Goal: Task Accomplishment & Management: Use online tool/utility

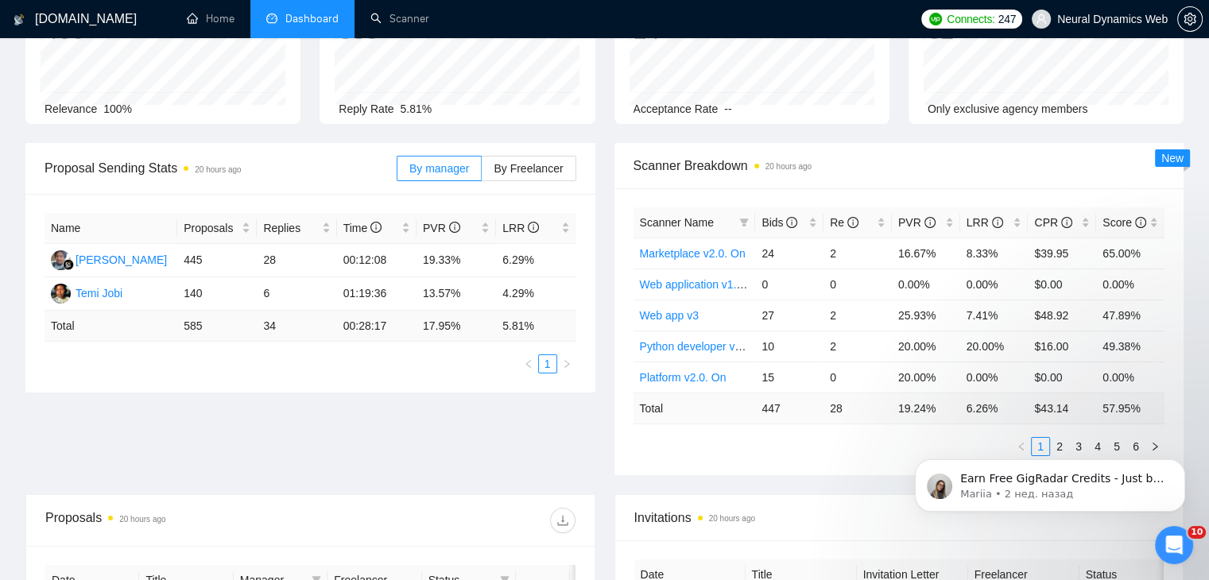
scroll to position [556, 0]
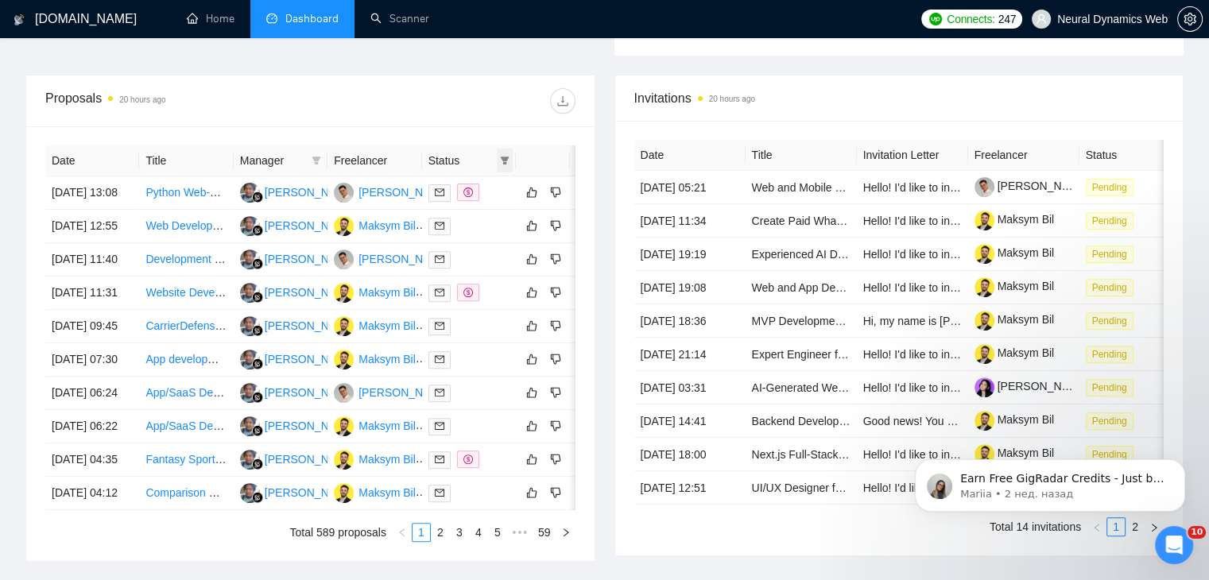
click at [502, 150] on span at bounding box center [505, 161] width 16 height 24
click at [470, 189] on span "Chat" at bounding box center [464, 188] width 76 height 17
checkbox input "true"
click at [432, 106] on div at bounding box center [442, 100] width 265 height 25
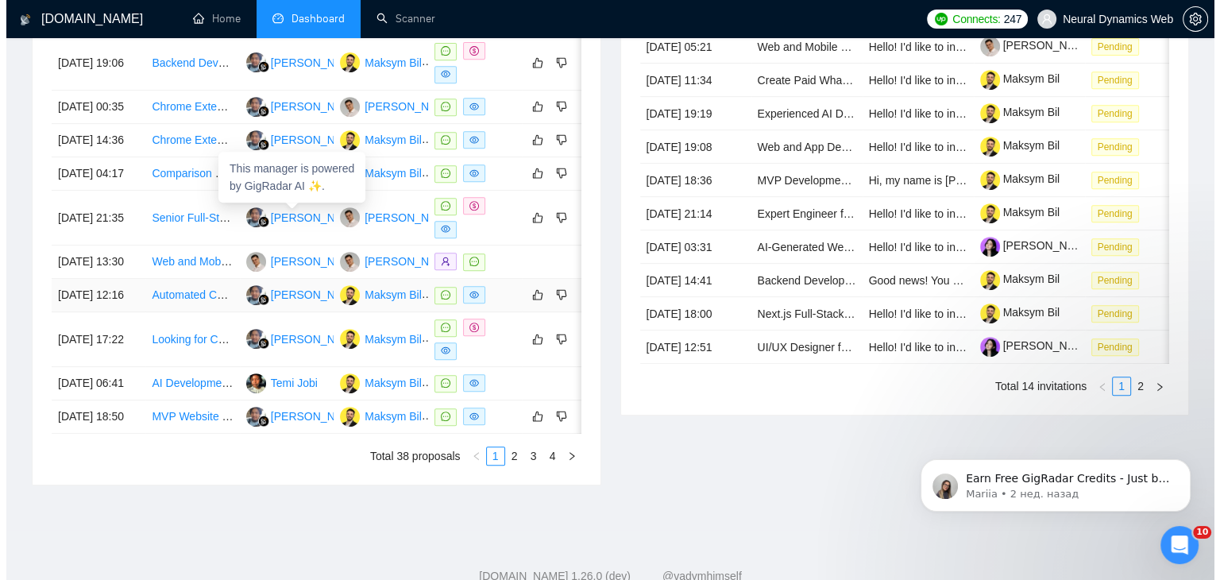
scroll to position [715, 0]
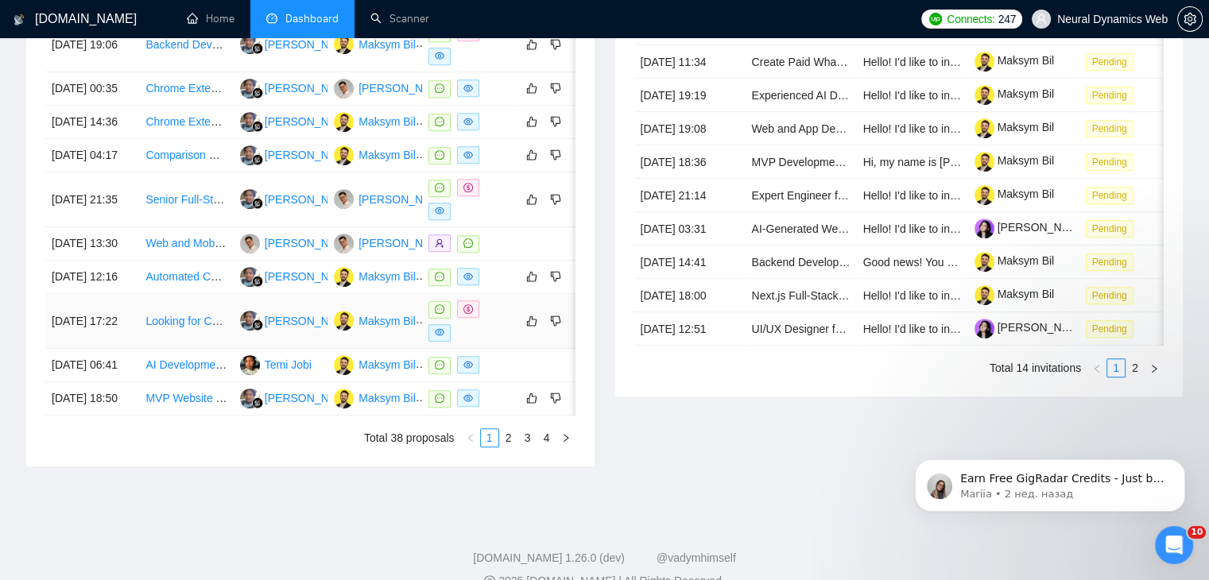
click at [219, 349] on td "Looking for CSS developer to modify a quiz funnel on a third party platform cal…" at bounding box center [186, 321] width 94 height 55
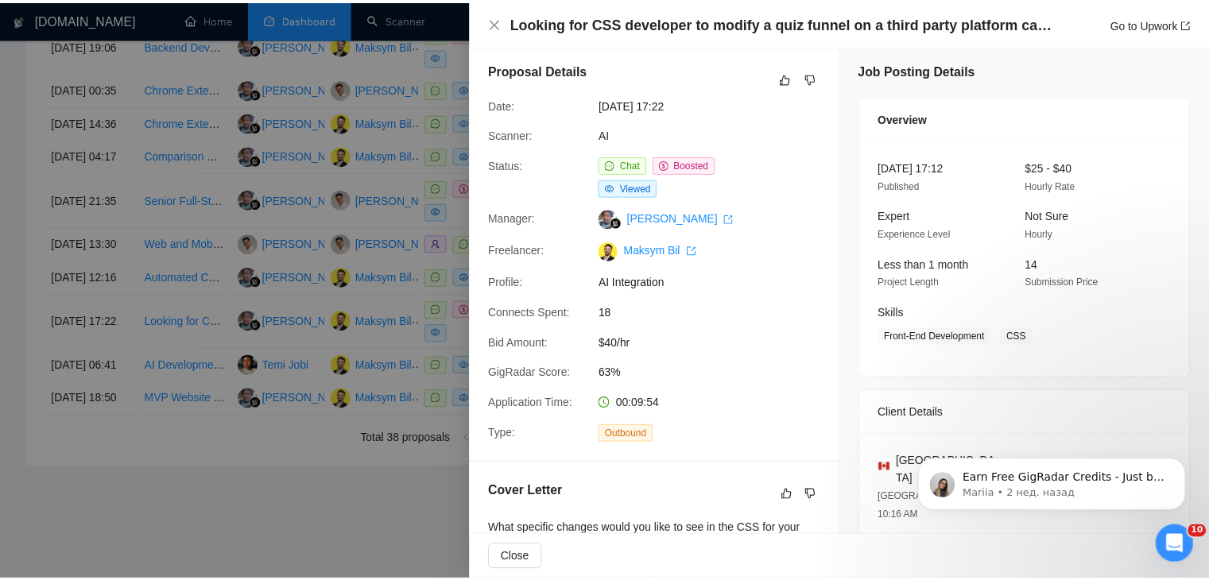
scroll to position [0, 0]
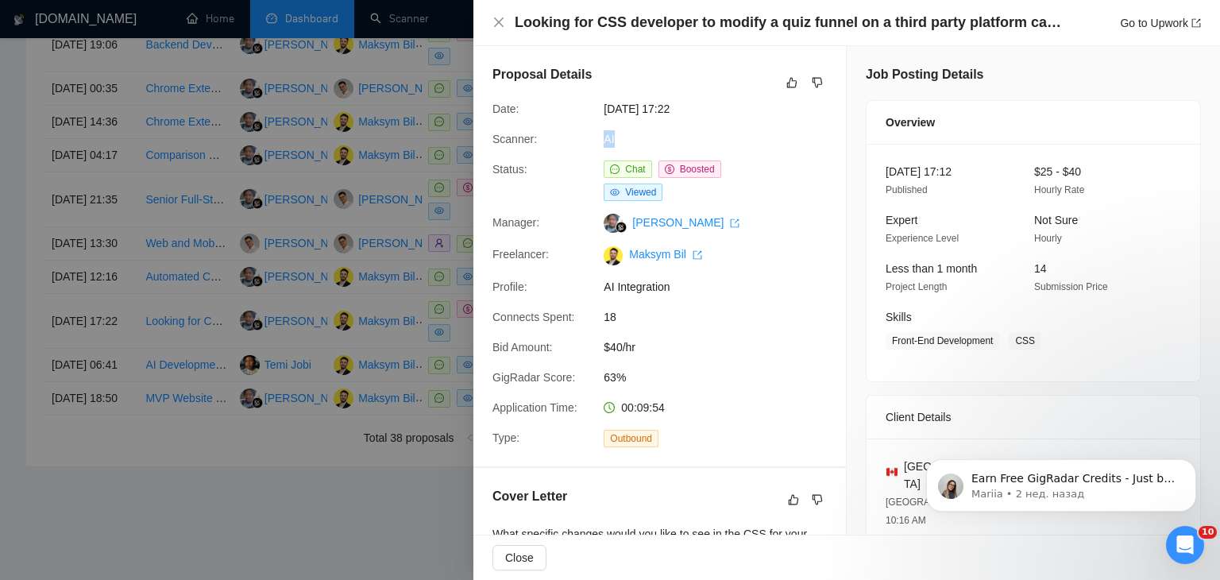
drag, startPoint x: 629, startPoint y: 141, endPoint x: 579, endPoint y: 144, distance: 50.1
click at [579, 144] on div "Scanner: AI" at bounding box center [653, 138] width 335 height 17
copy div "AI"
click at [289, 341] on div at bounding box center [610, 290] width 1220 height 580
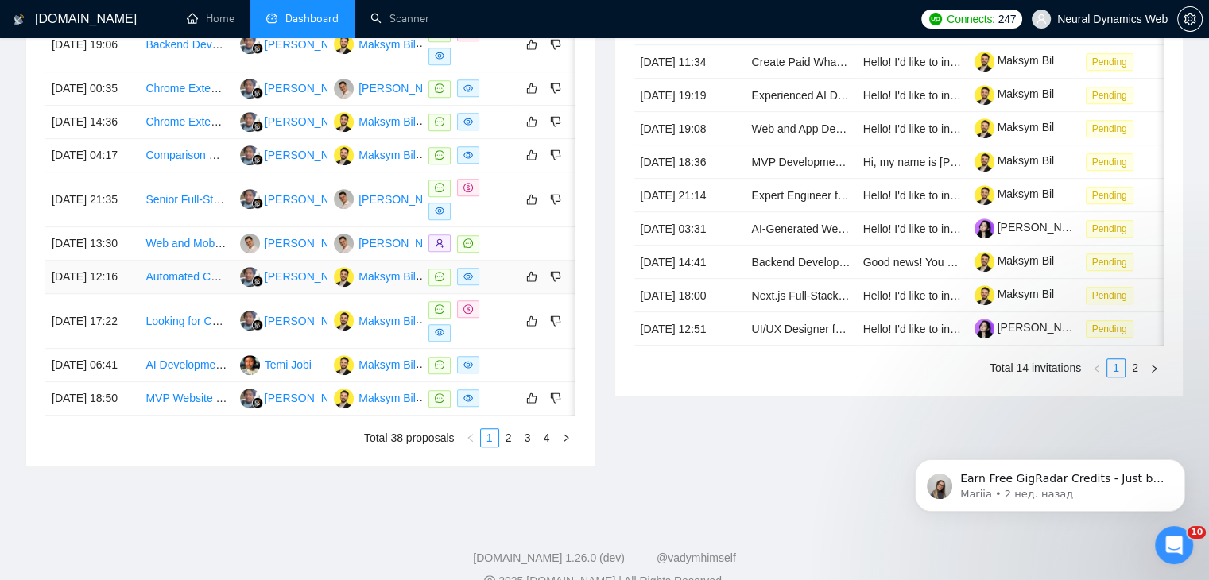
click at [175, 294] on td "Automated Cost Estimation from Architectural Drawings (PDF/DWG/IFC)" at bounding box center [186, 277] width 94 height 33
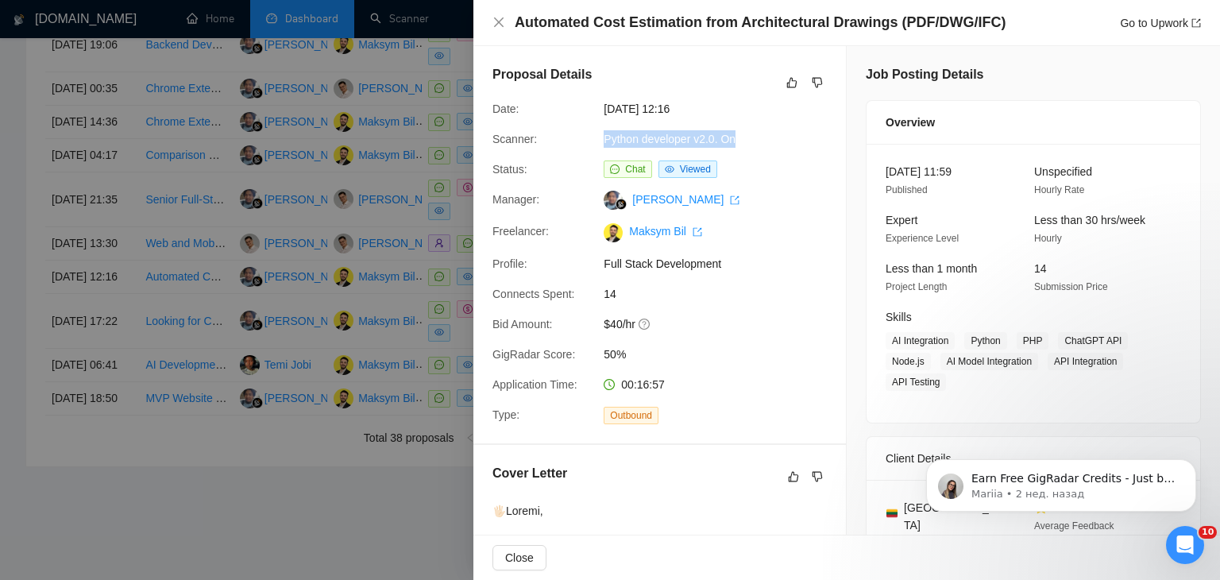
drag, startPoint x: 766, startPoint y: 137, endPoint x: 594, endPoint y: 141, distance: 172.5
click at [594, 141] on div "Scanner: Python developer v2.0. On" at bounding box center [653, 138] width 335 height 17
copy div "Python developer v2.0. On"
click at [305, 241] on div at bounding box center [610, 290] width 1220 height 580
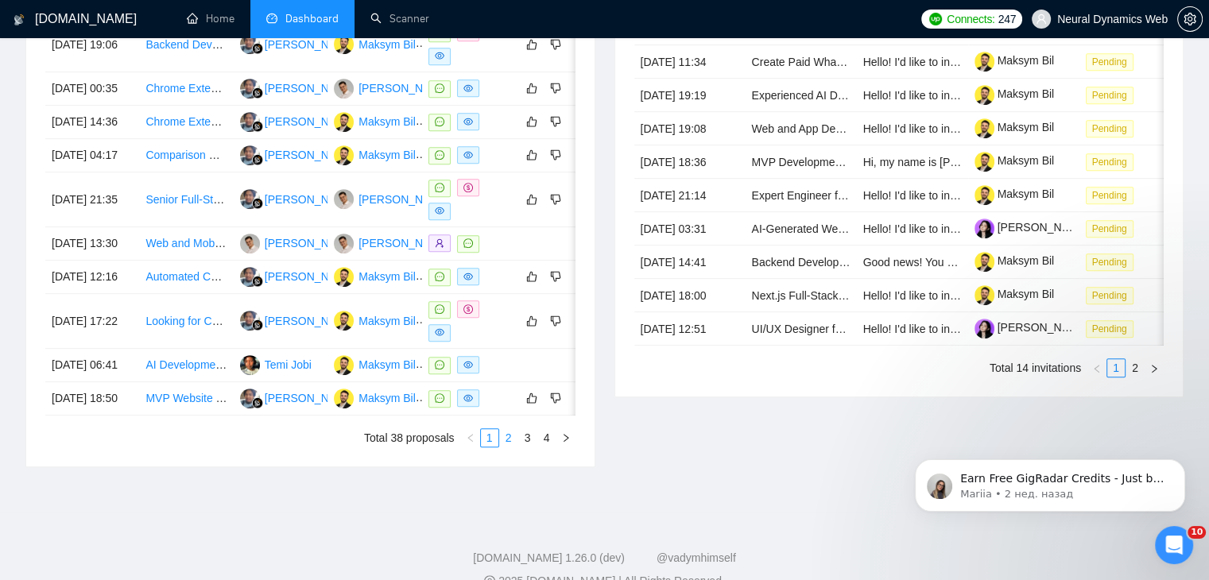
drag, startPoint x: 509, startPoint y: 556, endPoint x: 505, endPoint y: 509, distance: 47.8
click at [508, 447] on link "2" at bounding box center [508, 437] width 17 height 17
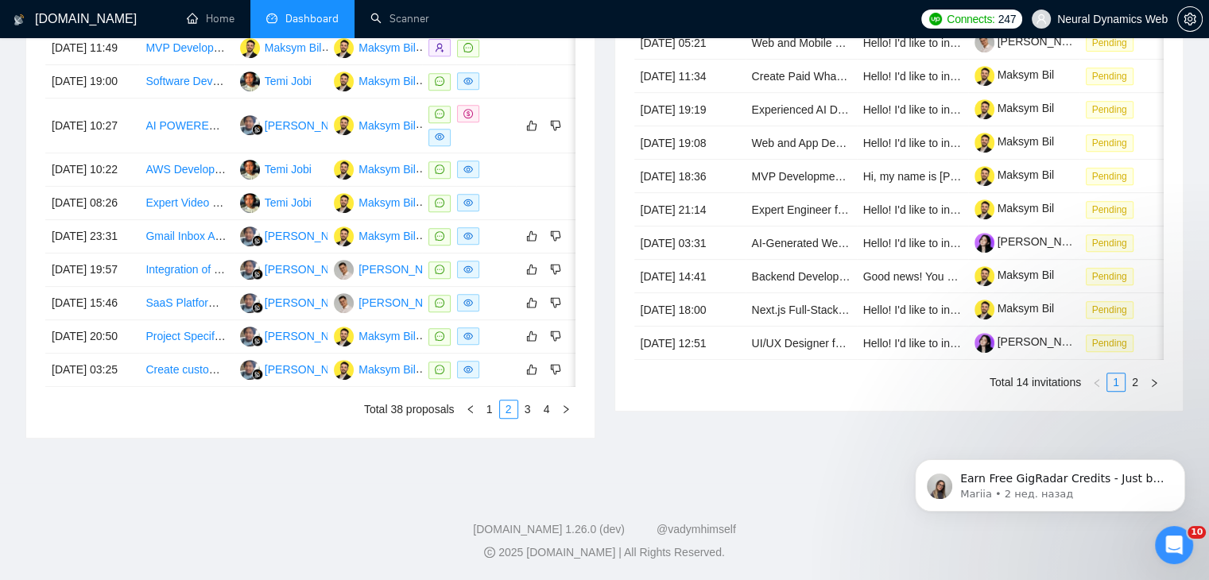
scroll to position [845, 0]
drag, startPoint x: 493, startPoint y: 408, endPoint x: 542, endPoint y: 406, distance: 49.3
click at [493, 408] on link "1" at bounding box center [489, 408] width 17 height 17
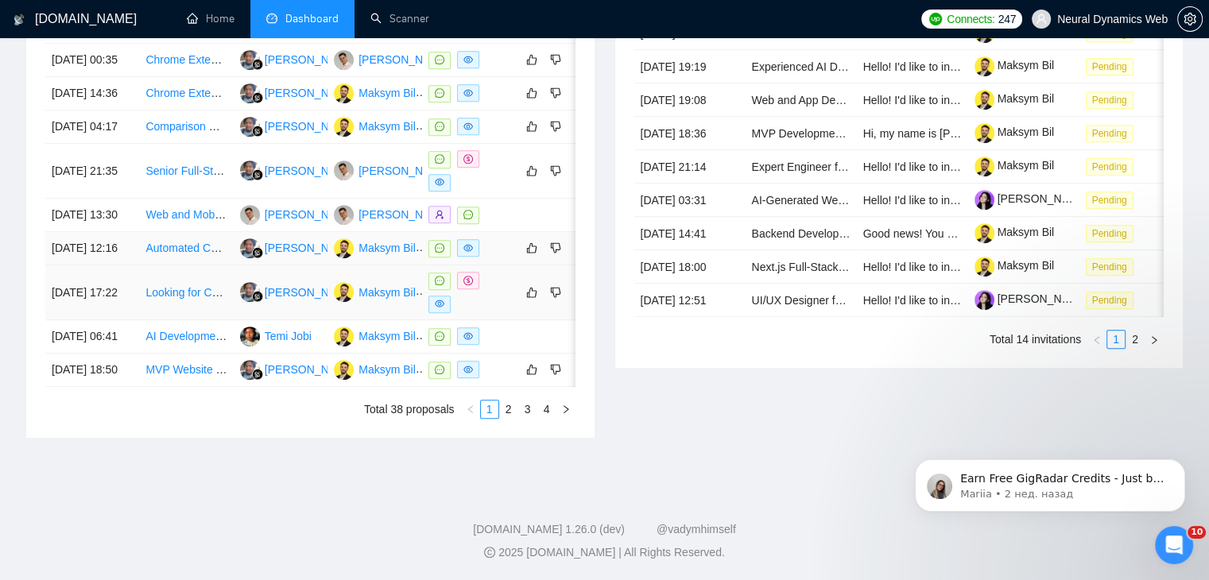
scroll to position [766, 0]
drag, startPoint x: 502, startPoint y: 500, endPoint x: 495, endPoint y: 496, distance: 8.2
click at [504, 418] on link "2" at bounding box center [508, 408] width 17 height 17
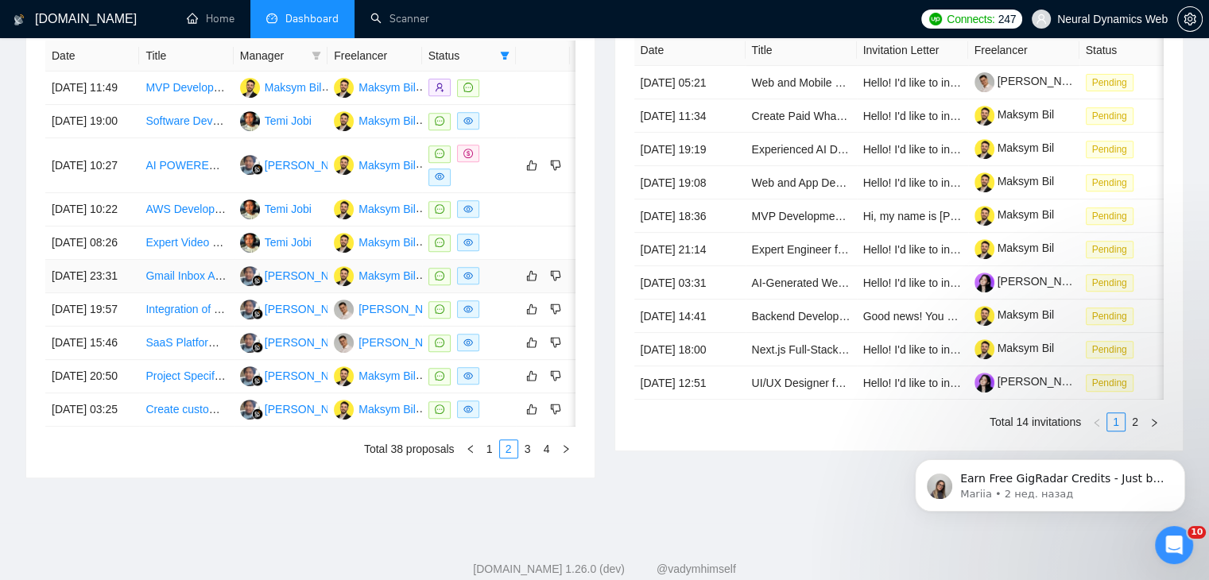
scroll to position [687, 0]
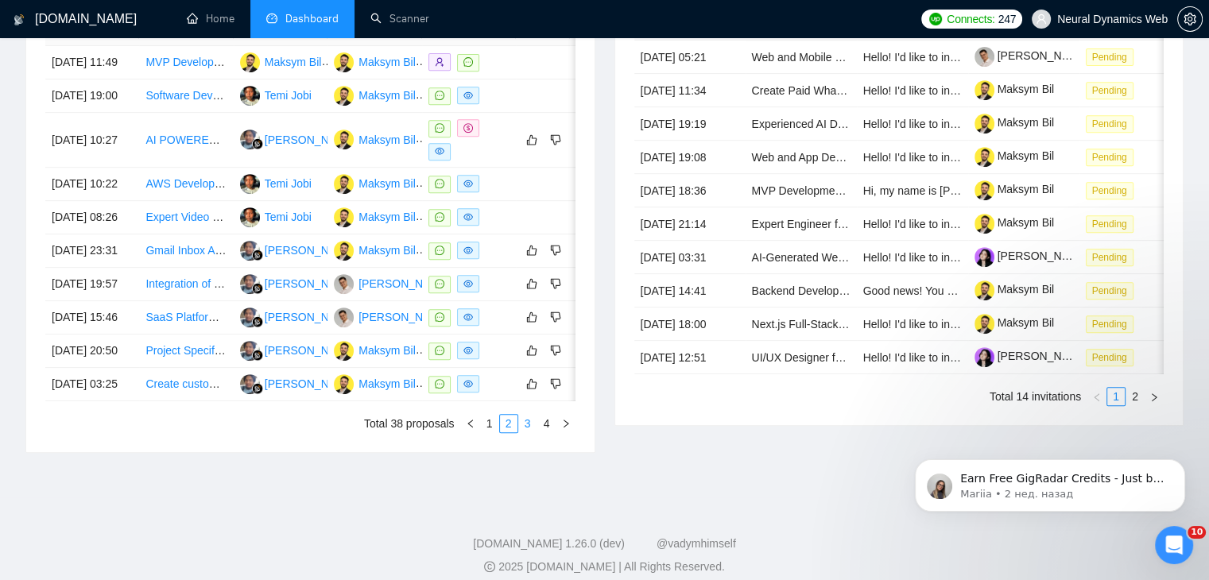
click at [531, 432] on link "3" at bounding box center [527, 423] width 17 height 17
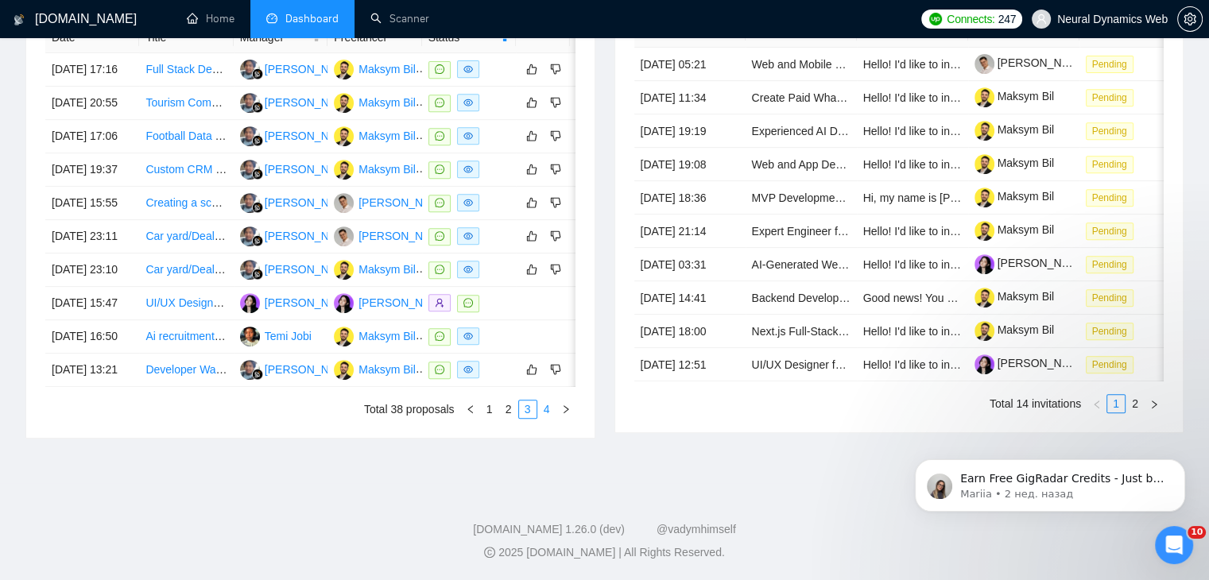
click at [539, 418] on link "4" at bounding box center [546, 408] width 17 height 17
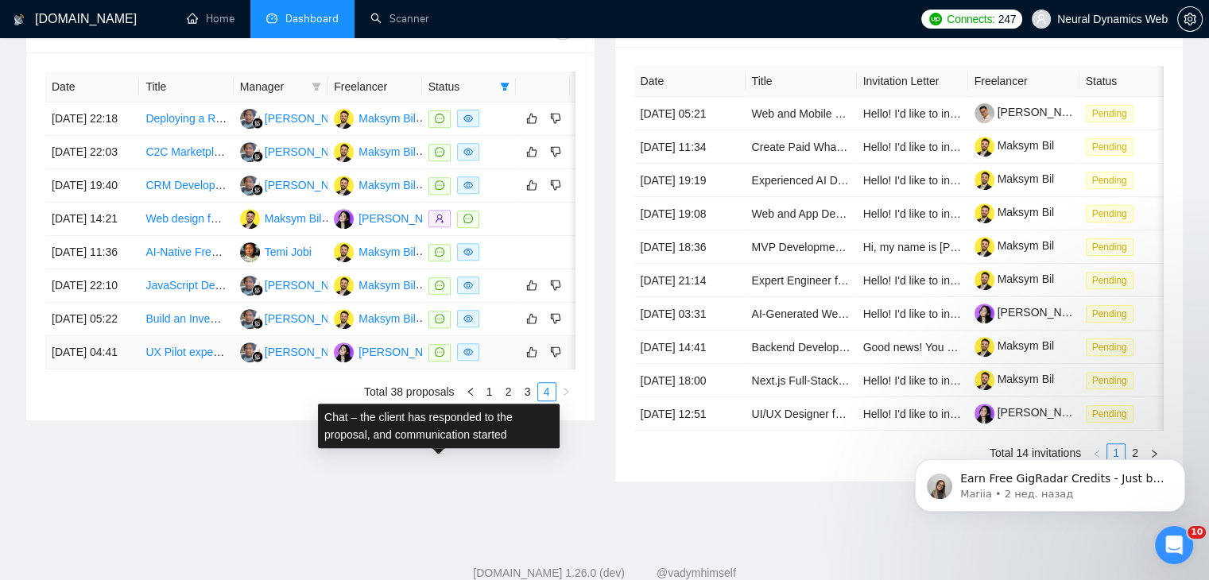
scroll to position [607, 0]
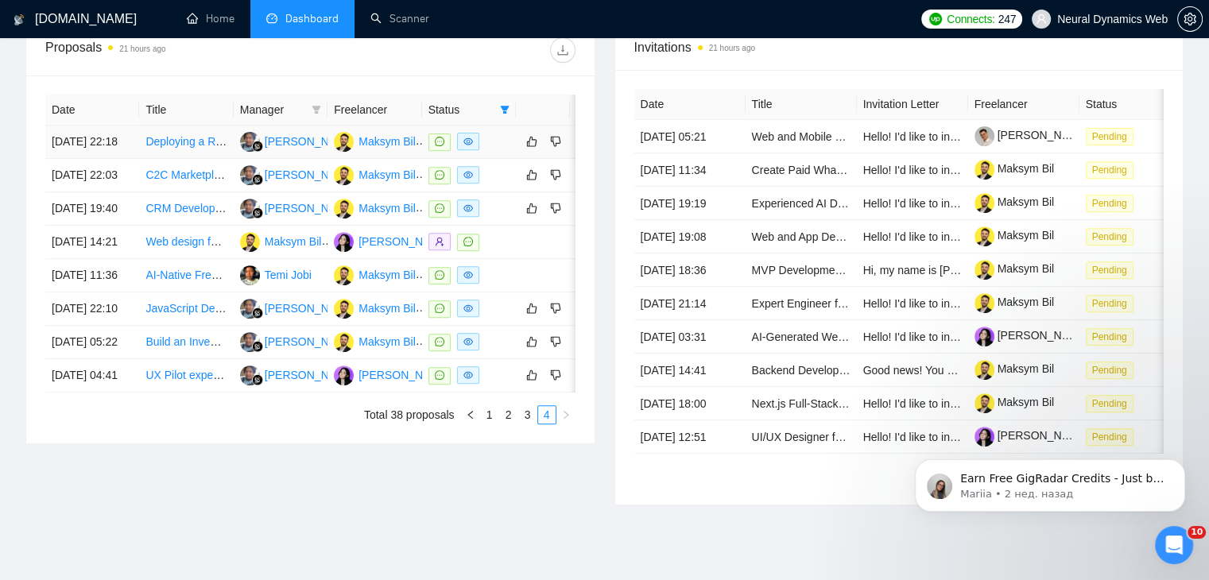
click at [151, 159] on td "Deploying a React App from Figma → GitHub" at bounding box center [186, 142] width 94 height 33
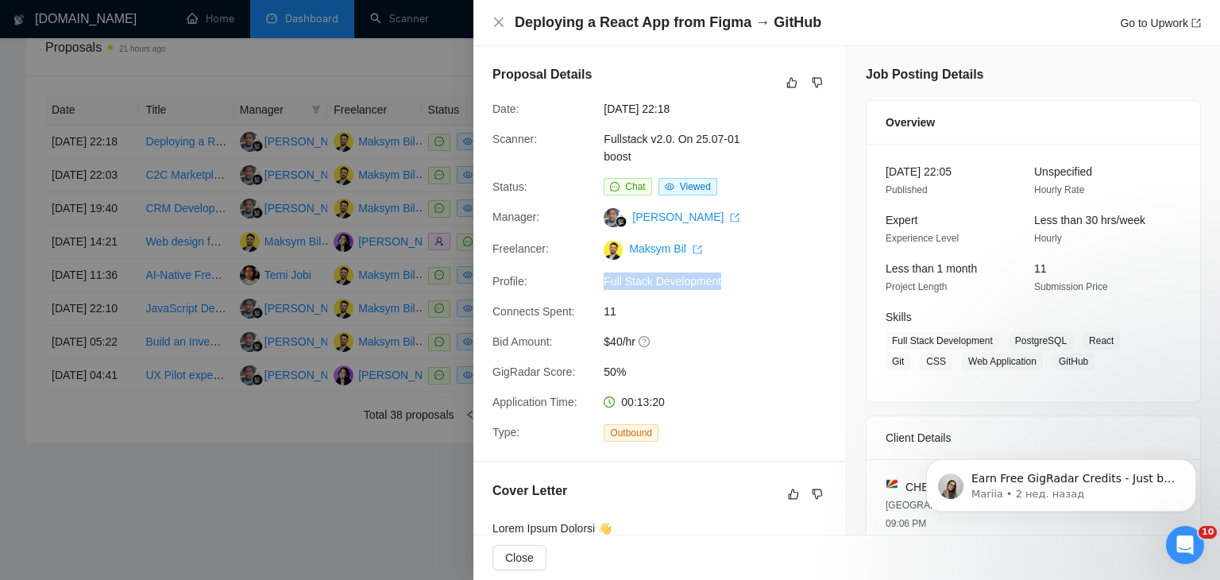
drag, startPoint x: 741, startPoint y: 286, endPoint x: 598, endPoint y: 287, distance: 143.0
click at [598, 287] on div "Full Stack Development" at bounding box center [682, 281] width 168 height 17
drag, startPoint x: 653, startPoint y: 156, endPoint x: 575, endPoint y: 101, distance: 95.2
click at [593, 137] on div "Scanner: Fullstack v2.0. On 25.07-01 boost" at bounding box center [653, 147] width 335 height 35
copy div "Fullstack v2.0. On 25.07-01 boost"
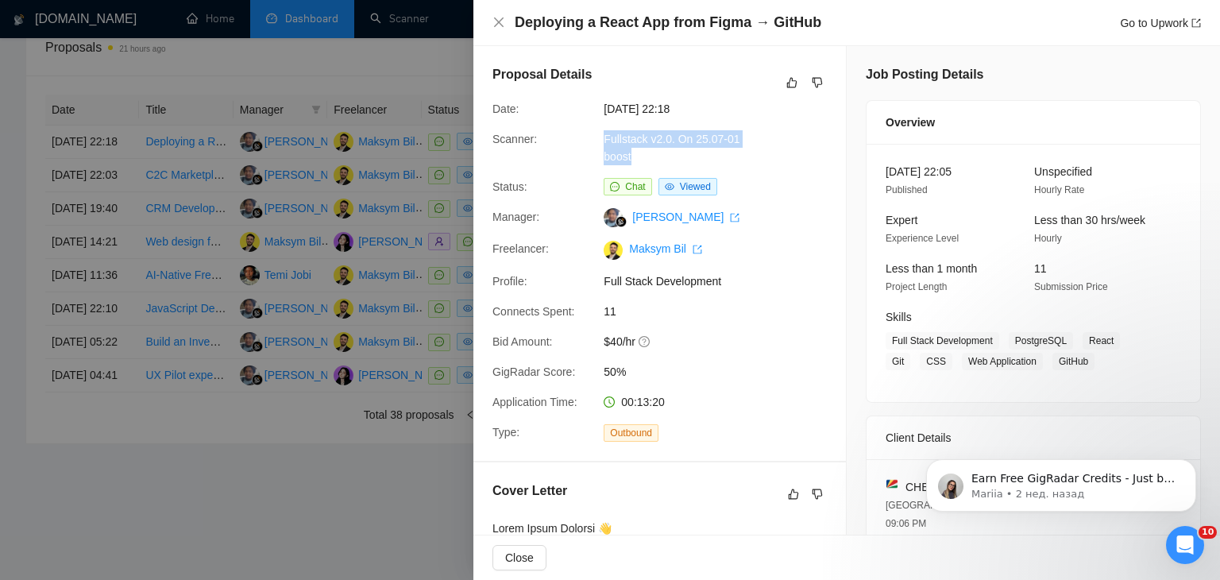
click at [366, 503] on div at bounding box center [610, 290] width 1220 height 580
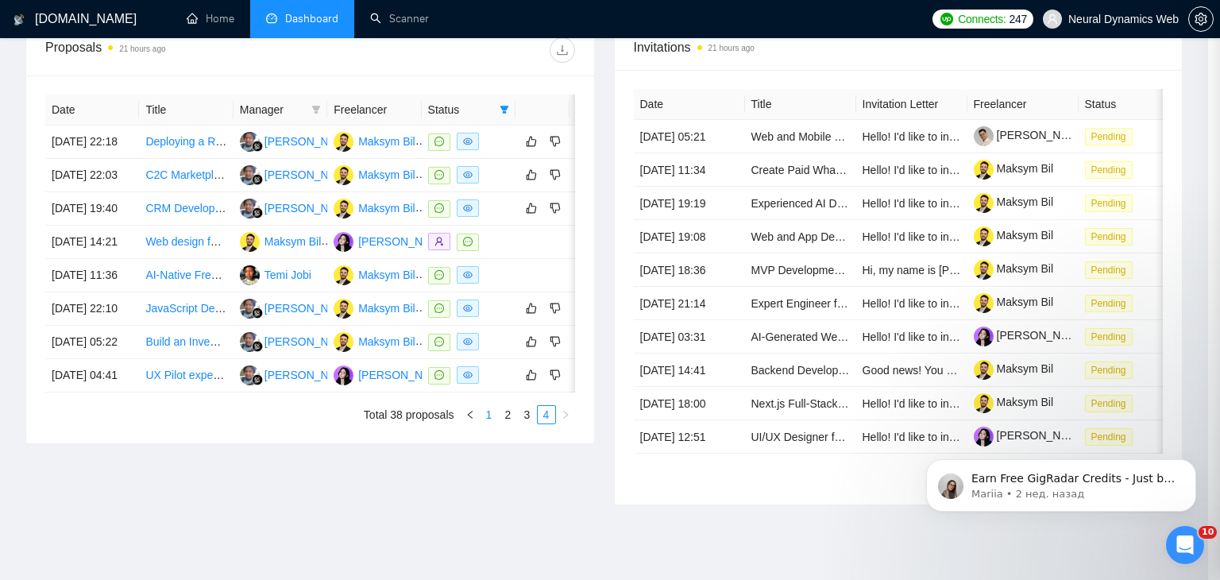
click at [488, 424] on link "1" at bounding box center [489, 414] width 17 height 17
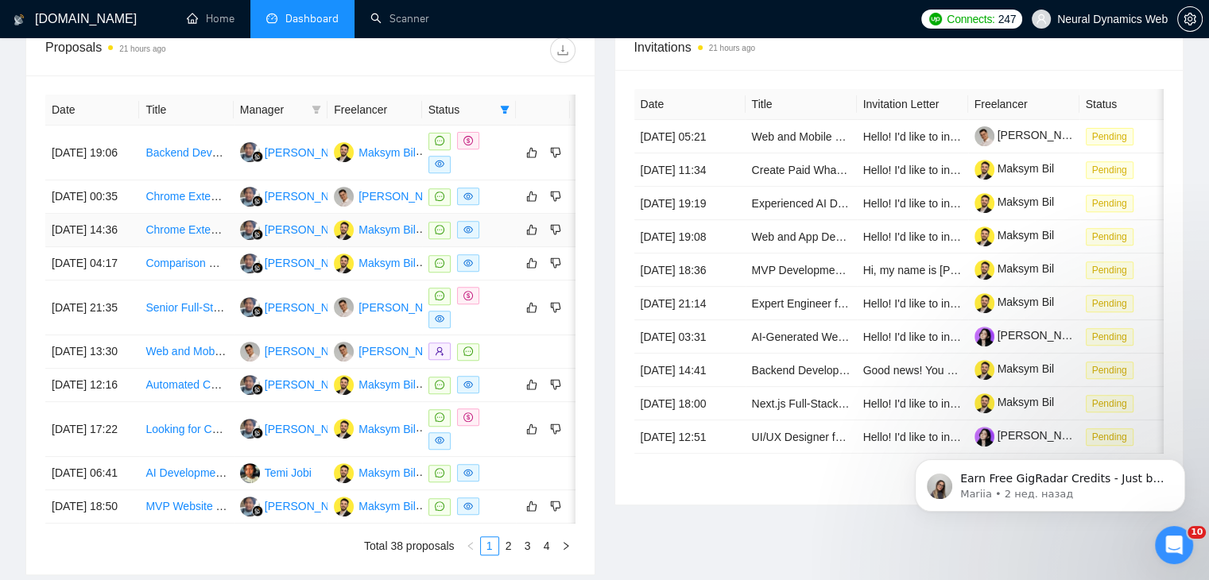
click at [156, 247] on td "Chrome Extension Development Needed" at bounding box center [186, 230] width 94 height 33
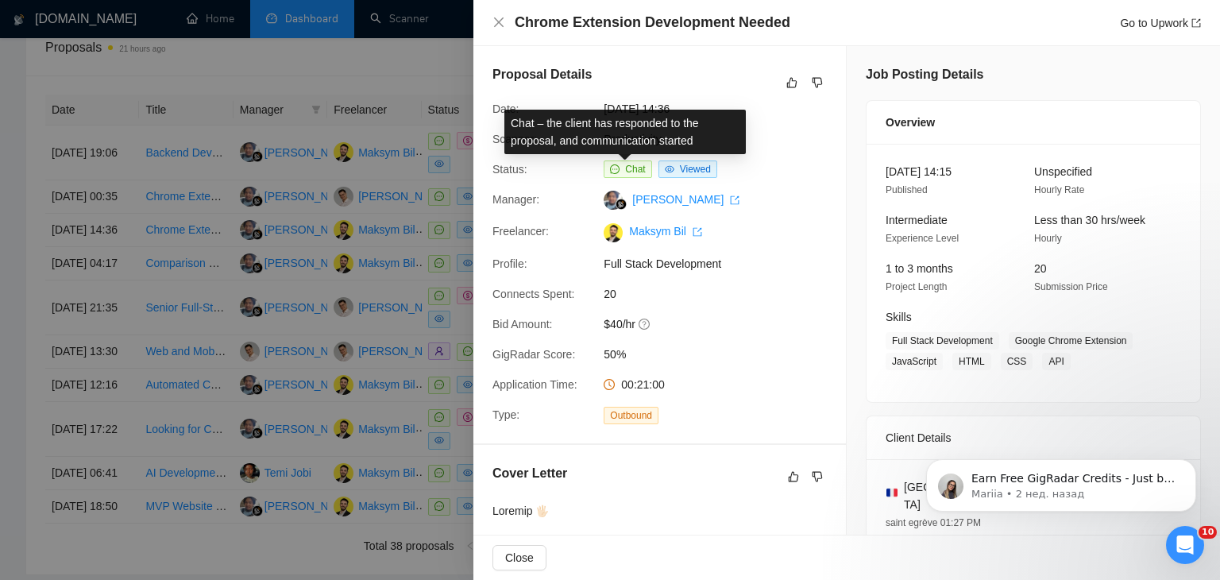
click at [677, 141] on div "Chat – the client has responded to the proposal, and communication started" at bounding box center [626, 132] width 242 height 44
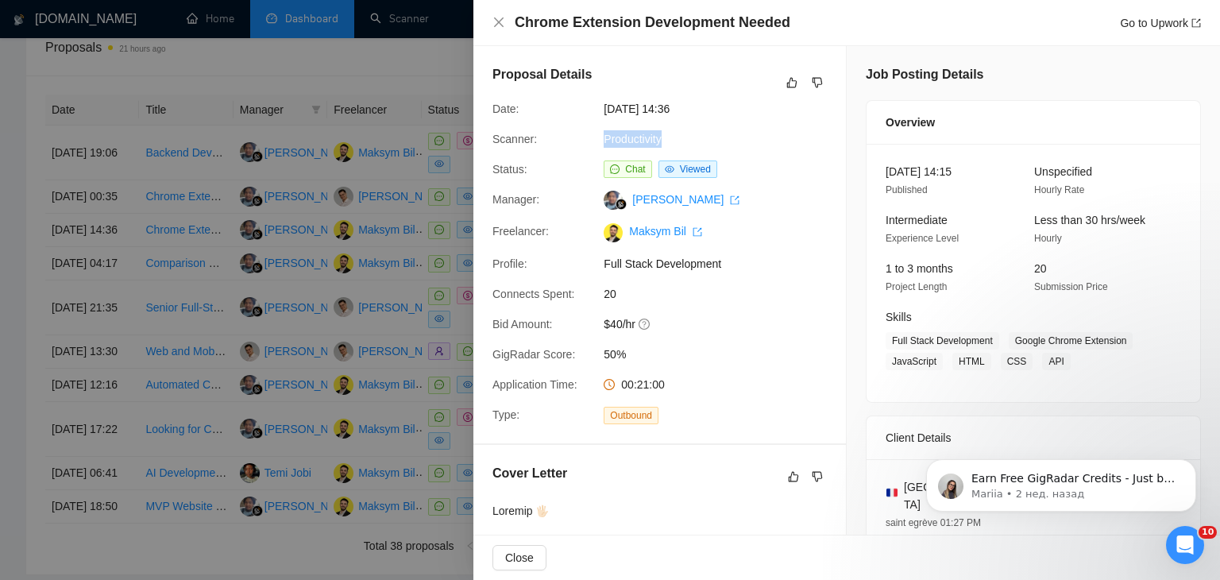
drag, startPoint x: 617, startPoint y: 144, endPoint x: 598, endPoint y: 141, distance: 20.0
click at [598, 141] on div "Productivity" at bounding box center [682, 138] width 168 height 17
copy link "Productivity"
click at [315, 226] on div at bounding box center [610, 290] width 1220 height 580
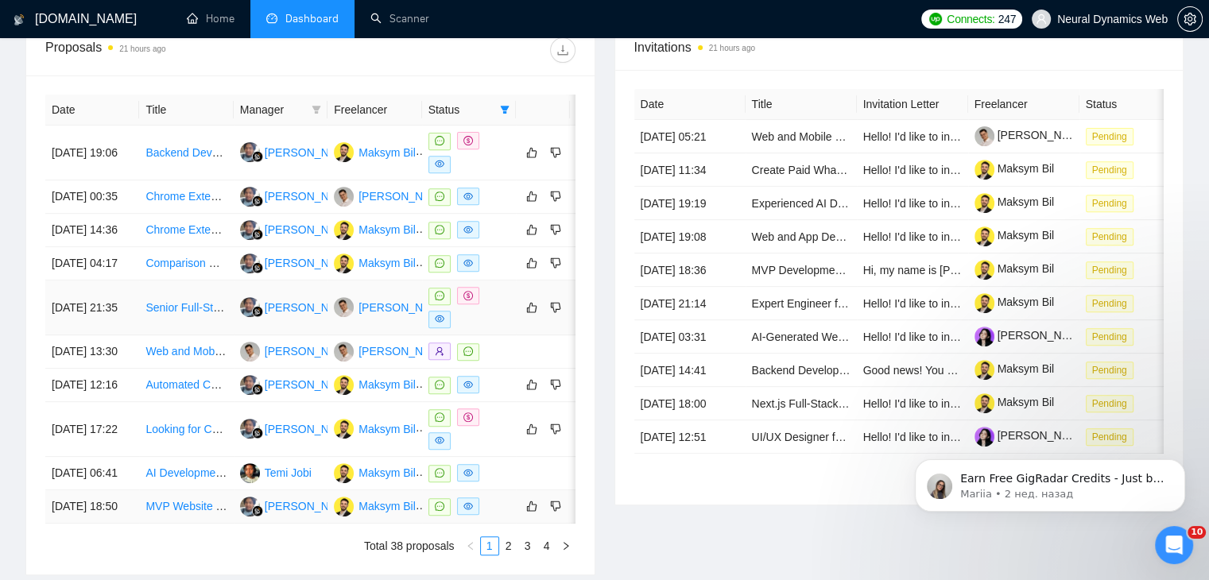
scroll to position [845, 0]
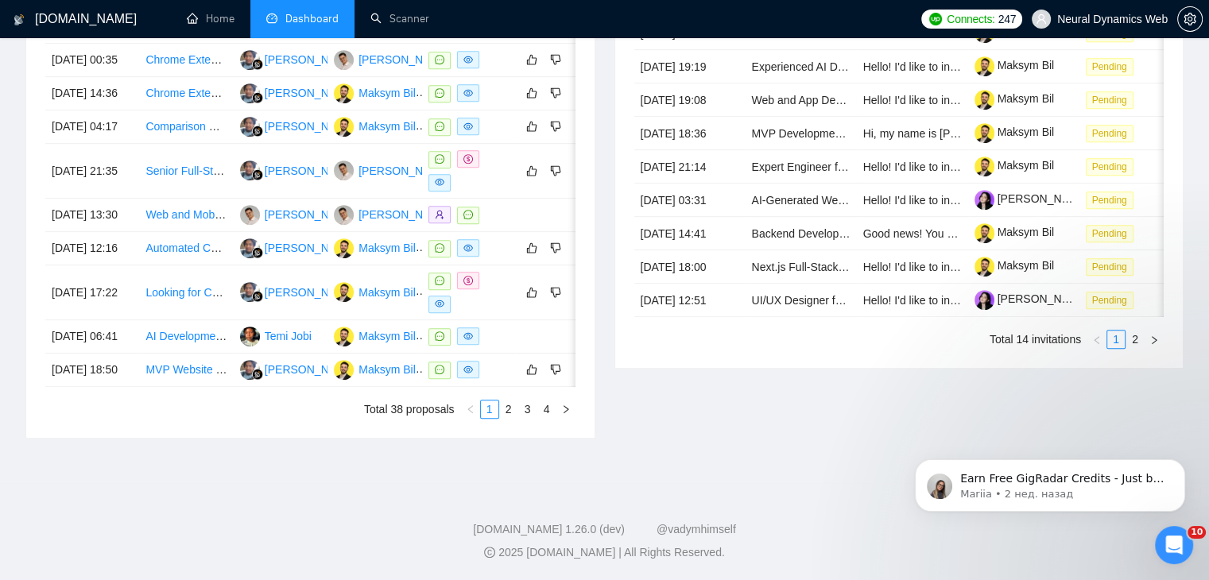
click at [506, 418] on link "2" at bounding box center [508, 408] width 17 height 17
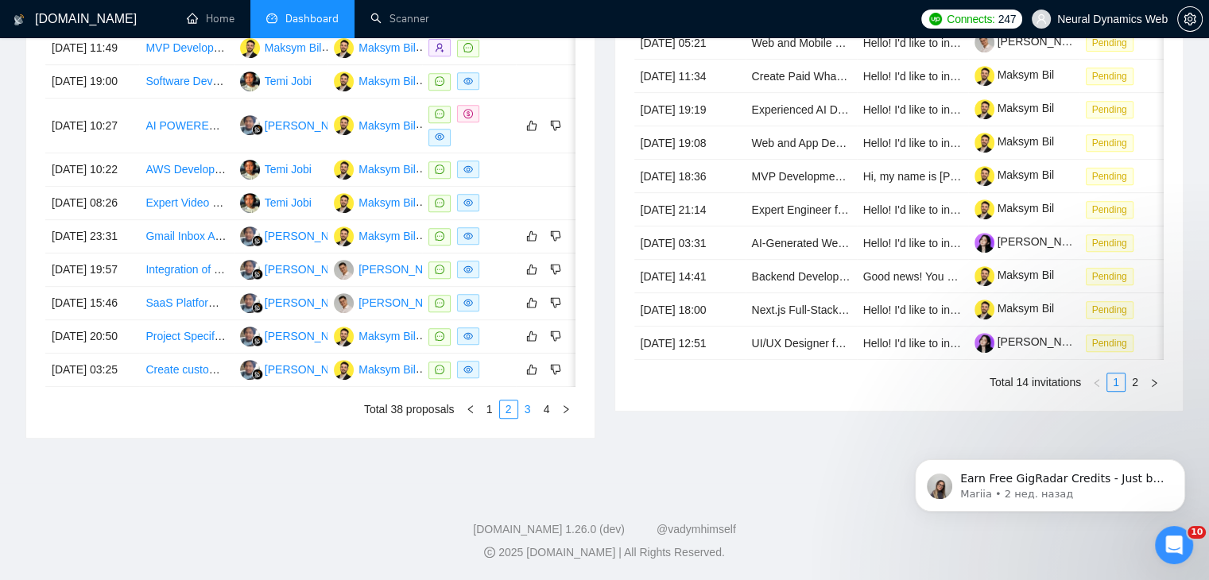
click at [529, 408] on link "3" at bounding box center [527, 408] width 17 height 17
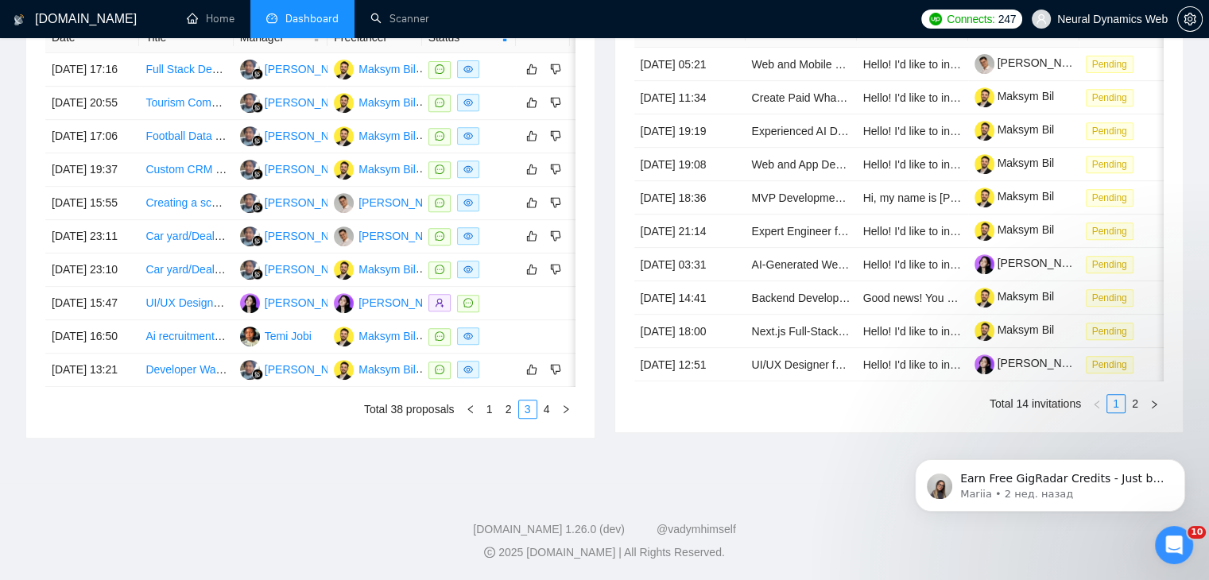
scroll to position [839, 0]
click at [547, 408] on link "4" at bounding box center [546, 408] width 17 height 17
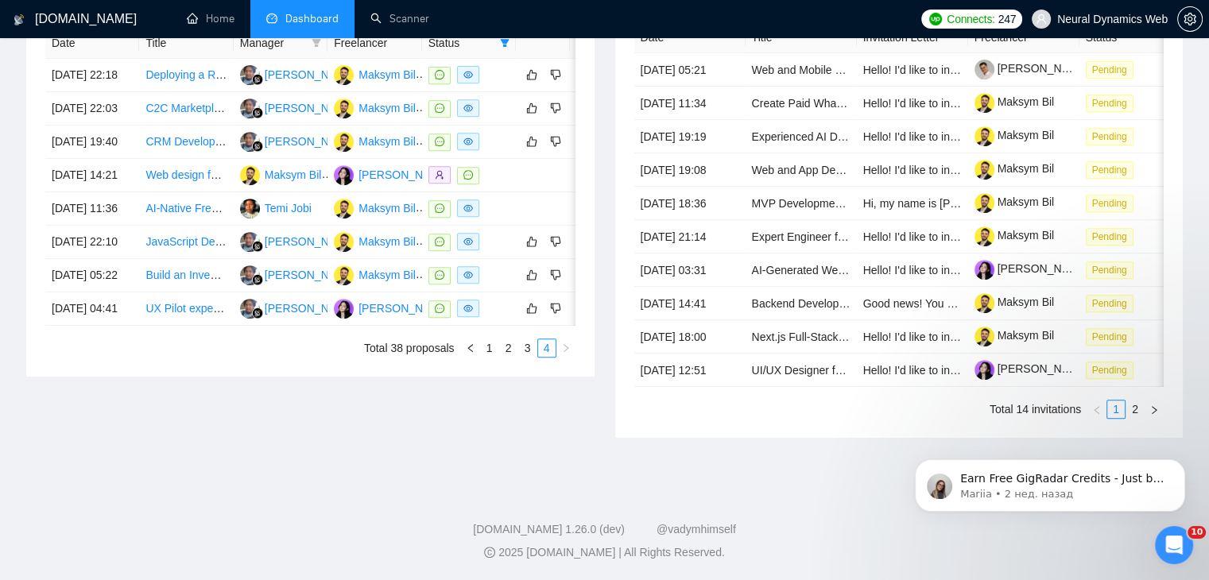
scroll to position [742, 0]
click at [483, 357] on link "1" at bounding box center [489, 347] width 17 height 17
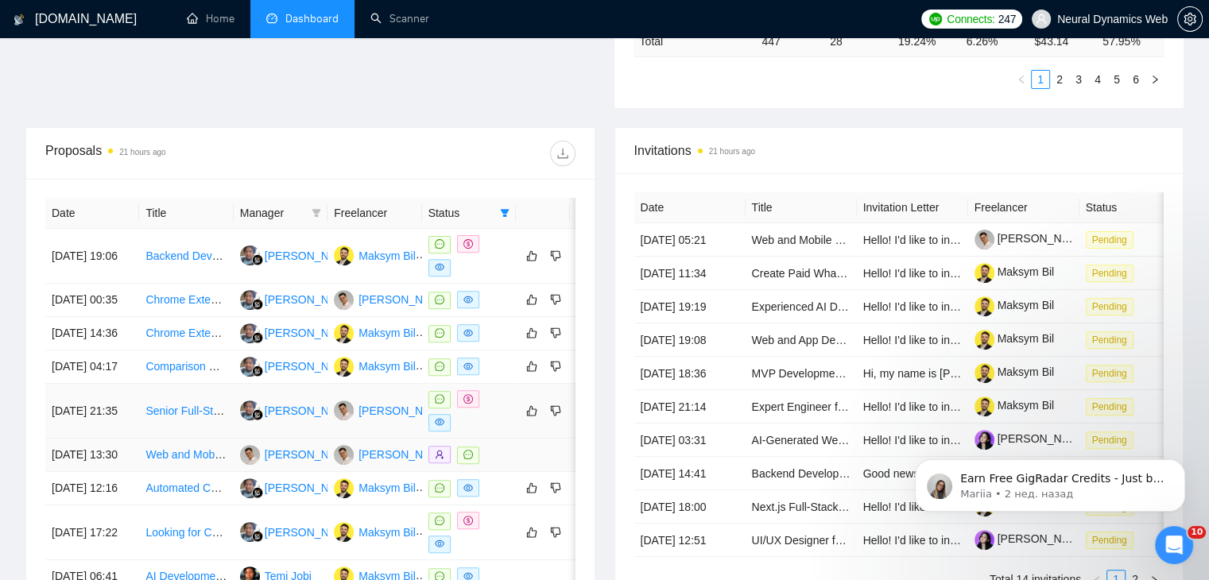
scroll to position [583, 0]
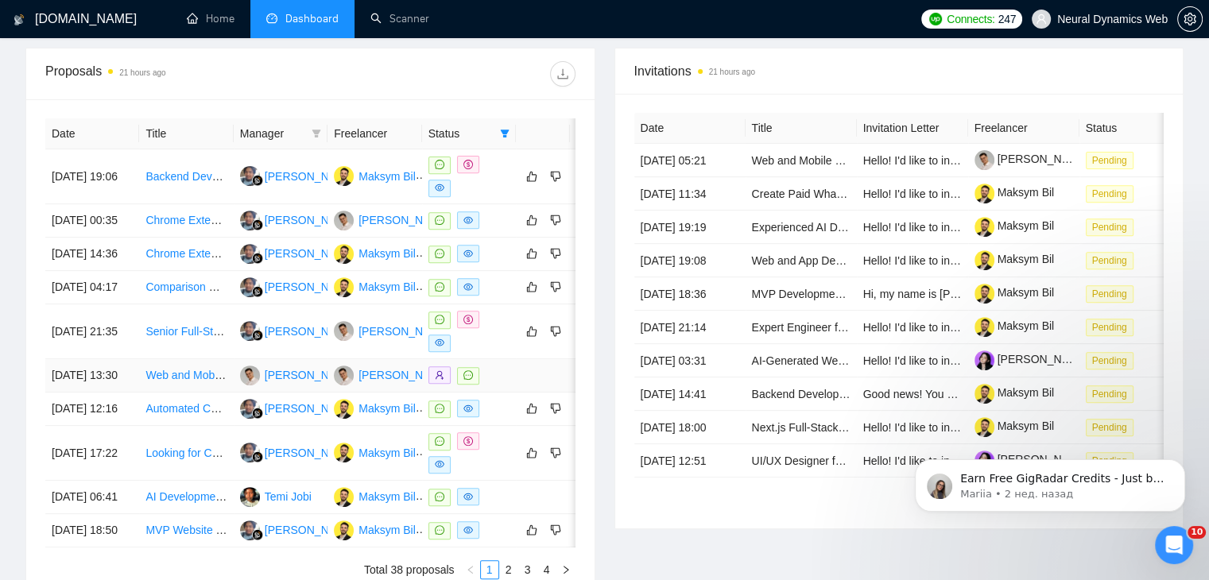
click at [177, 393] on td "Web and Mobile Developers Needed for Financial Education Prototype" at bounding box center [186, 375] width 94 height 33
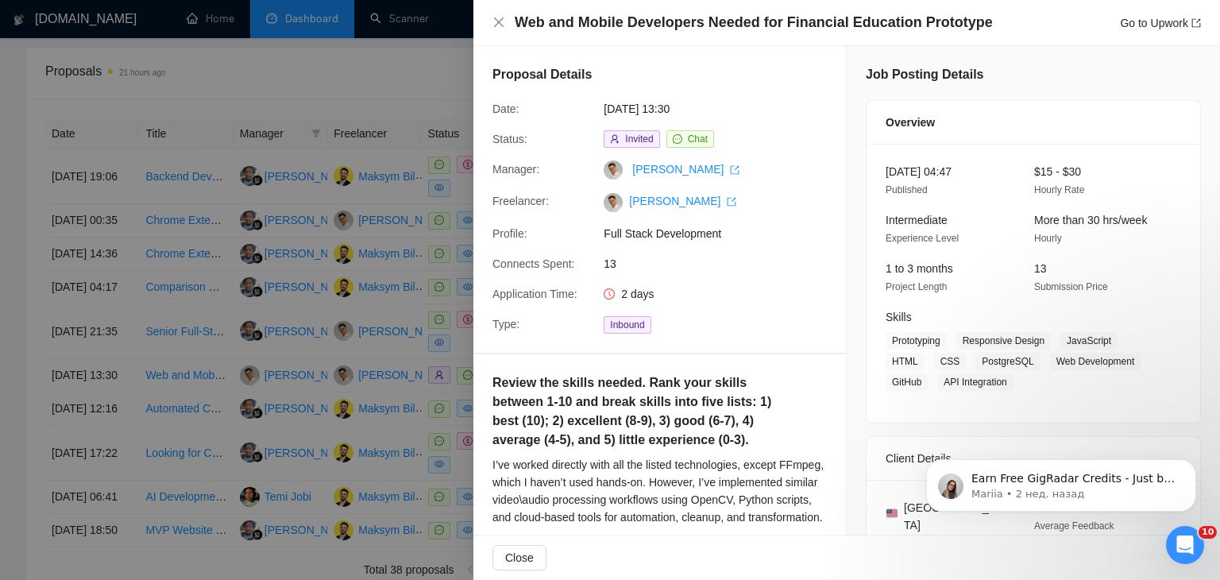
click at [394, 90] on div at bounding box center [610, 290] width 1220 height 580
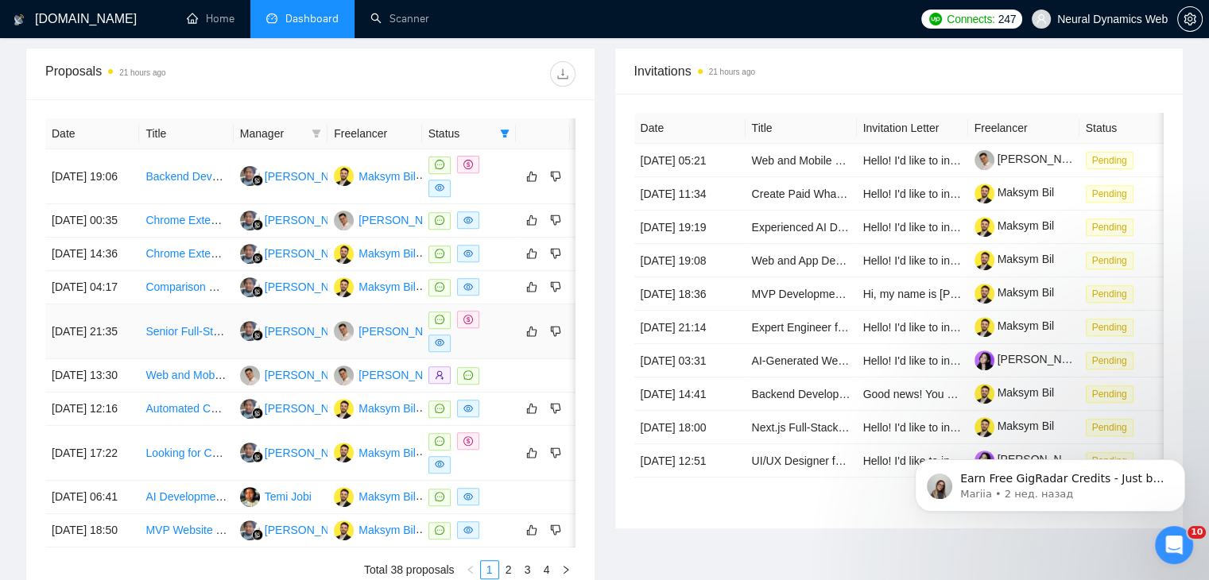
click at [205, 359] on td "Senior Full-Stack Developer - Analytics Platform" at bounding box center [186, 331] width 94 height 55
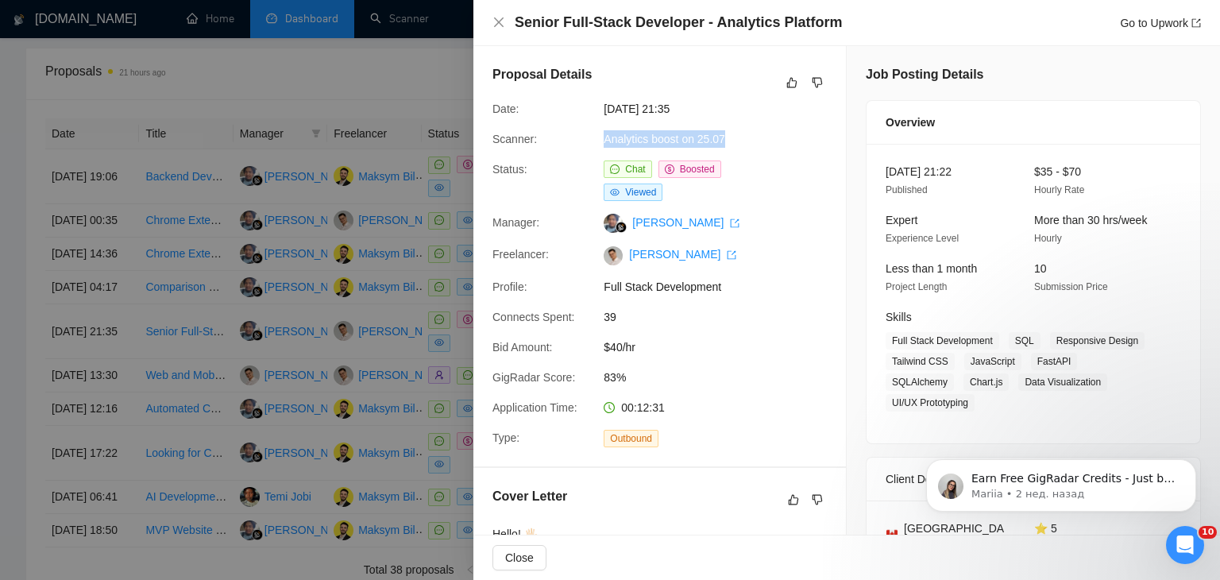
drag, startPoint x: 728, startPoint y: 133, endPoint x: 601, endPoint y: 134, distance: 126.3
click at [601, 134] on div "Analytics boost on 25.07" at bounding box center [682, 138] width 168 height 17
copy link "Analytics boost on 25.07"
click at [341, 288] on div at bounding box center [610, 290] width 1220 height 580
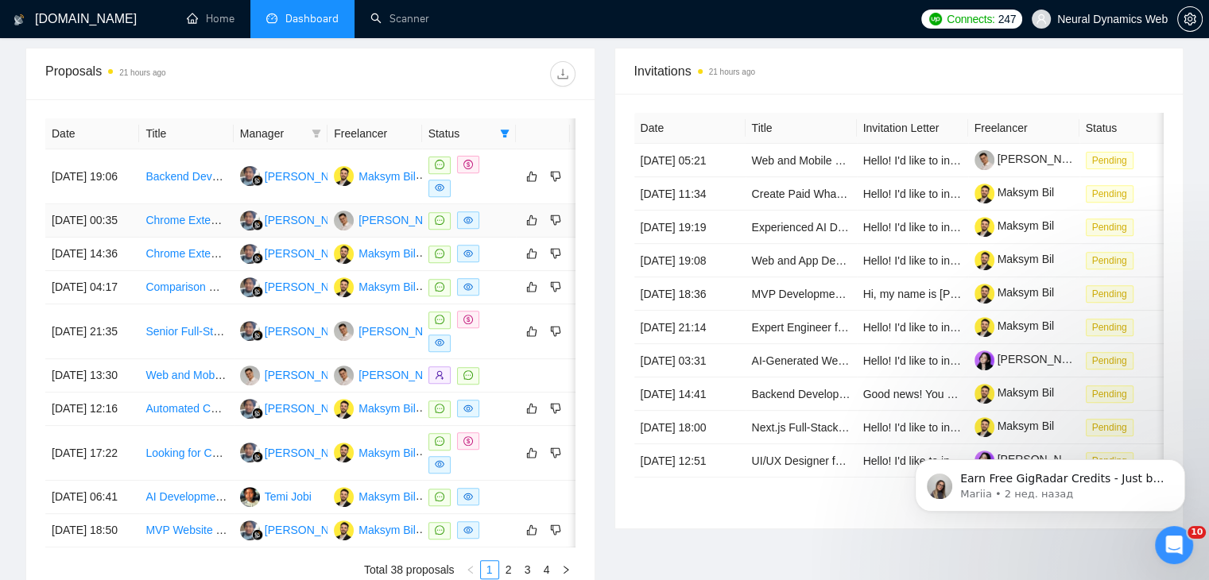
click at [188, 238] on td "Chrome Extension Developer for Schema Markup Inspector Tool" at bounding box center [186, 220] width 94 height 33
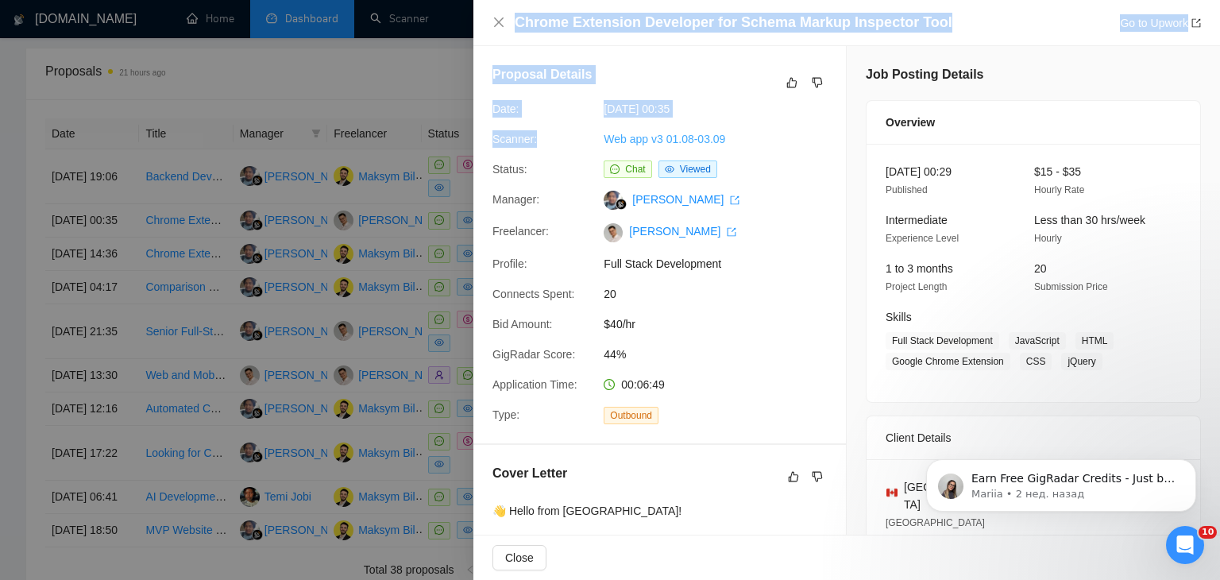
drag, startPoint x: 681, startPoint y: 143, endPoint x: 607, endPoint y: 135, distance: 74.3
click at [607, 135] on div "Chrome Extension Developer for Schema Markup Inspector Tool Go to Upwork Propos…" at bounding box center [610, 290] width 1220 height 580
click at [569, 135] on div "Scanner:" at bounding box center [541, 138] width 111 height 17
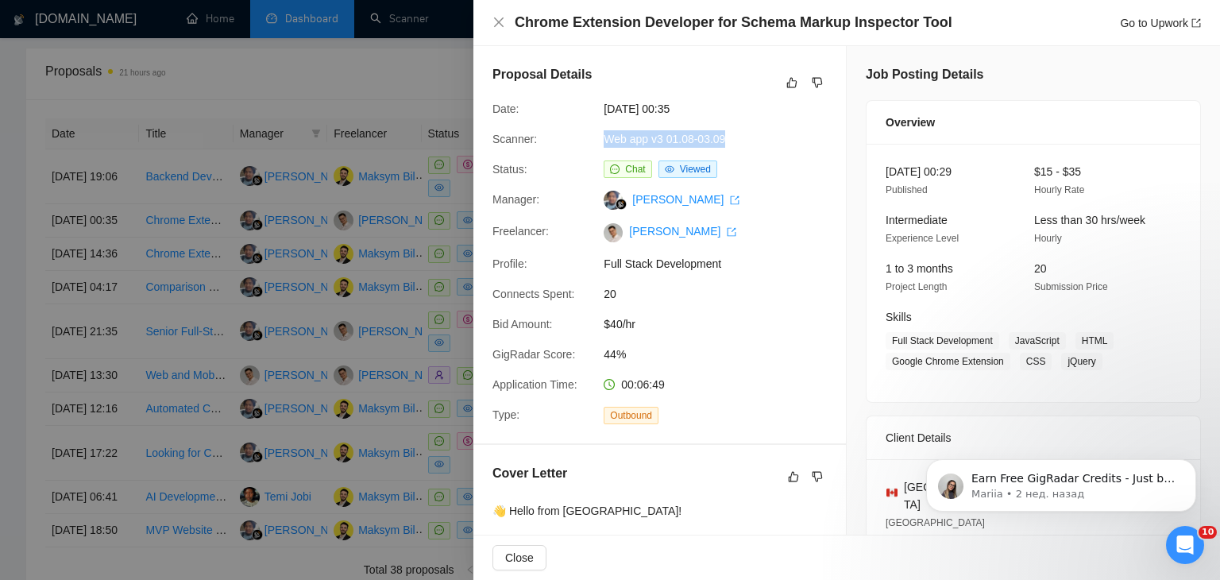
drag, startPoint x: 768, startPoint y: 137, endPoint x: 603, endPoint y: 137, distance: 164.5
click at [603, 137] on div "Scanner: Web app v3 01.08-03.09" at bounding box center [653, 138] width 335 height 17
copy link "Web app v3 01.08-03.09"
click at [313, 282] on div at bounding box center [610, 290] width 1220 height 580
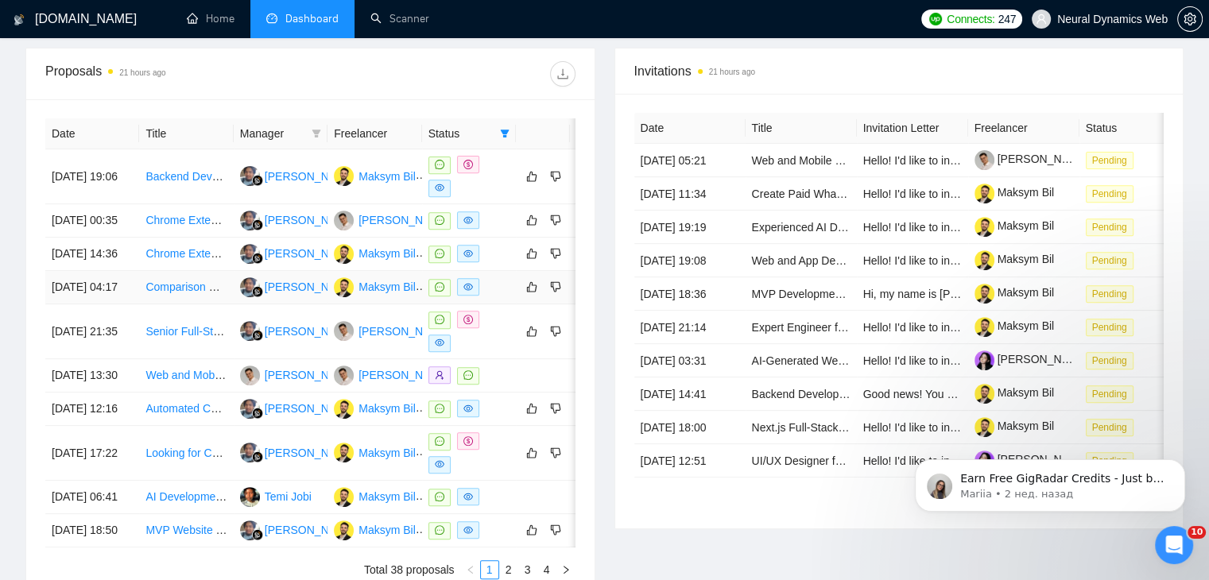
click at [188, 304] on td "Comparison Website with Dynamic Rules Engine" at bounding box center [186, 287] width 94 height 33
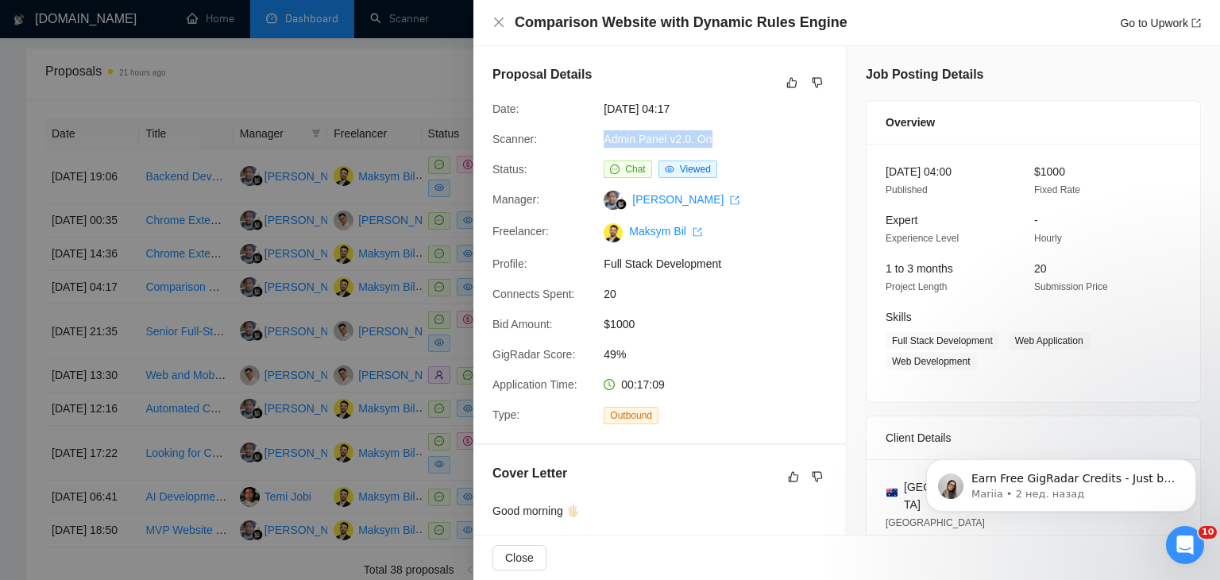
drag, startPoint x: 731, startPoint y: 143, endPoint x: 599, endPoint y: 138, distance: 132.0
click at [599, 138] on div "Admin Panel v2.0. On" at bounding box center [682, 138] width 168 height 17
copy link "Admin Panel v2.0. On"
click at [416, 122] on div at bounding box center [610, 290] width 1220 height 580
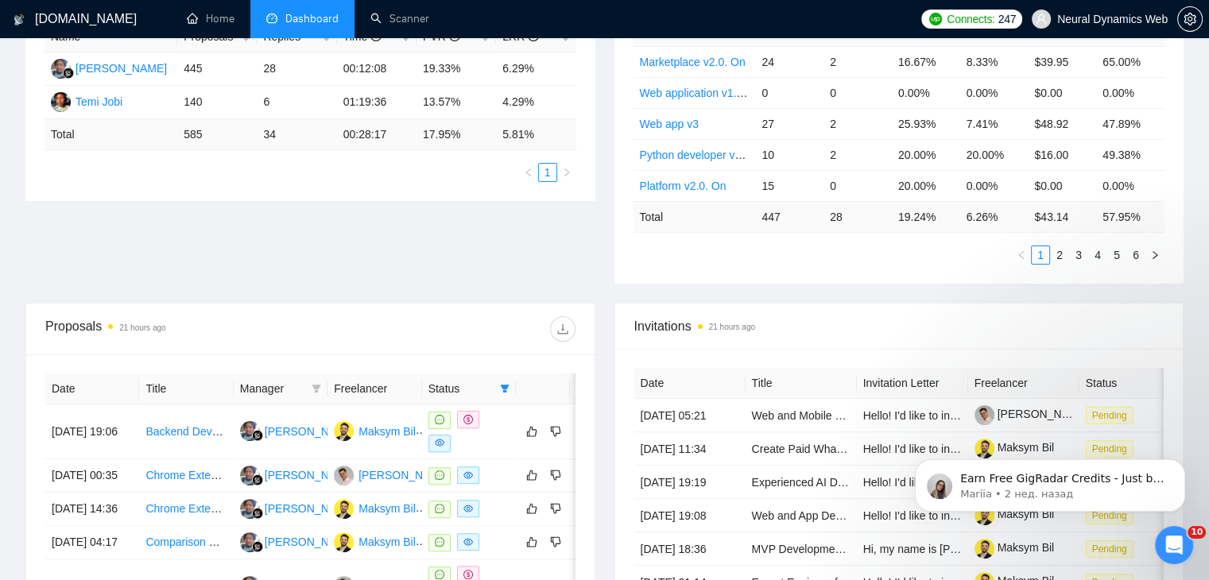
scroll to position [0, 0]
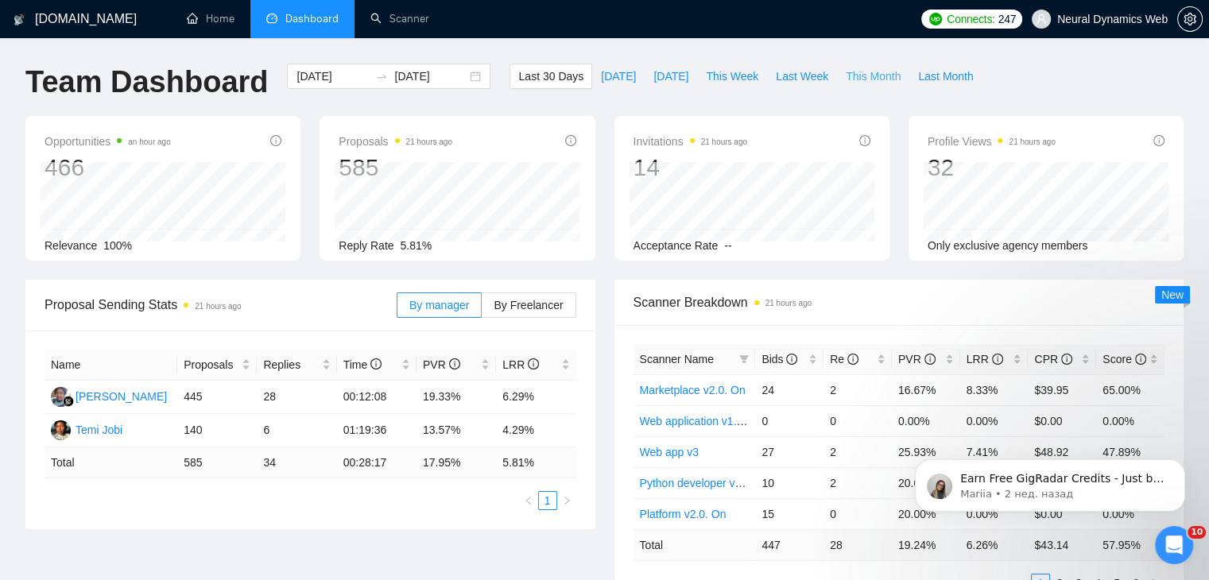
click at [852, 79] on span "This Month" at bounding box center [872, 76] width 55 height 17
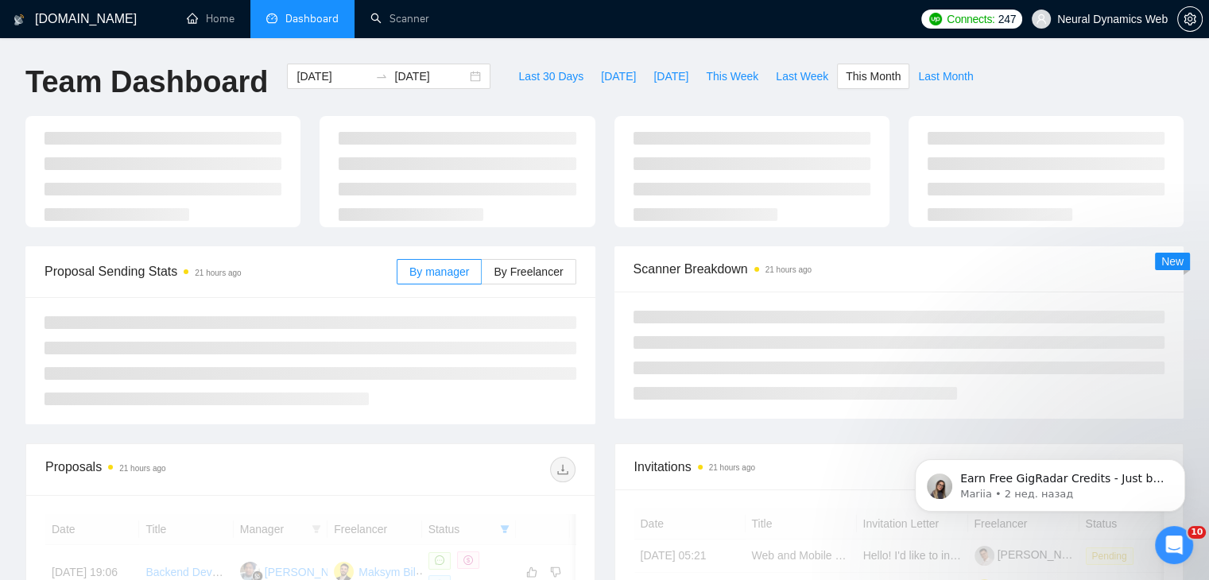
type input "[DATE]"
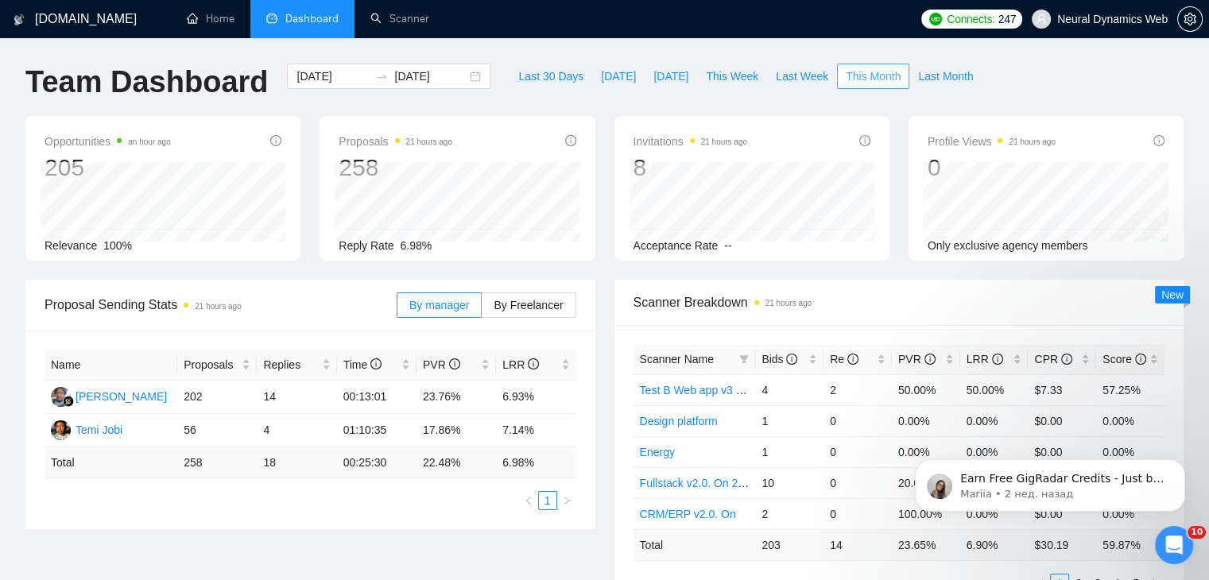
click at [857, 73] on span "This Month" at bounding box center [872, 76] width 55 height 17
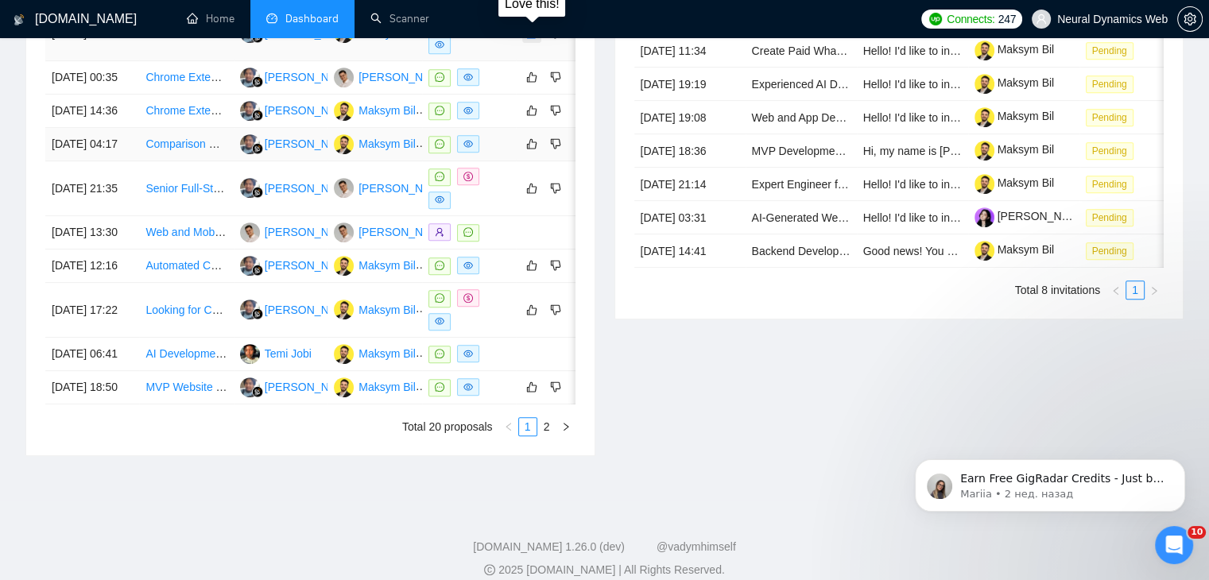
scroll to position [795, 0]
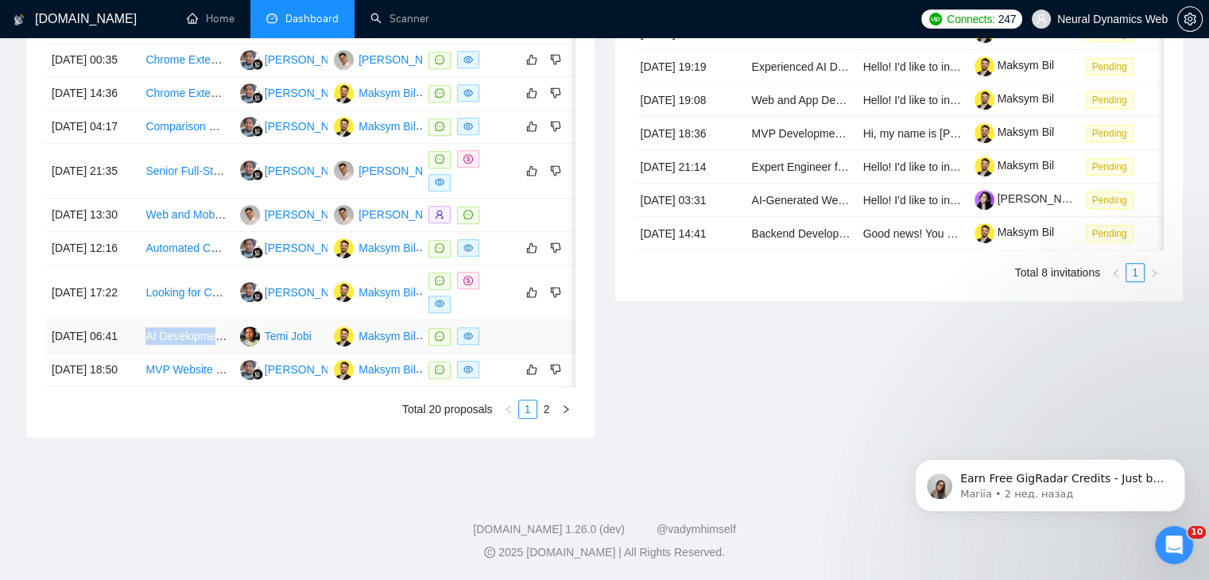
drag, startPoint x: 137, startPoint y: 362, endPoint x: 222, endPoint y: 362, distance: 85.8
click at [222, 354] on tr "08 Sep, 2025 06:41 AI Development for Website Integration Temi Jobi Maksym Bil" at bounding box center [323, 336] width 556 height 33
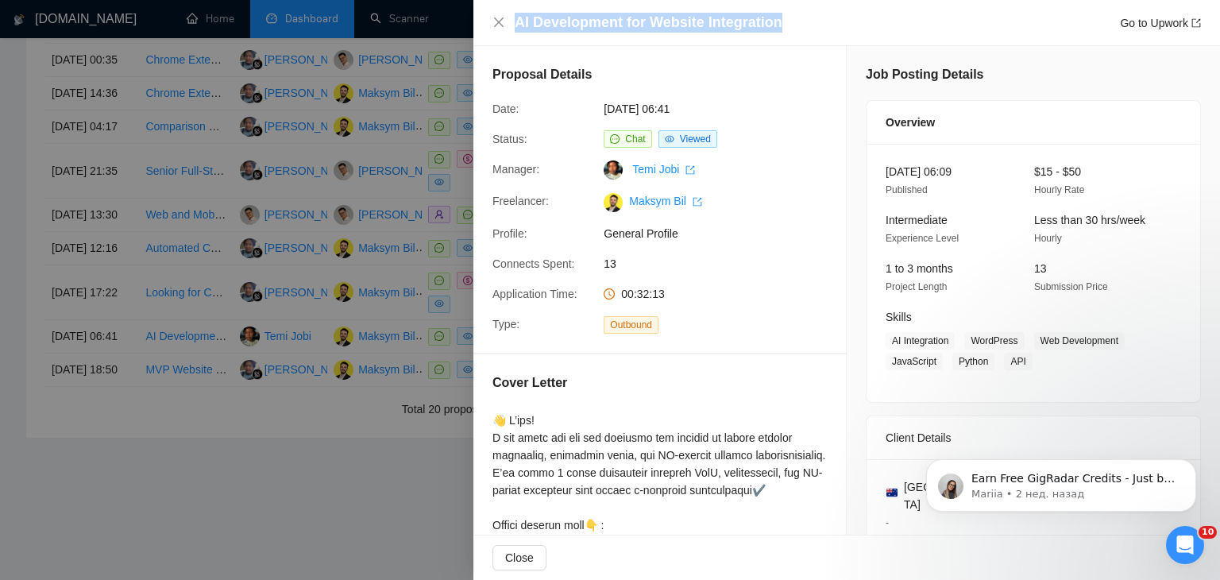
drag, startPoint x: 511, startPoint y: 23, endPoint x: 787, endPoint y: 26, distance: 275.7
click at [787, 26] on div "AI Development for Website Integration Go to Upwork" at bounding box center [847, 23] width 709 height 20
copy h4 "AI Development for Website Integration"
click at [233, 497] on div at bounding box center [610, 290] width 1220 height 580
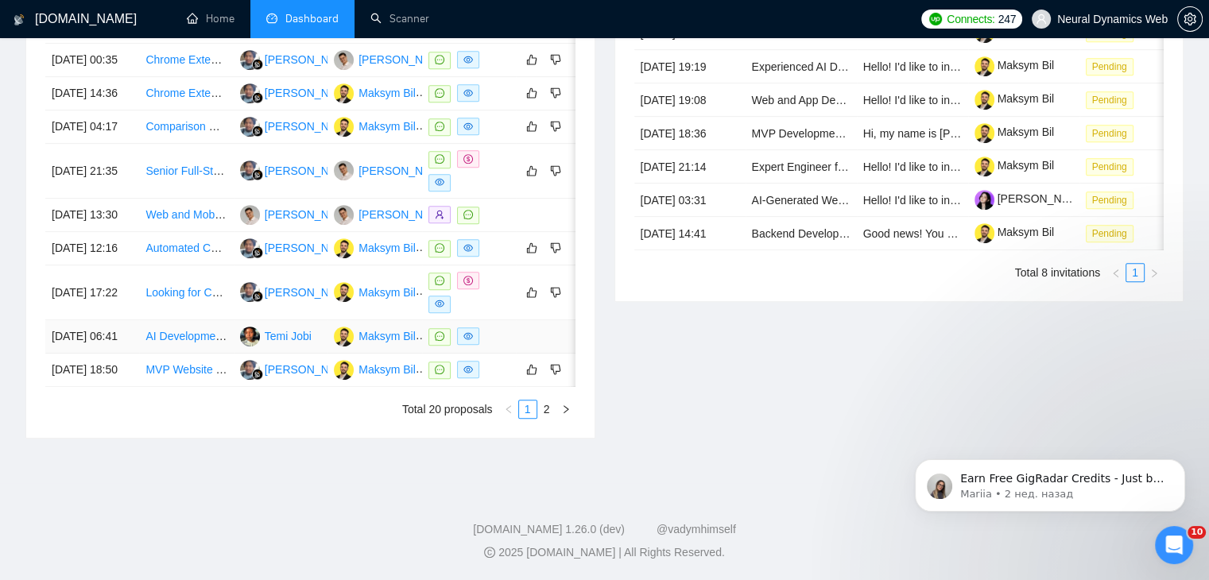
click at [168, 354] on td "AI Development for Website Integration" at bounding box center [186, 336] width 94 height 33
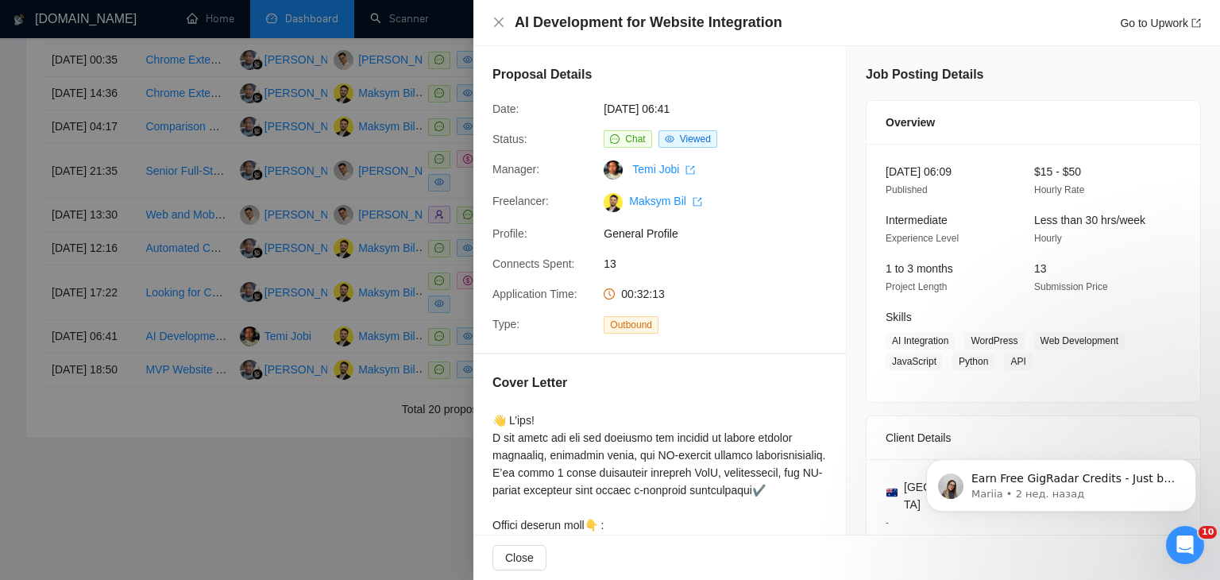
click at [257, 487] on div at bounding box center [610, 290] width 1220 height 580
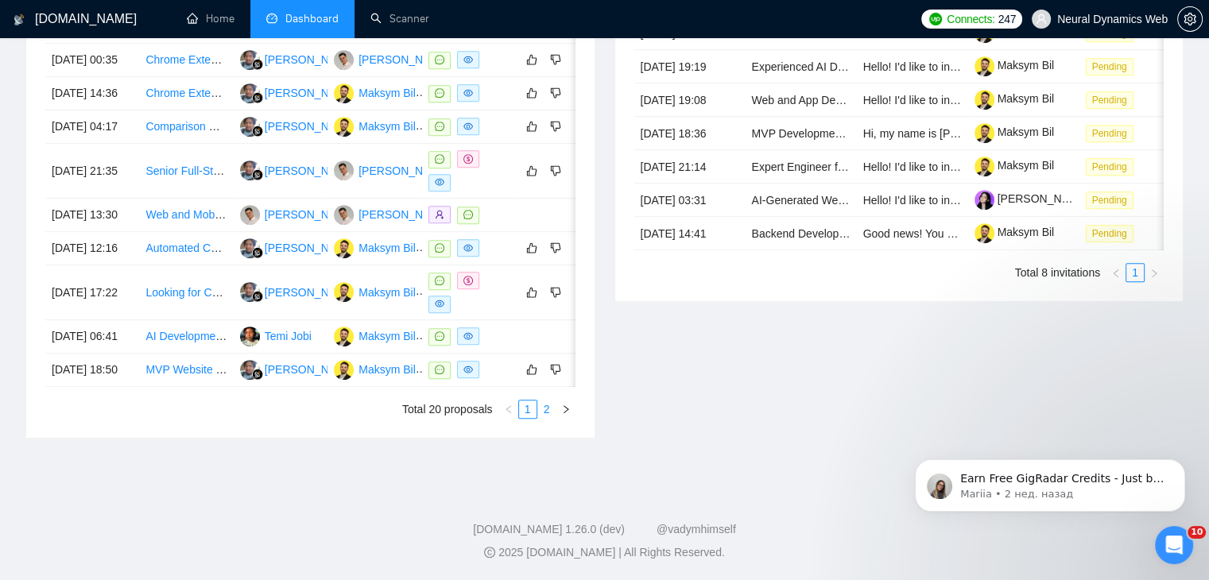
click at [540, 418] on link "2" at bounding box center [546, 408] width 17 height 17
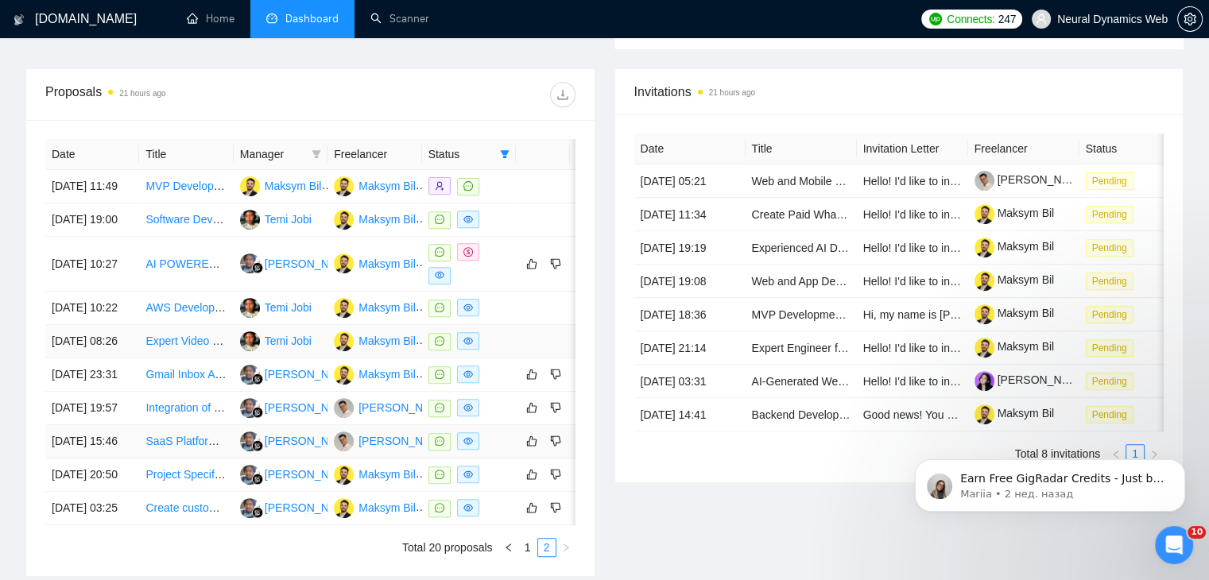
scroll to position [556, 0]
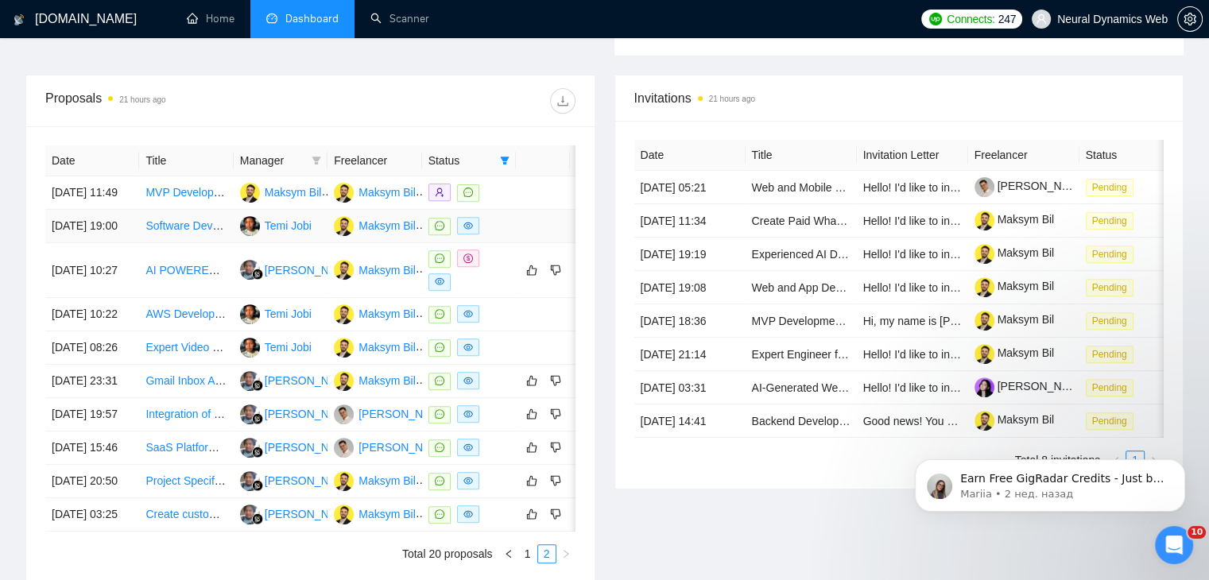
click at [159, 243] on td "Software Development" at bounding box center [186, 226] width 94 height 33
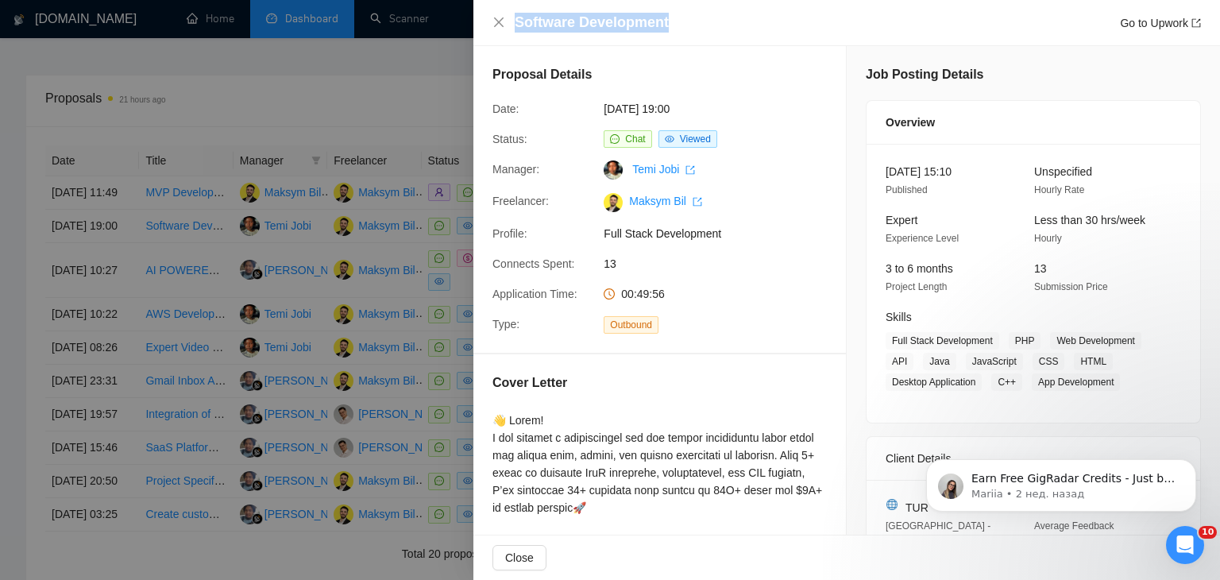
drag, startPoint x: 629, startPoint y: 23, endPoint x: 508, endPoint y: 20, distance: 121.6
click at [508, 20] on div "Software Development Go to Upwork" at bounding box center [847, 23] width 709 height 20
copy h4 "Software Development"
click at [227, 417] on div at bounding box center [610, 290] width 1220 height 580
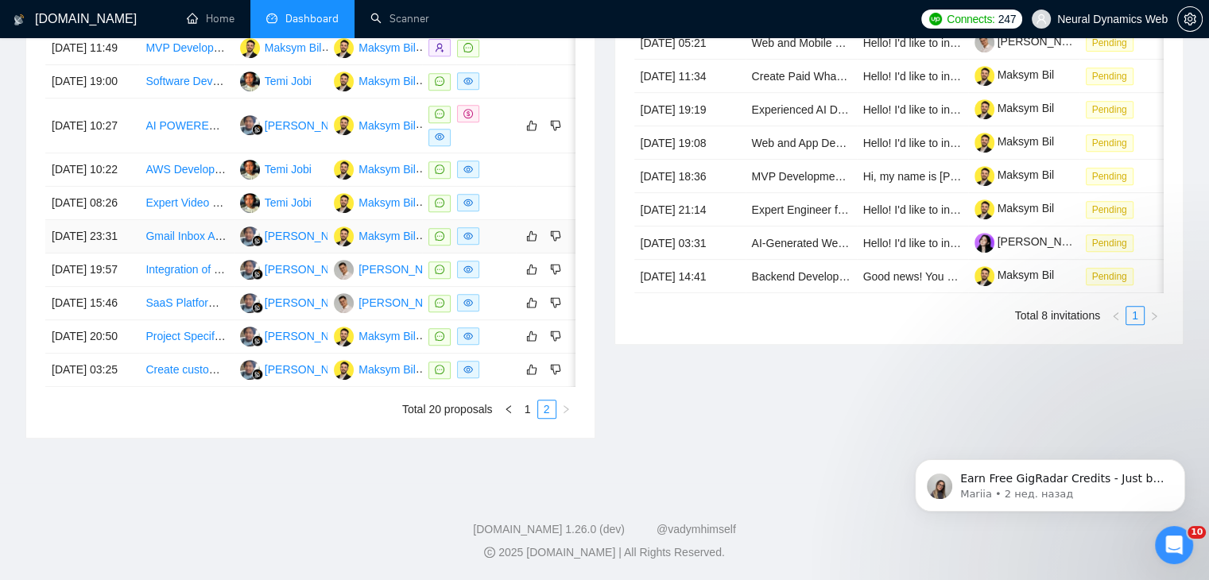
scroll to position [715, 0]
click at [195, 187] on td "AWS Developer & UI Programmer Needed for Excel Web Conversion" at bounding box center [186, 169] width 94 height 33
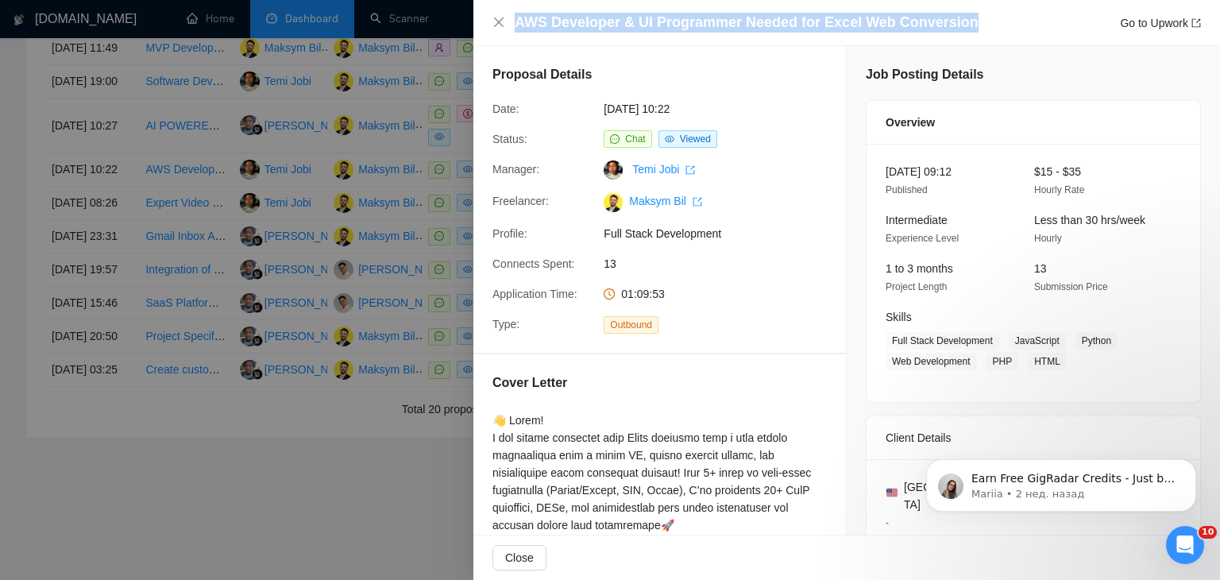
drag, startPoint x: 512, startPoint y: 17, endPoint x: 998, endPoint y: 22, distance: 486.3
click at [998, 22] on div "AWS Developer & UI Programmer Needed for Excel Web Conversion Go to Upwork" at bounding box center [847, 23] width 709 height 20
copy h4 "AWS Developer & UI Programmer Needed for Excel Web Conversion"
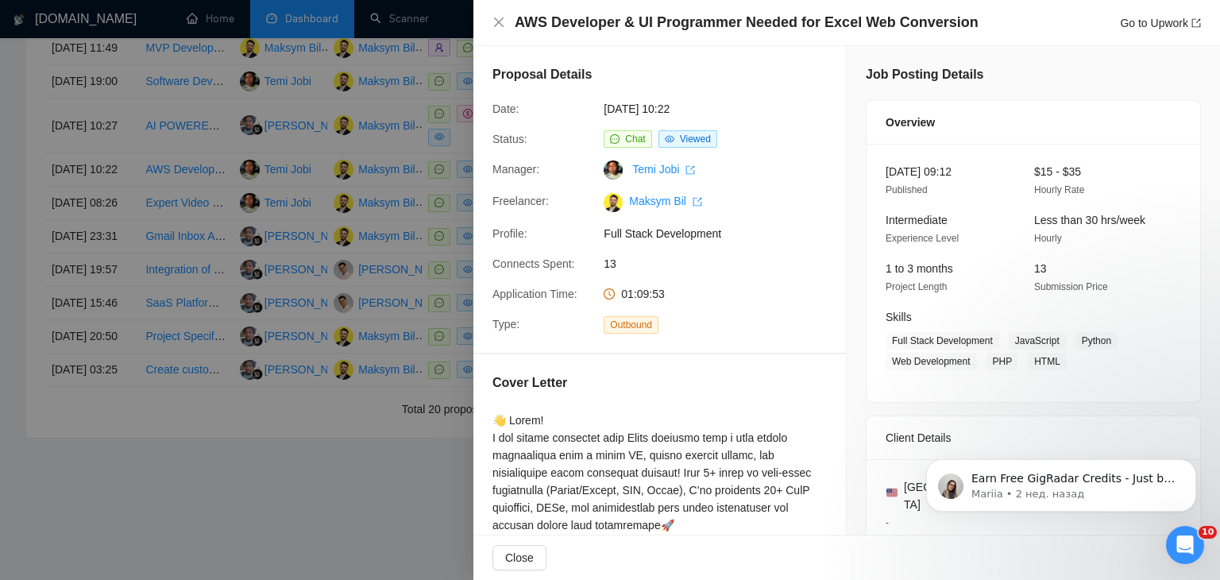
click at [254, 512] on div at bounding box center [610, 290] width 1220 height 580
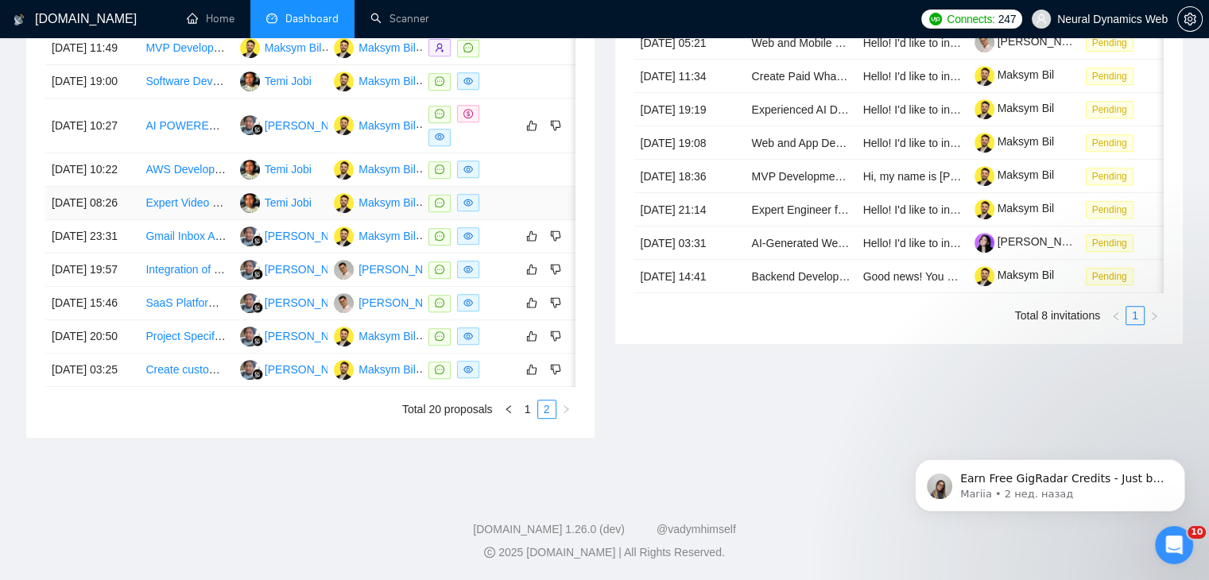
click at [166, 220] on td "Expert Video Upload & Streaming Backend Developer Needed" at bounding box center [186, 203] width 94 height 33
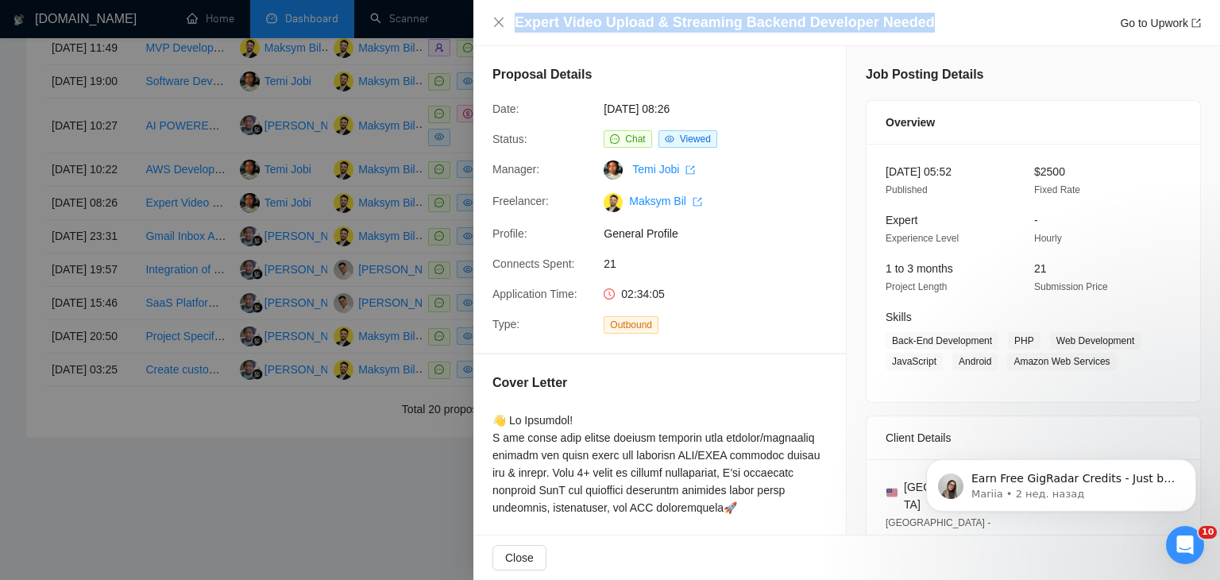
drag, startPoint x: 934, startPoint y: 33, endPoint x: 516, endPoint y: 21, distance: 418.1
click at [516, 21] on div "Expert Video Upload & Streaming Backend Developer Needed Go to Upwork" at bounding box center [858, 23] width 687 height 20
click at [394, 168] on div at bounding box center [610, 290] width 1220 height 580
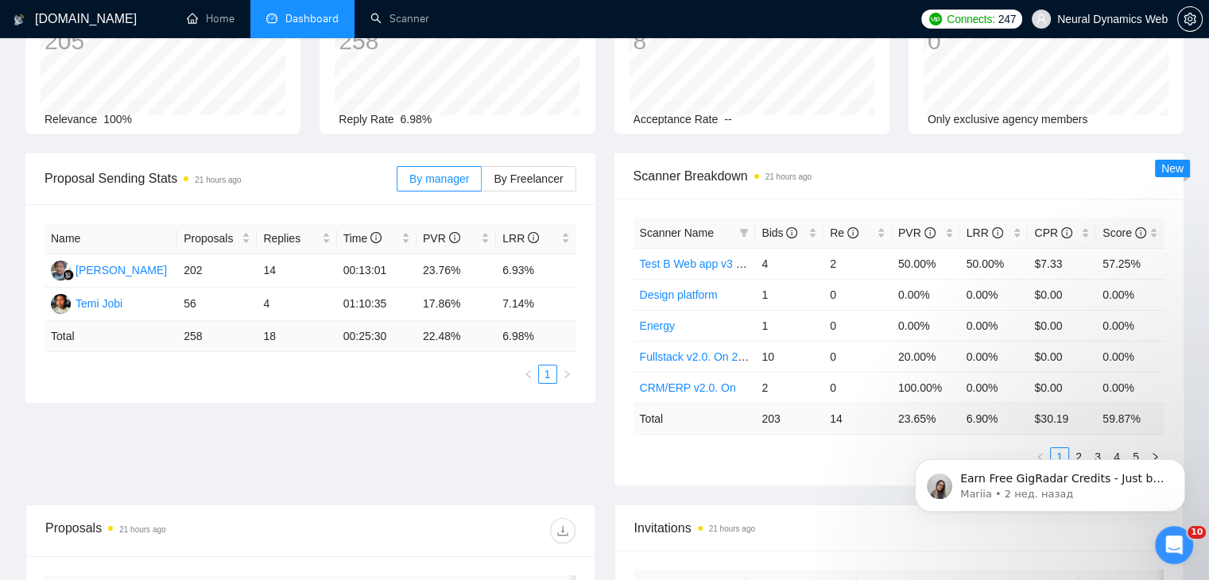
scroll to position [0, 0]
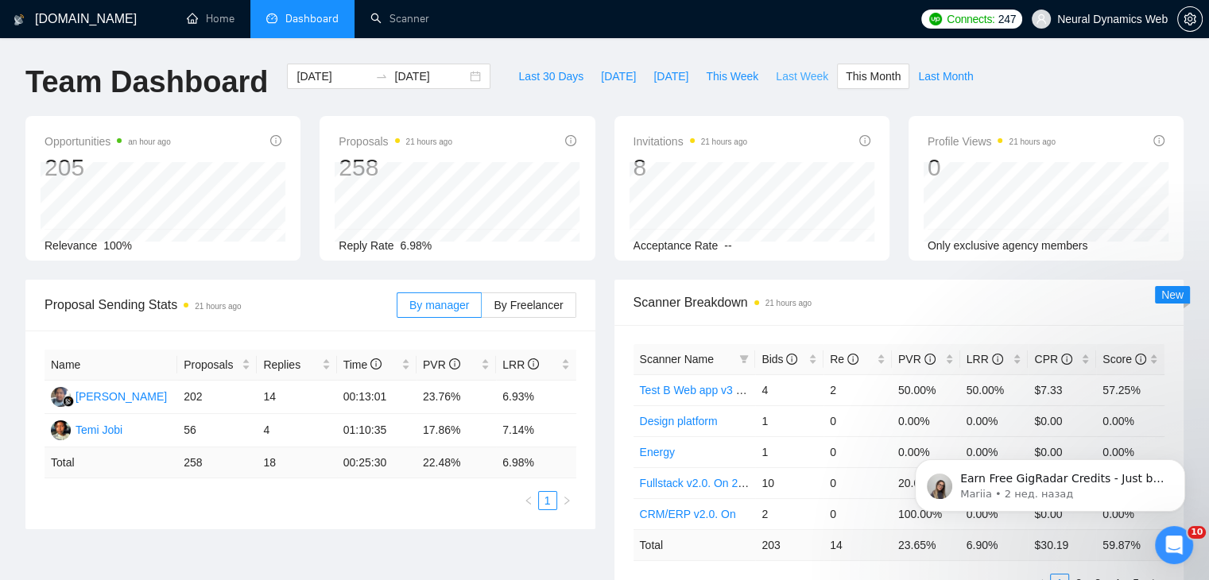
click at [783, 77] on span "Last Week" at bounding box center [801, 76] width 52 height 17
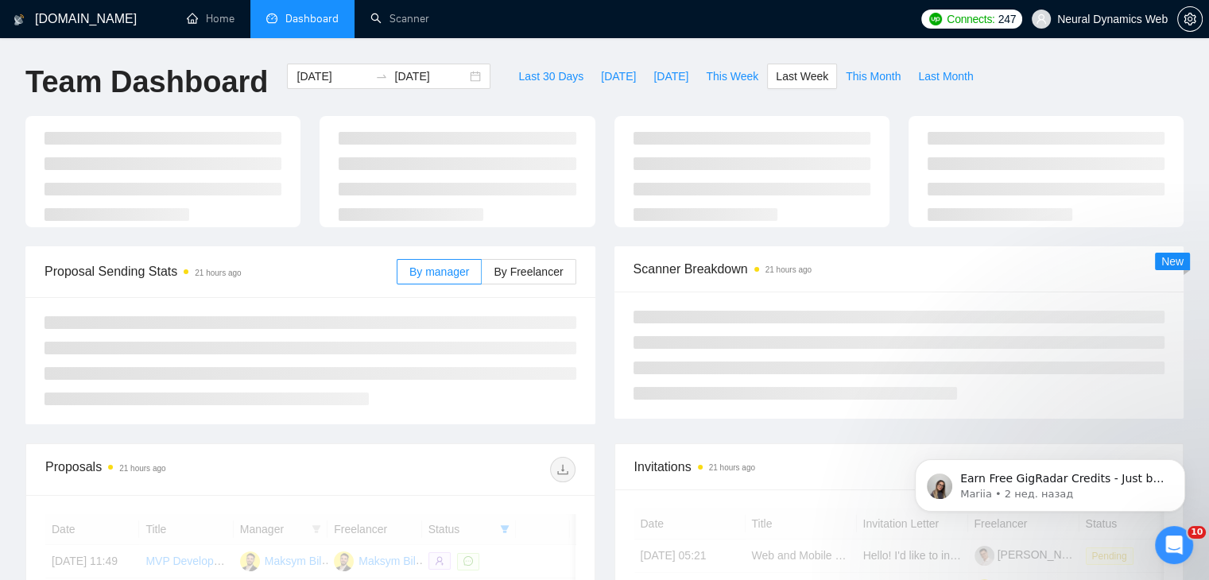
type input "[DATE]"
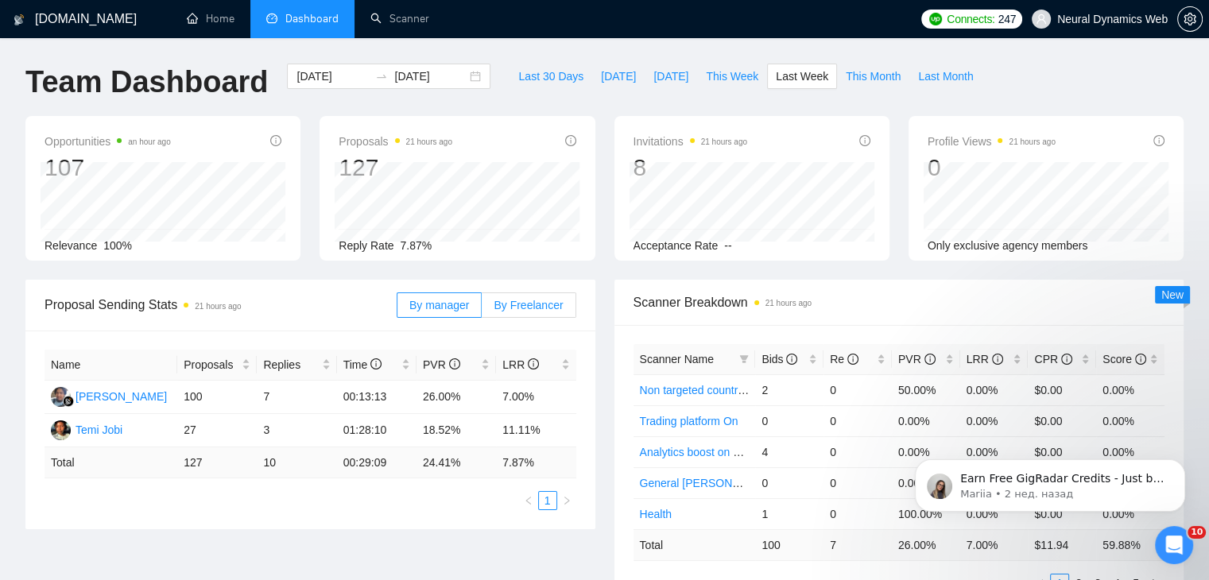
click at [547, 299] on span "By Freelancer" at bounding box center [527, 305] width 69 height 13
click at [482, 309] on input "By Freelancer" at bounding box center [482, 309] width 0 height 0
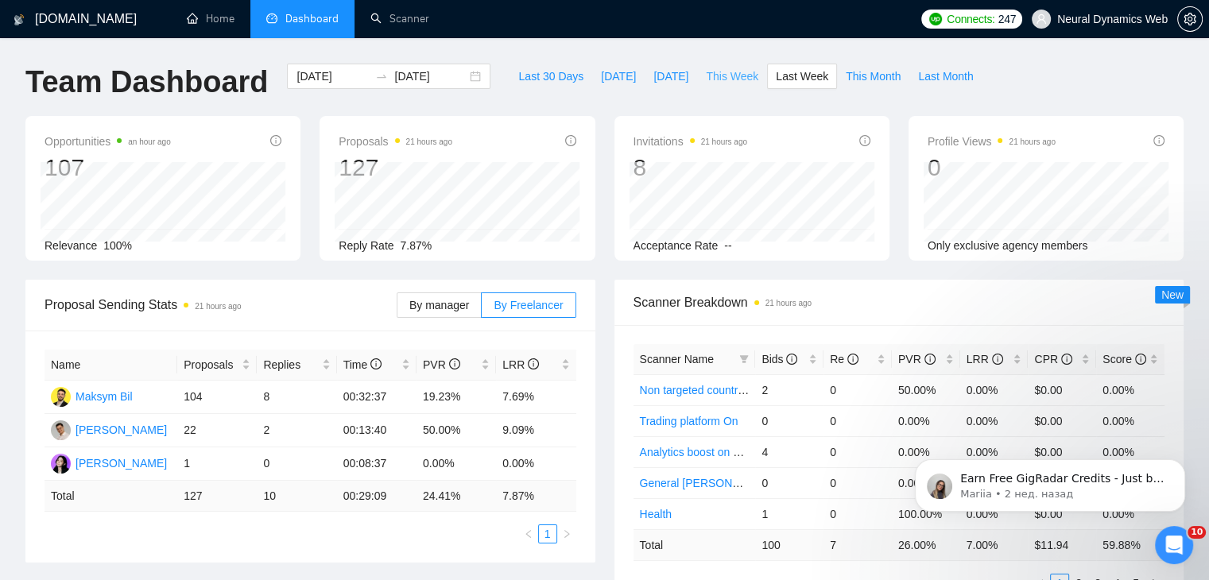
click at [733, 83] on span "This Week" at bounding box center [732, 76] width 52 height 17
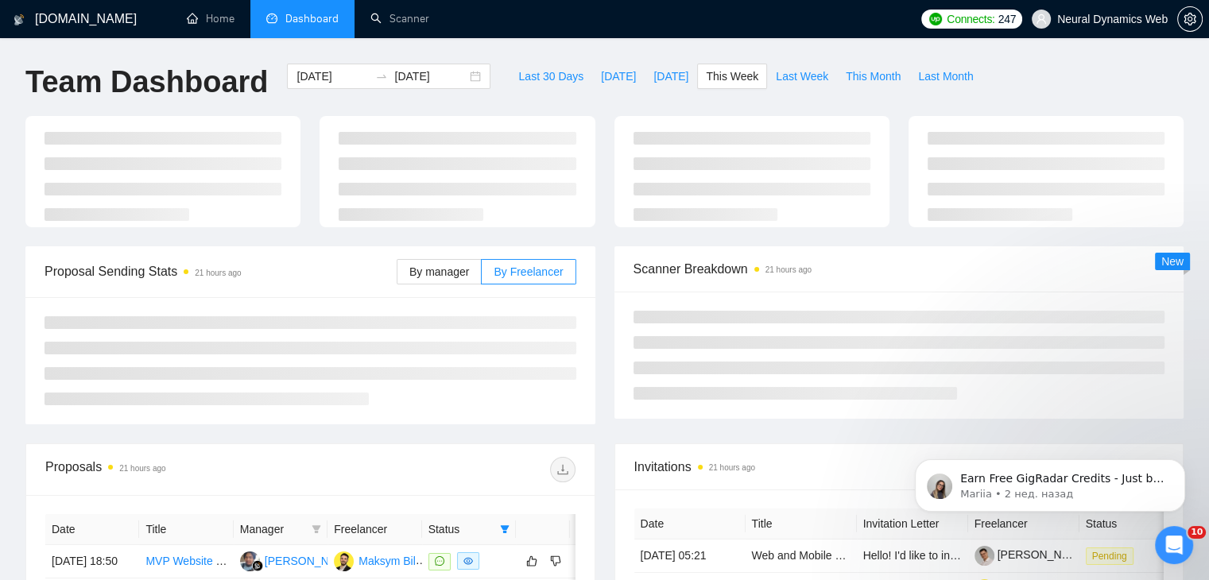
type input "[DATE]"
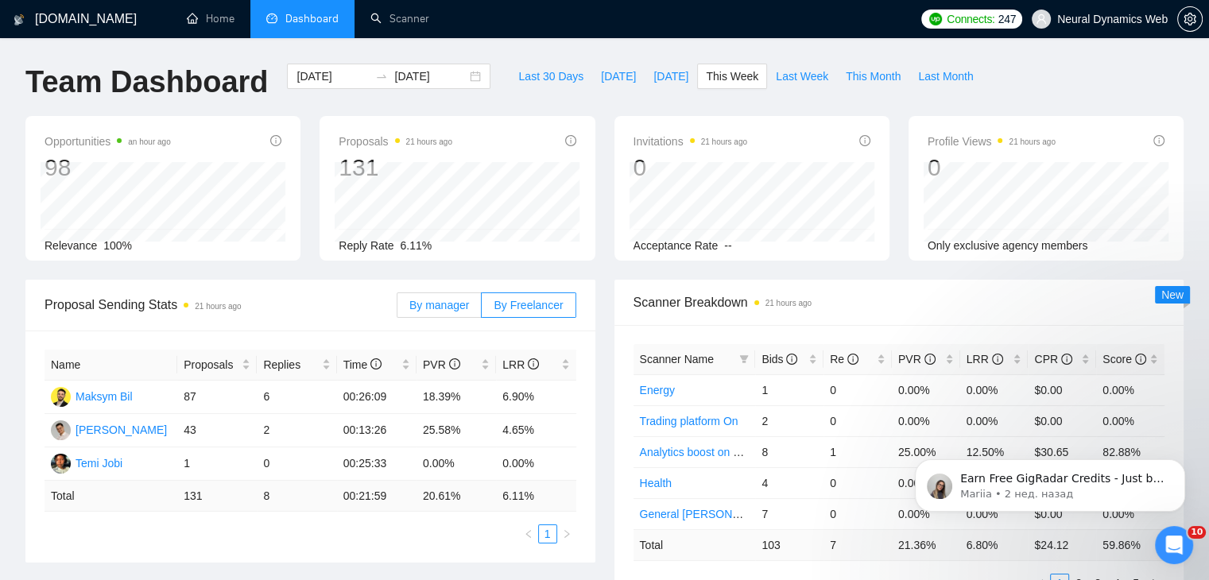
click at [458, 307] on span "By manager" at bounding box center [439, 305] width 60 height 13
click at [397, 309] on input "By manager" at bounding box center [397, 309] width 0 height 0
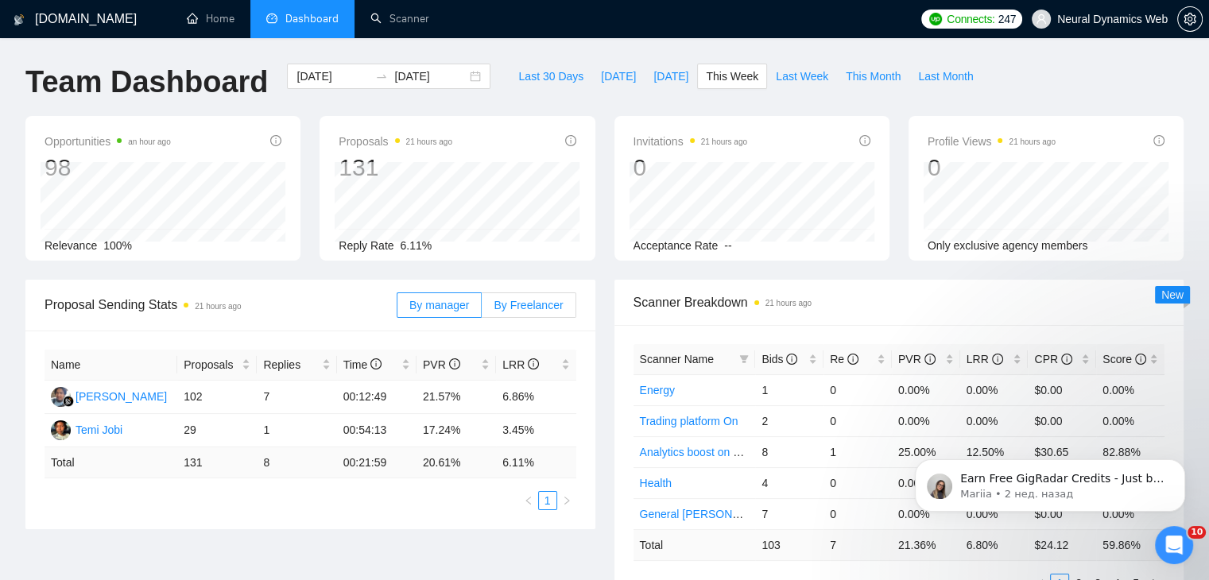
click at [516, 301] on span "By Freelancer" at bounding box center [527, 305] width 69 height 13
click at [482, 309] on input "By Freelancer" at bounding box center [482, 309] width 0 height 0
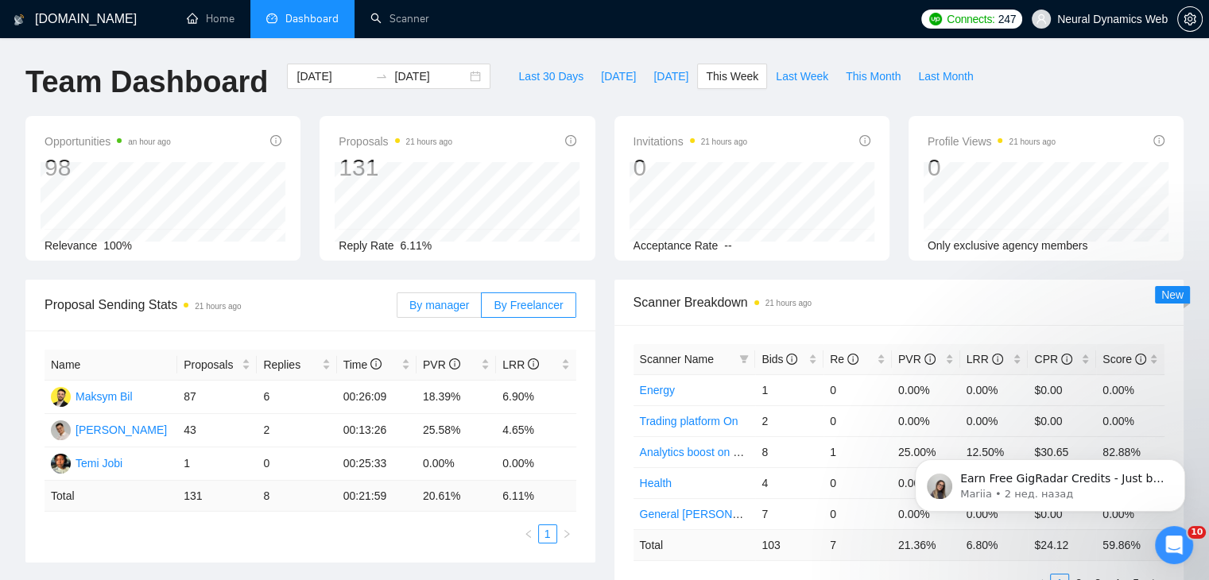
click at [459, 299] on span "By manager" at bounding box center [439, 305] width 60 height 13
click at [397, 309] on input "By manager" at bounding box center [397, 309] width 0 height 0
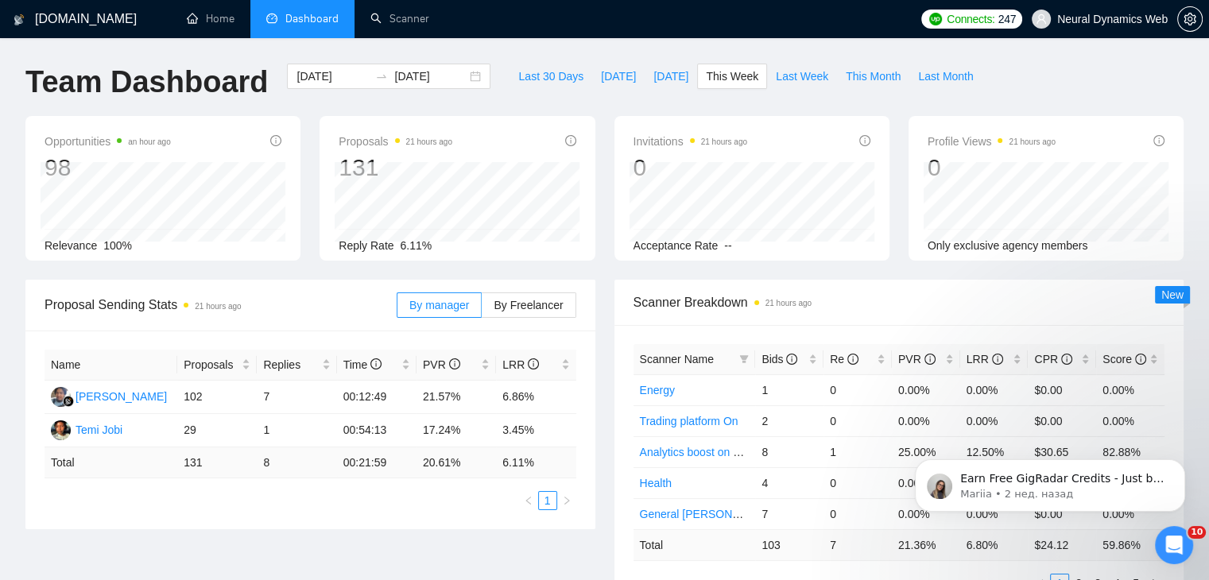
click at [563, 290] on div "By manager By Freelancer" at bounding box center [486, 305] width 180 height 51
click at [540, 301] on span "By Freelancer" at bounding box center [527, 305] width 69 height 13
click at [540, 303] on span "By Freelancer" at bounding box center [527, 305] width 69 height 13
click at [482, 309] on input "By Freelancer" at bounding box center [482, 309] width 0 height 0
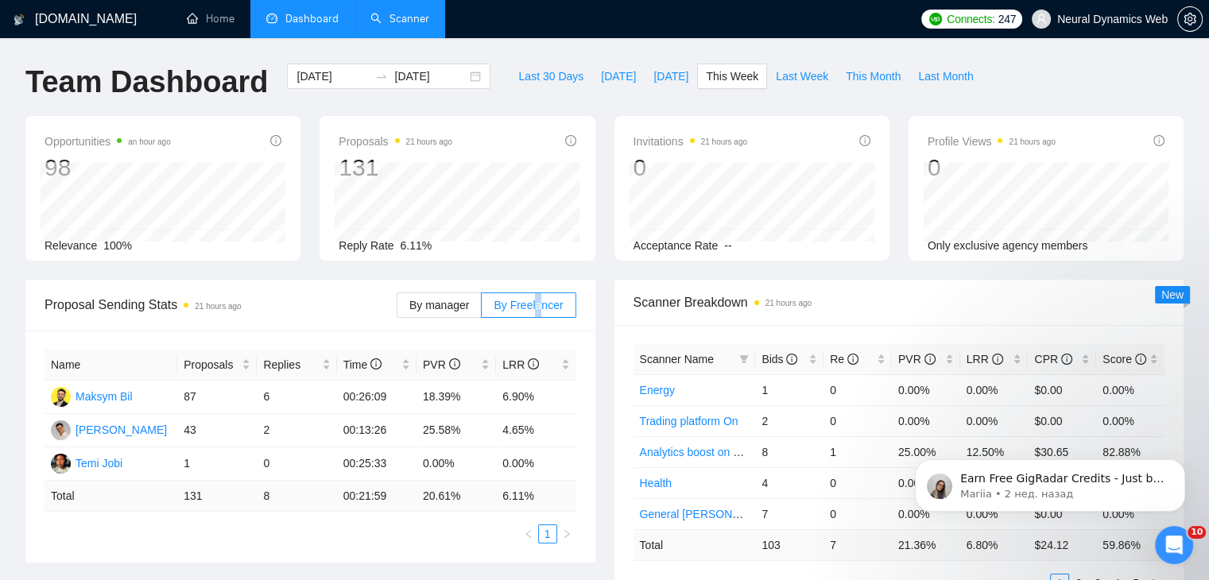
click at [385, 18] on link "Scanner" at bounding box center [399, 19] width 59 height 14
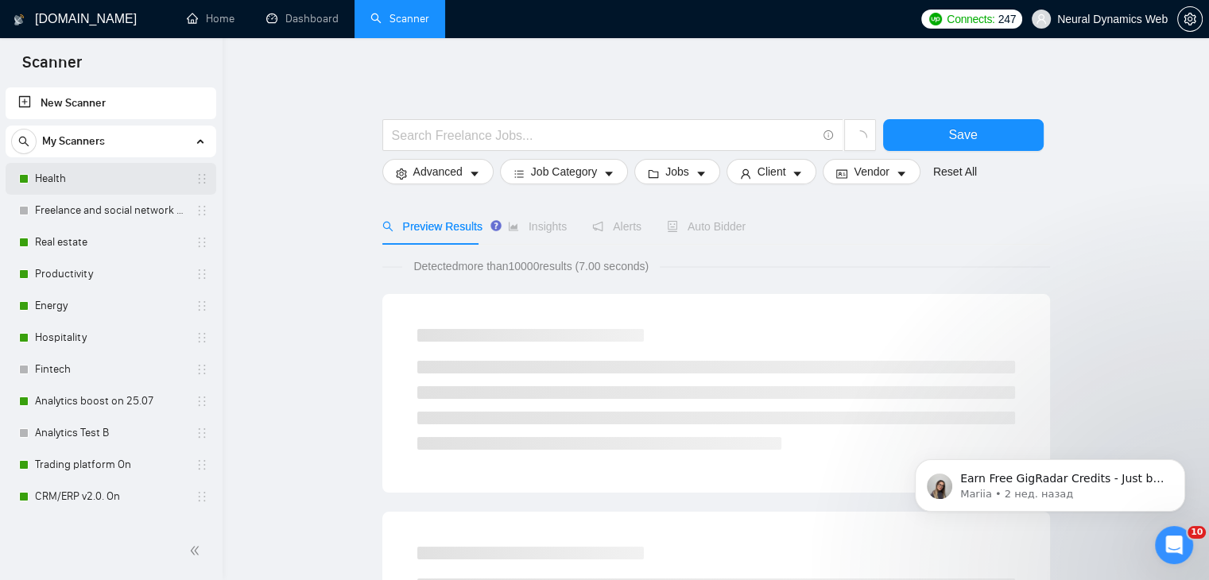
click at [132, 183] on link "Health" at bounding box center [110, 179] width 151 height 32
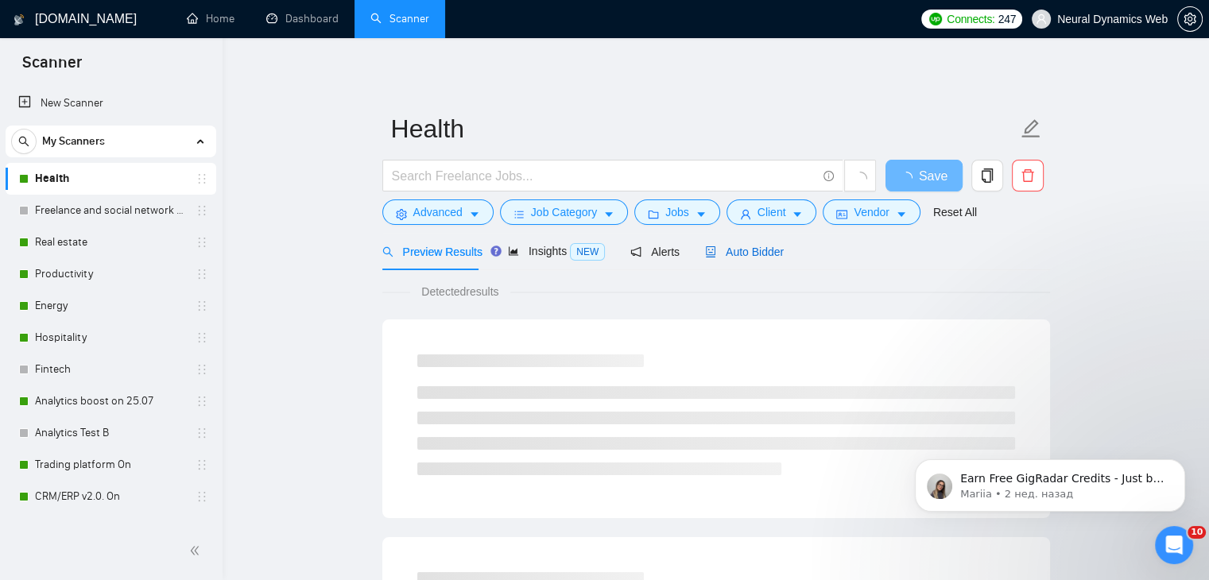
click at [729, 252] on span "Auto Bidder" at bounding box center [744, 252] width 79 height 13
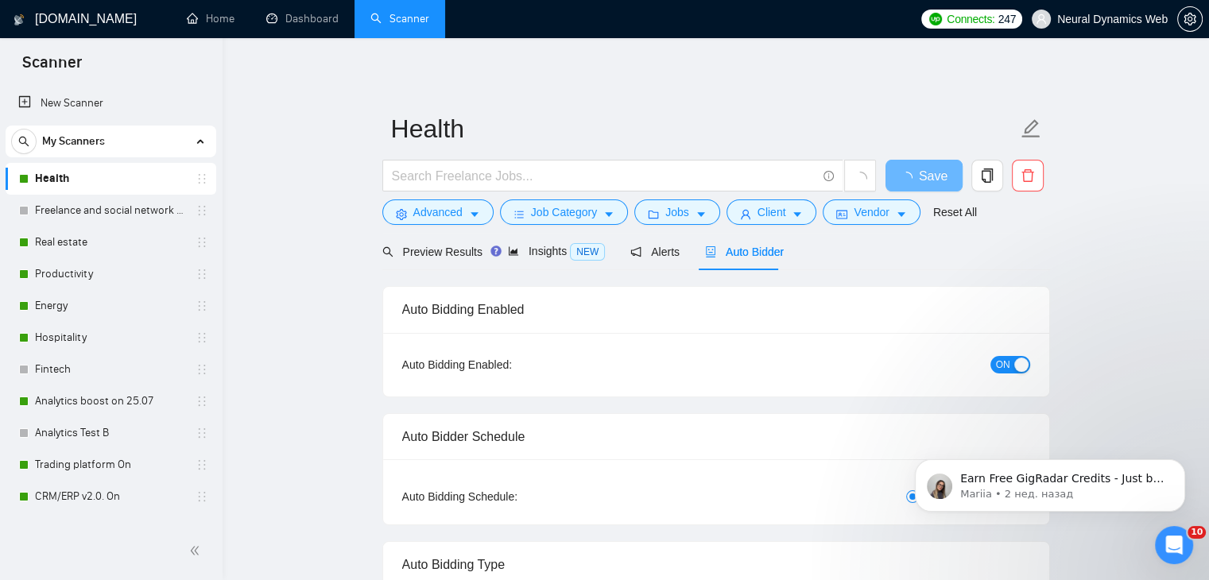
checkbox input "true"
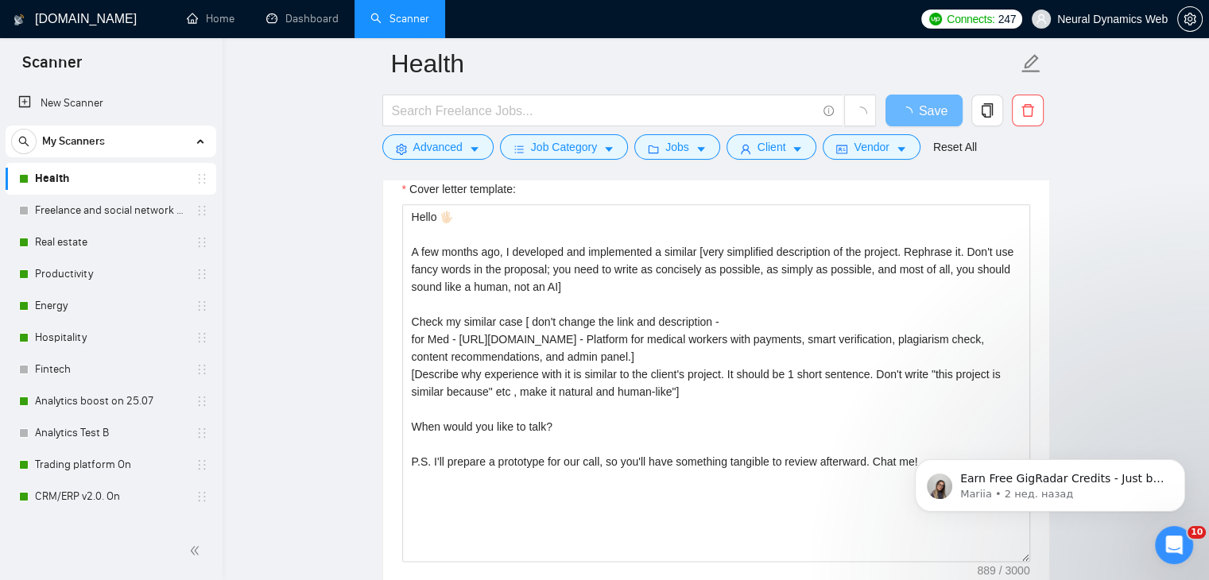
scroll to position [1748, 0]
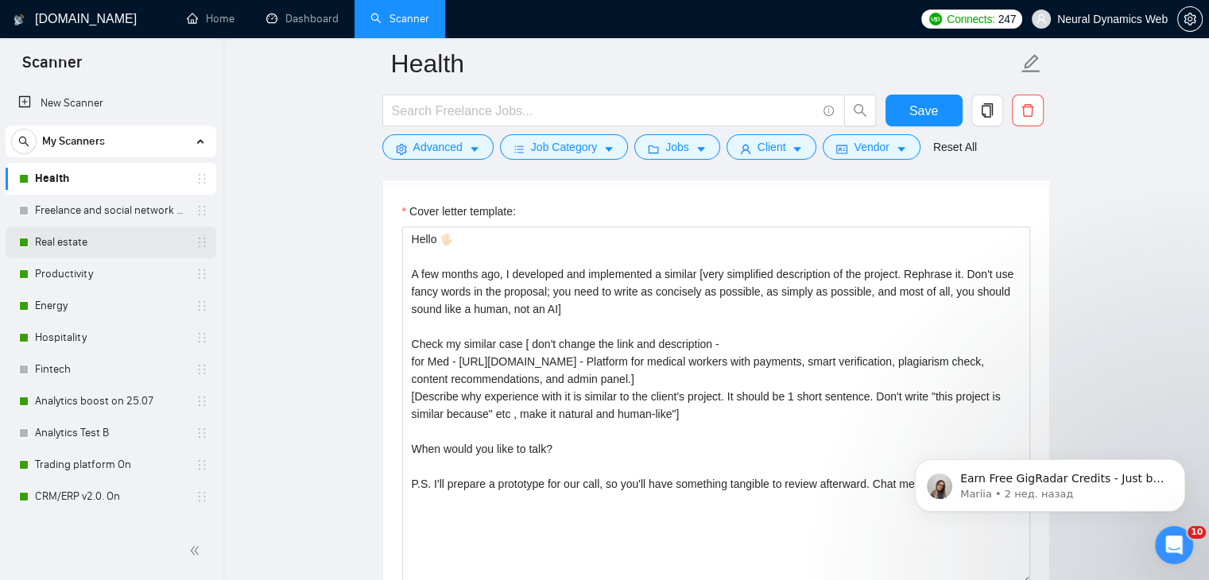
click at [116, 239] on link "Real estate" at bounding box center [110, 242] width 151 height 32
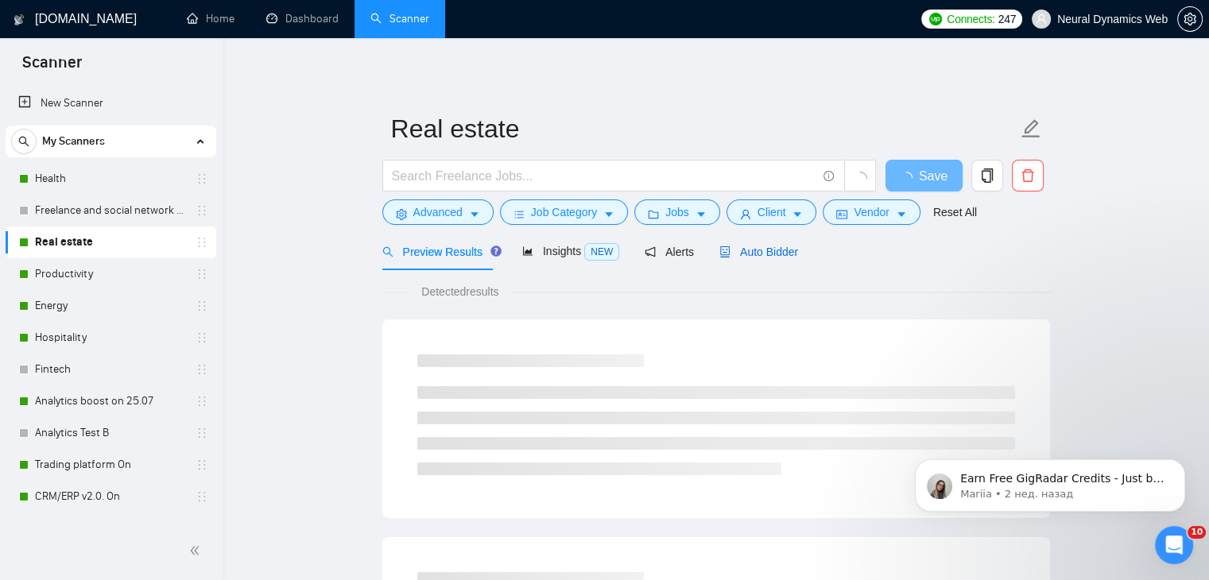
click at [719, 251] on icon "robot" at bounding box center [724, 251] width 11 height 11
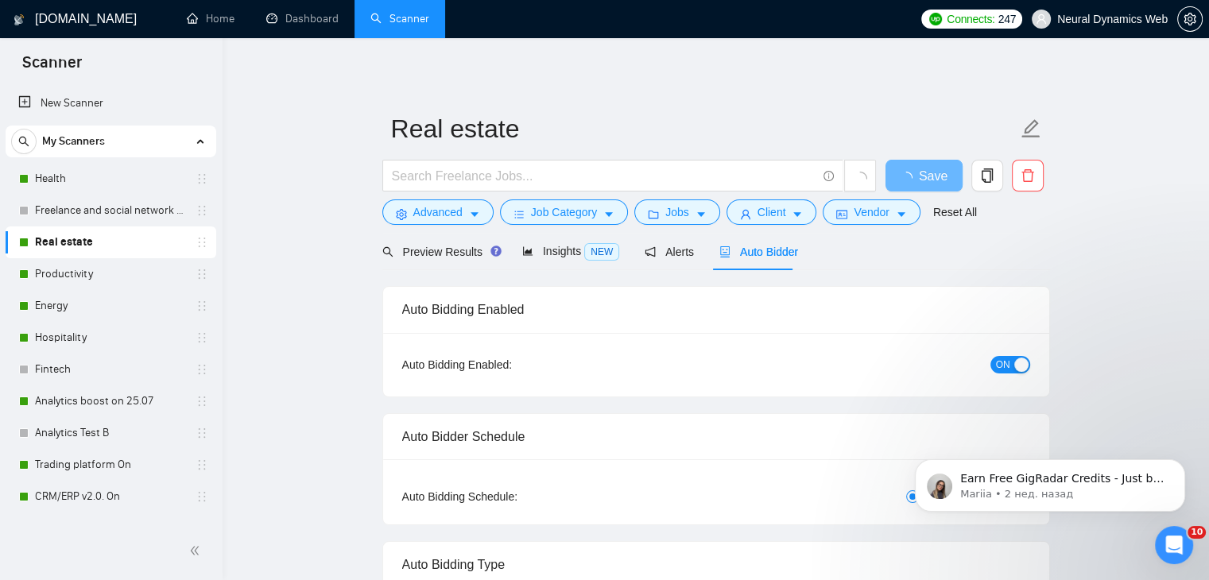
checkbox input "true"
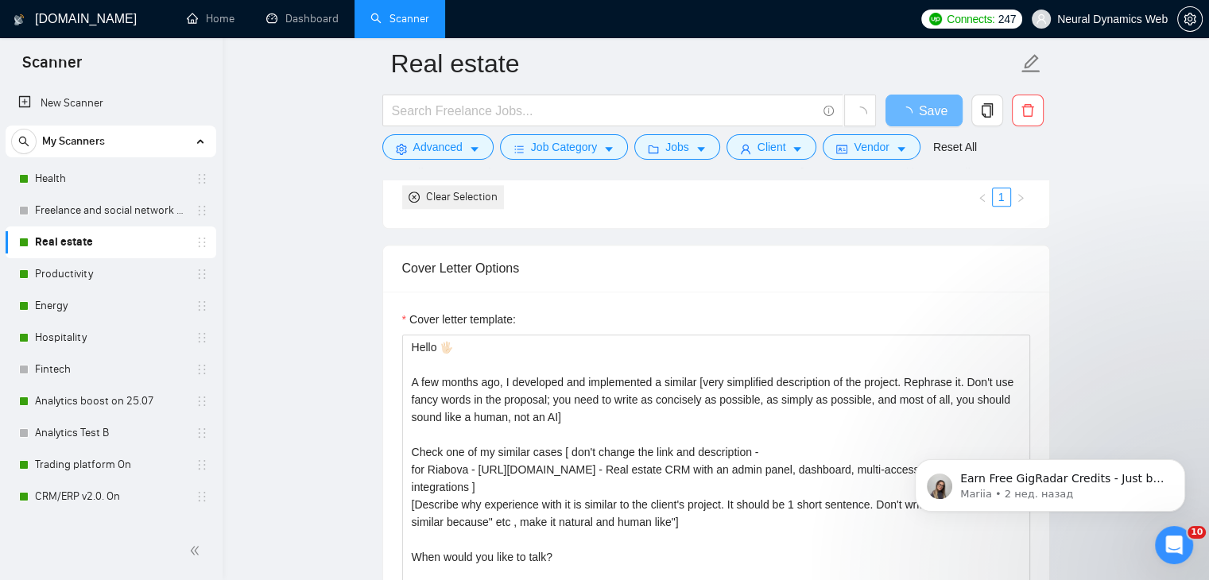
scroll to position [1748, 0]
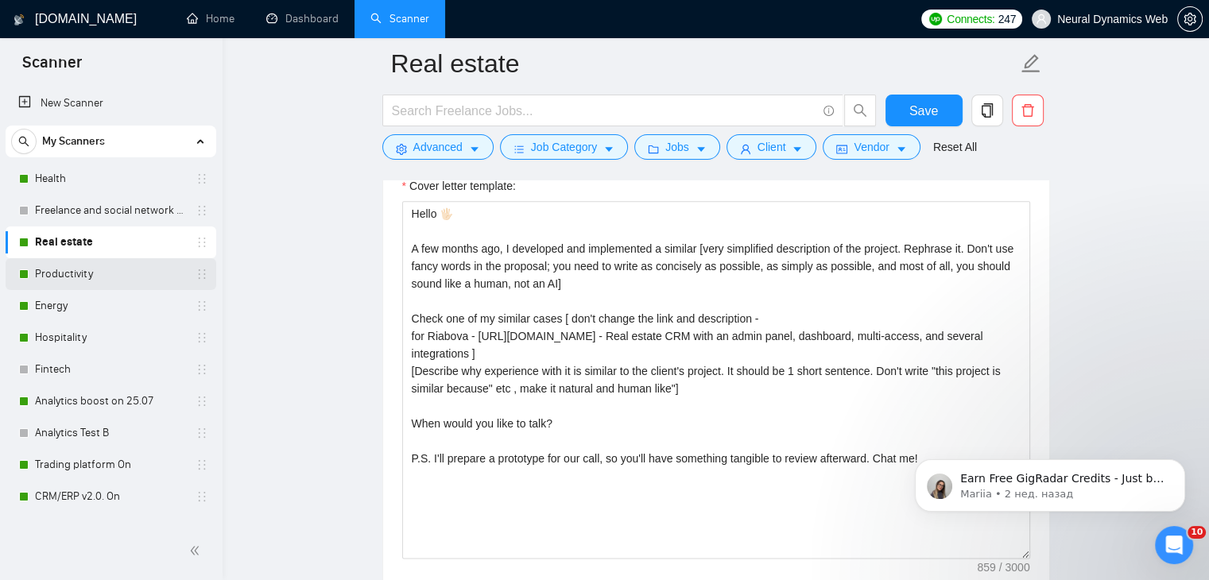
click at [42, 279] on link "Productivity" at bounding box center [110, 274] width 151 height 32
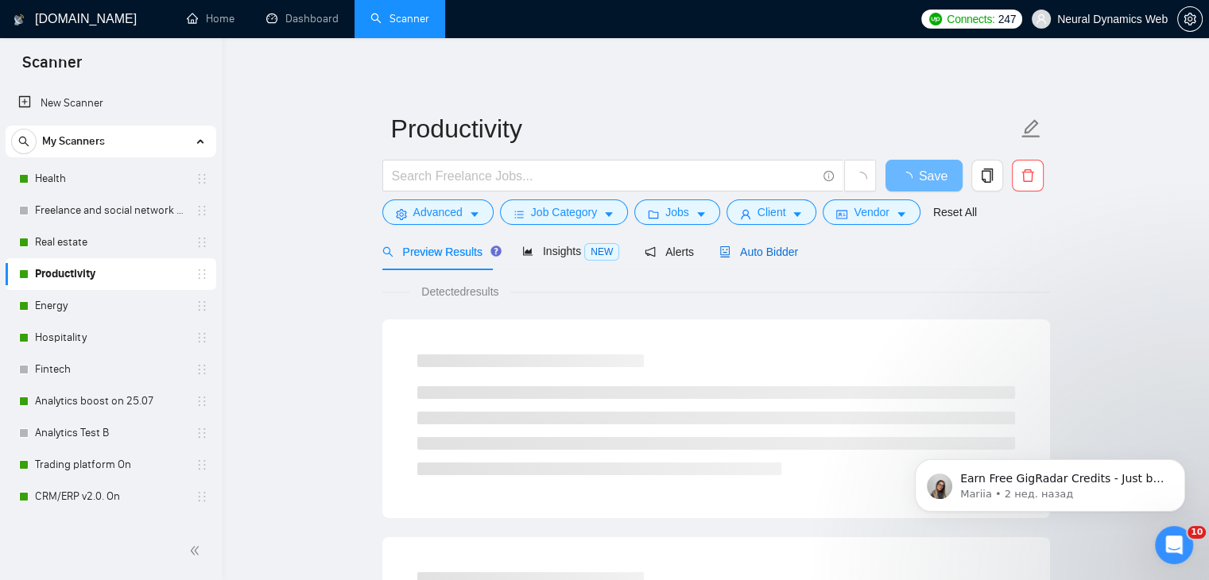
click at [734, 246] on span "Auto Bidder" at bounding box center [758, 252] width 79 height 13
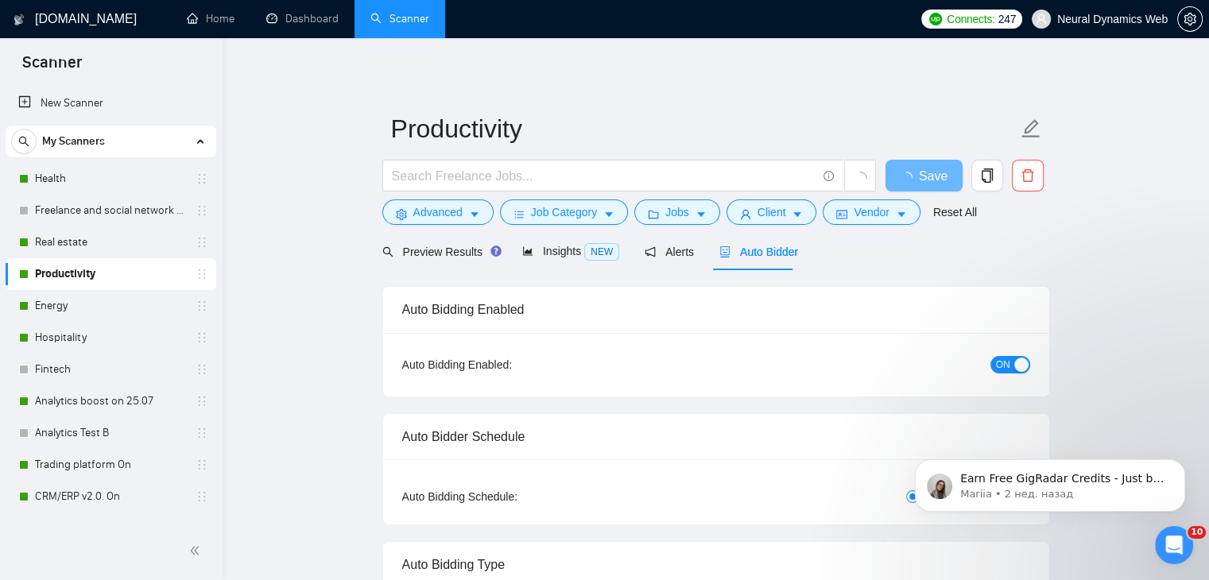
checkbox input "true"
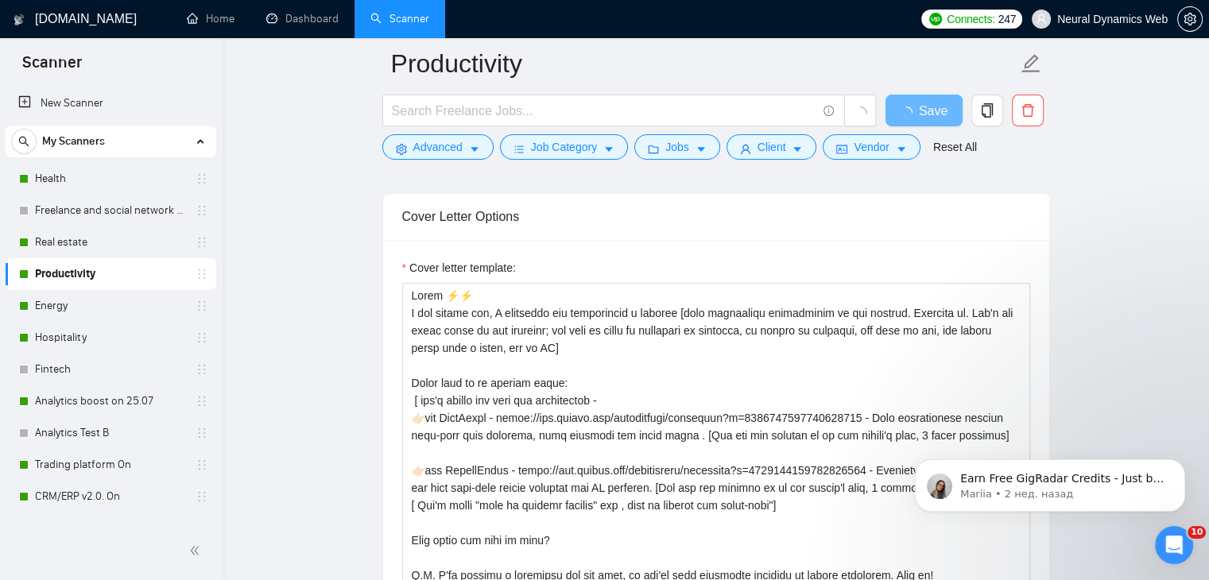
scroll to position [1669, 0]
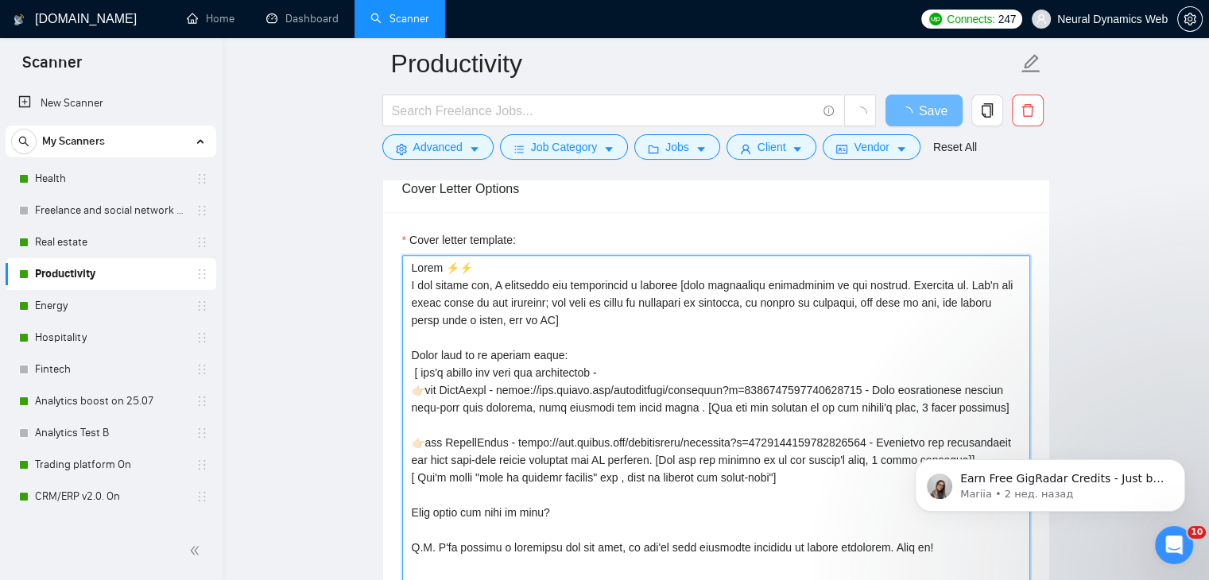
drag, startPoint x: 479, startPoint y: 269, endPoint x: 454, endPoint y: 264, distance: 25.3
click at [454, 264] on textarea "Cover letter template:" at bounding box center [716, 434] width 628 height 358
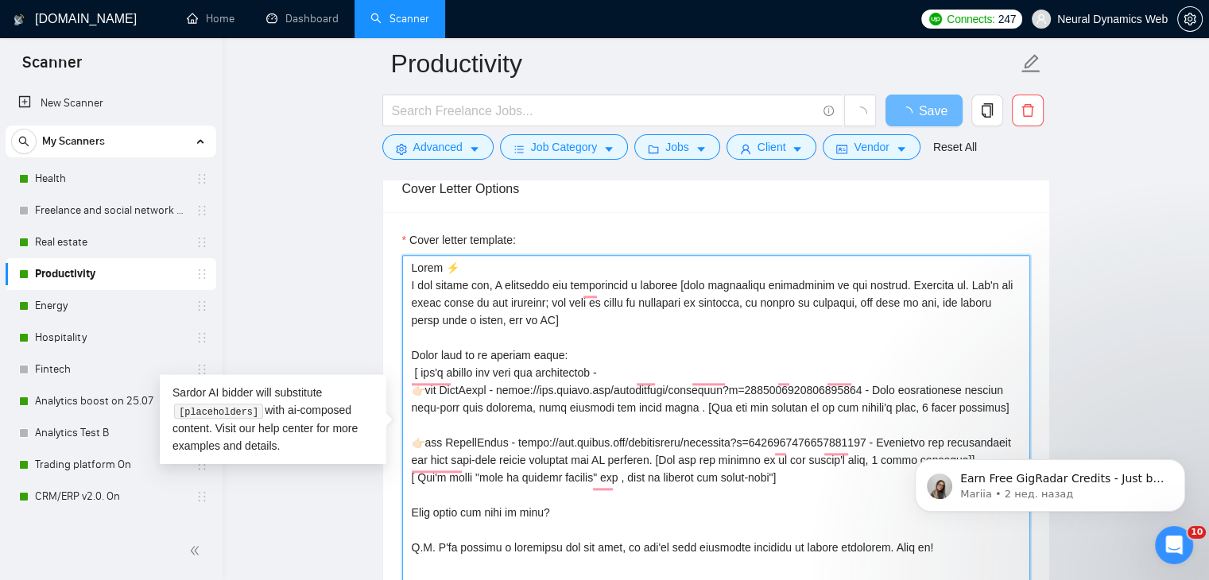
scroll to position [35, 0]
drag, startPoint x: 421, startPoint y: 352, endPoint x: 412, endPoint y: 354, distance: 9.1
click at [412, 354] on textarea "Cover letter template:" at bounding box center [716, 434] width 628 height 358
click at [416, 422] on textarea "Cover letter template:" at bounding box center [716, 434] width 628 height 358
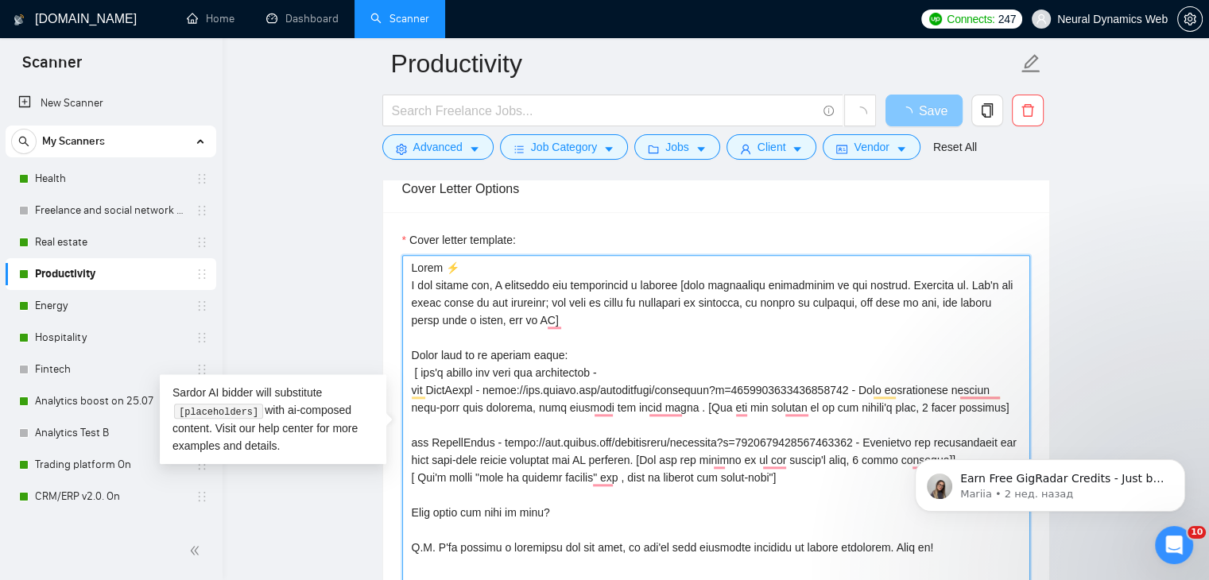
scroll to position [0, 0]
click at [439, 269] on textarea "Cover letter template:" at bounding box center [716, 434] width 628 height 358
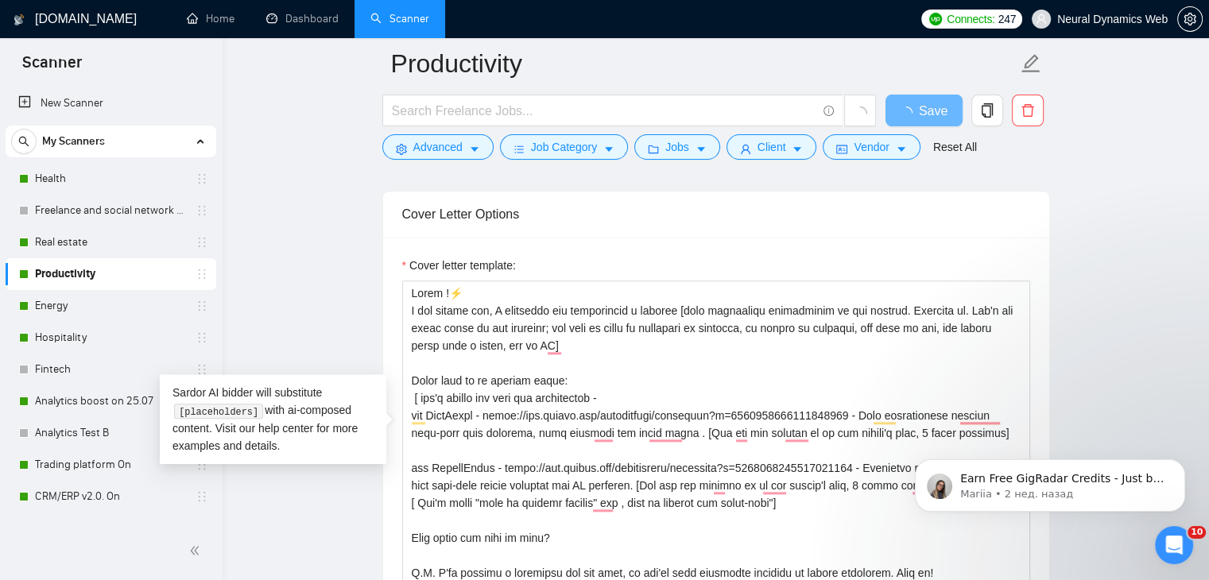
click at [439, 259] on label "Cover letter template:" at bounding box center [459, 265] width 114 height 17
click at [439, 280] on textarea "Cover letter template:" at bounding box center [716, 459] width 628 height 358
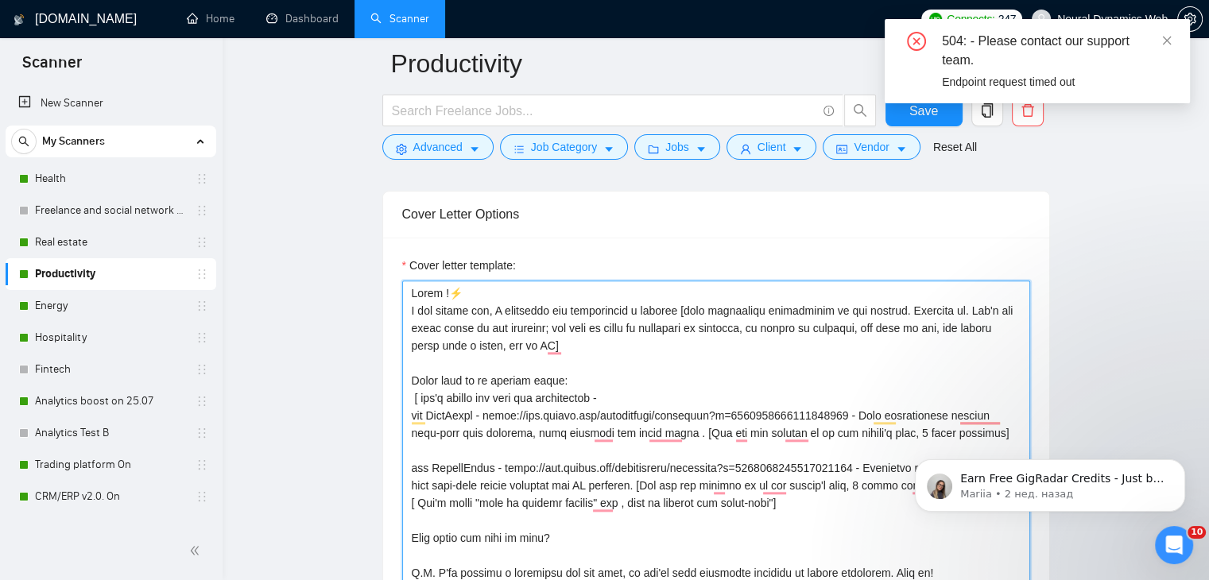
click at [438, 286] on textarea "Cover letter template:" at bounding box center [716, 459] width 628 height 358
type textarea "Hello!⚡️ A few months ago, I developed and implemented a similar [very simplifi…"
click at [927, 115] on div "504: - Please contact our support team. Endpoint request timed out" at bounding box center [1036, 67] width 305 height 97
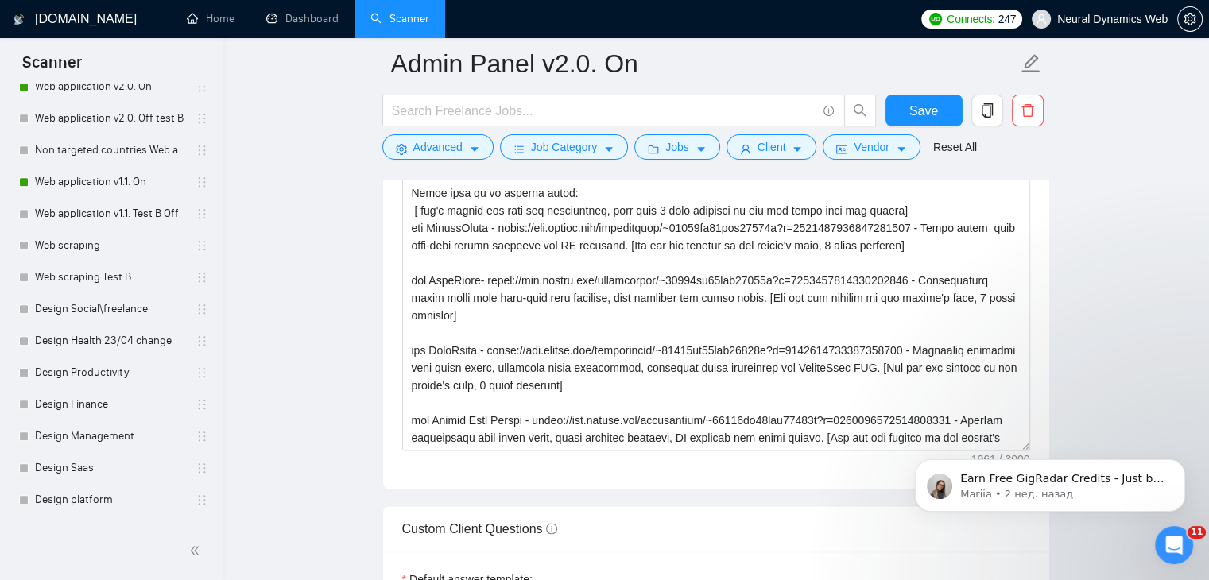
scroll to position [1008, 0]
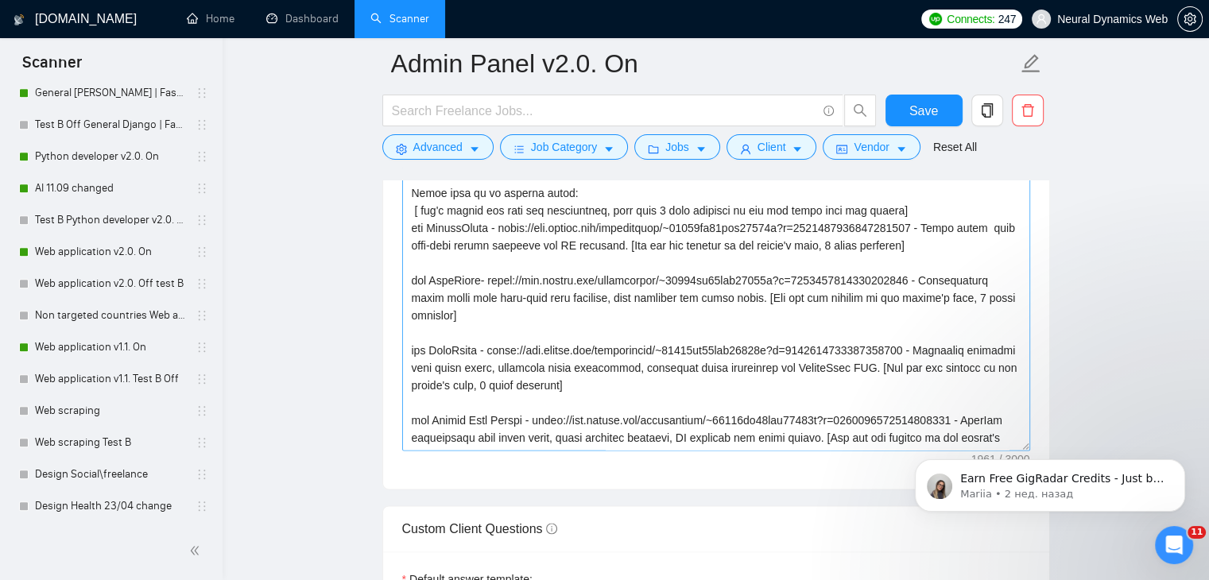
drag, startPoint x: 79, startPoint y: 191, endPoint x: 681, endPoint y: 226, distance: 602.5
click at [79, 191] on link "AI 11.09 changed" at bounding box center [110, 188] width 151 height 32
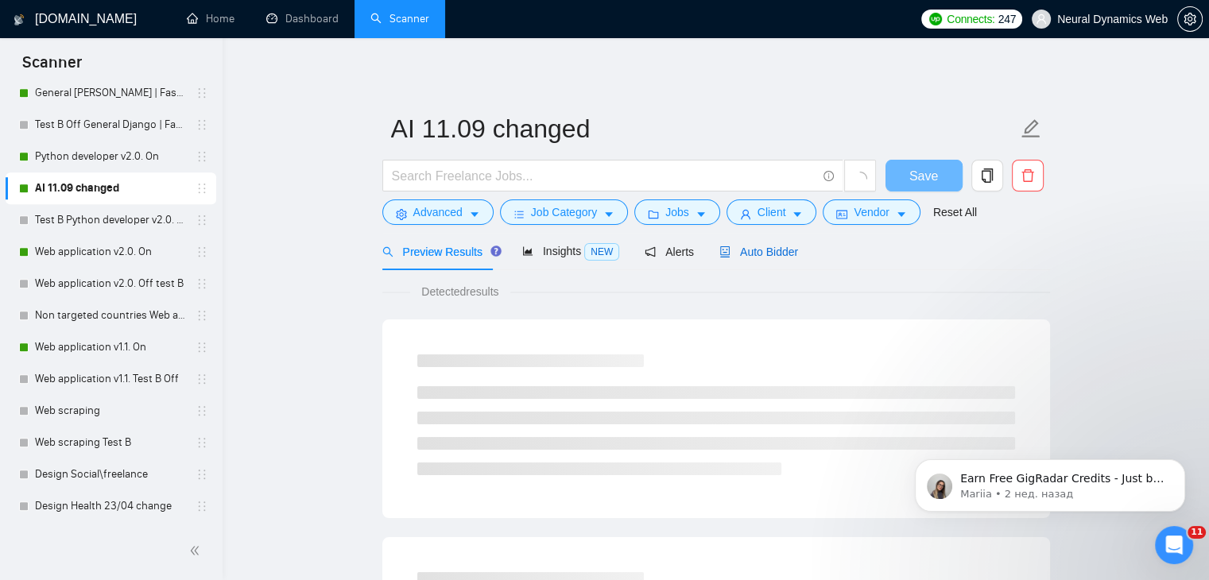
click at [728, 257] on span "Auto Bidder" at bounding box center [758, 252] width 79 height 13
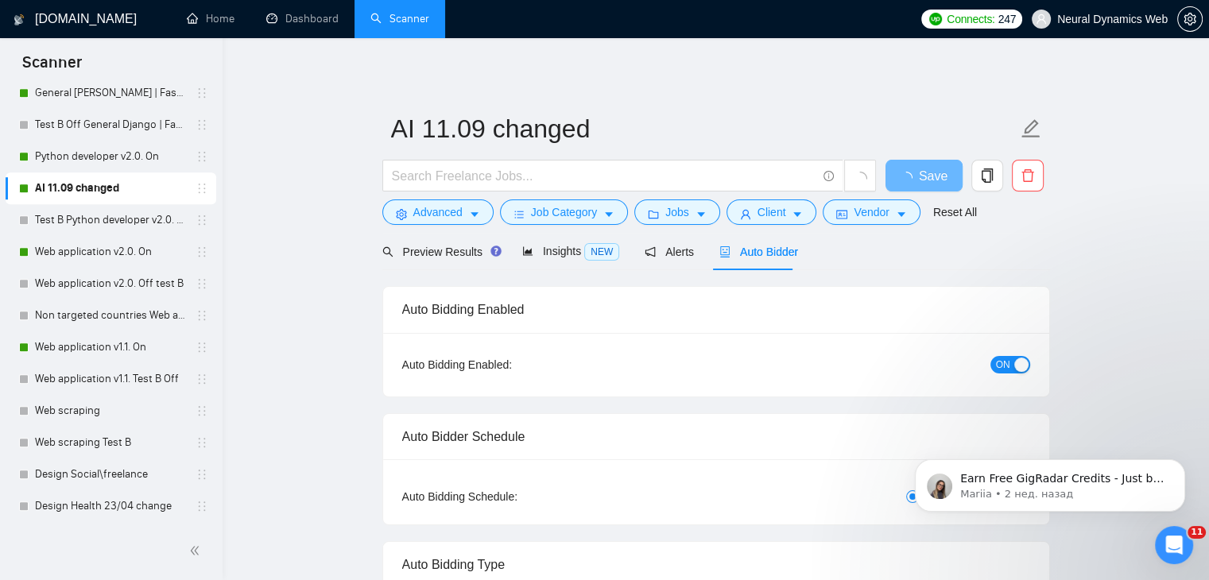
checkbox input "true"
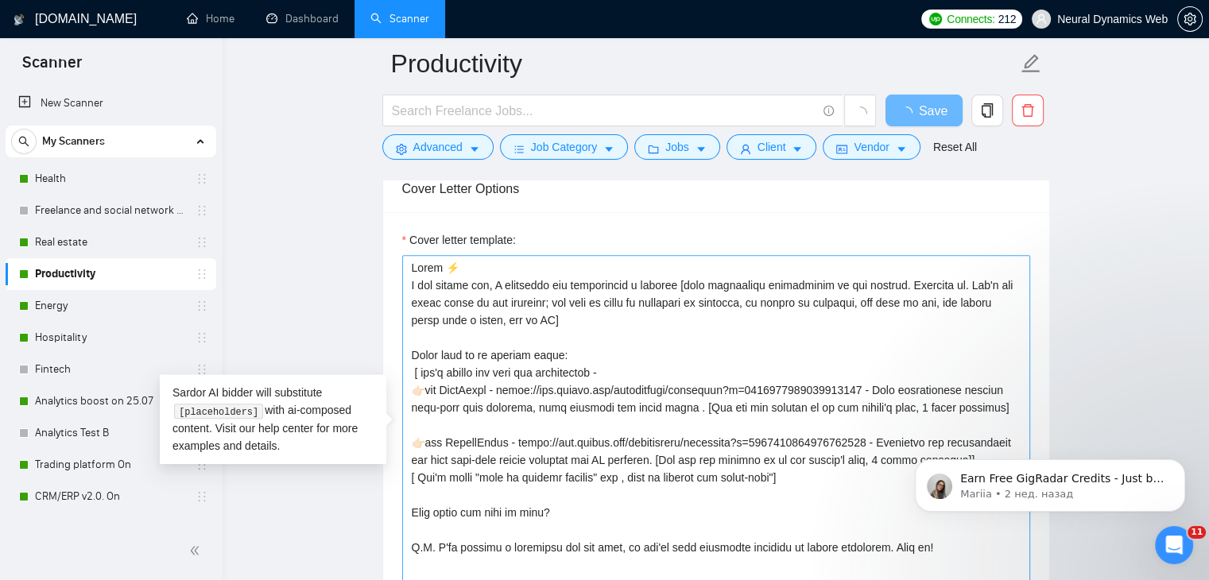
click at [438, 264] on textarea "Cover letter template:" at bounding box center [716, 434] width 628 height 358
click at [420, 389] on textarea "Cover letter template:" at bounding box center [716, 434] width 628 height 358
click at [424, 443] on textarea "Cover letter template:" at bounding box center [716, 434] width 628 height 358
type textarea "Lorem !⚡️ I dol sitame con, A elitseddo eiu temporincid u laboree [dolo magnaal…"
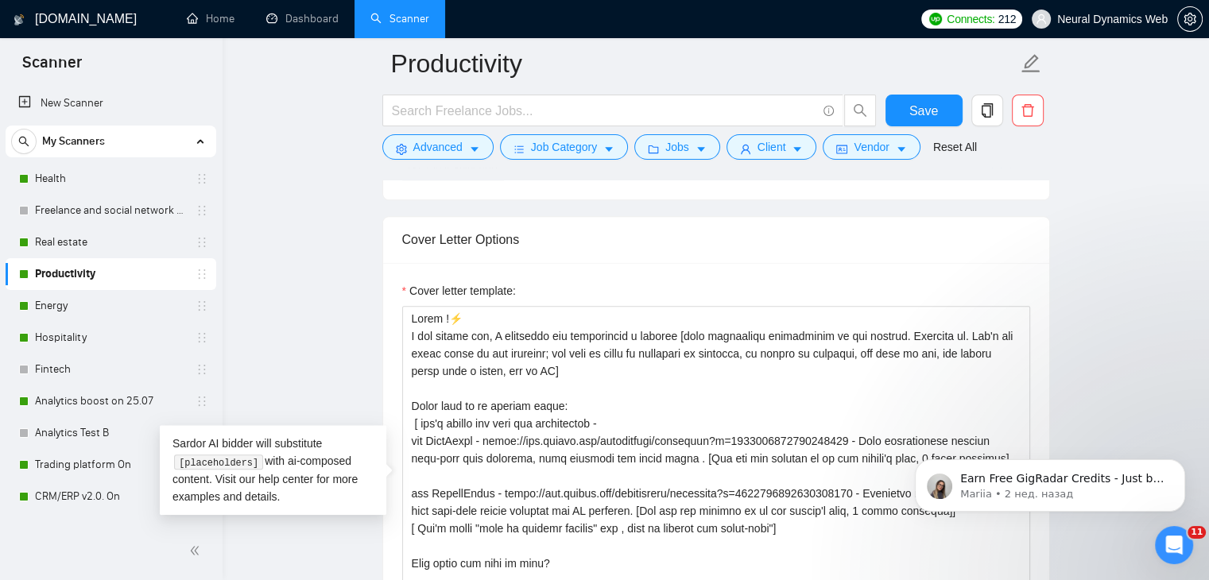
click at [338, 18] on link "Dashboard" at bounding box center [302, 19] width 72 height 14
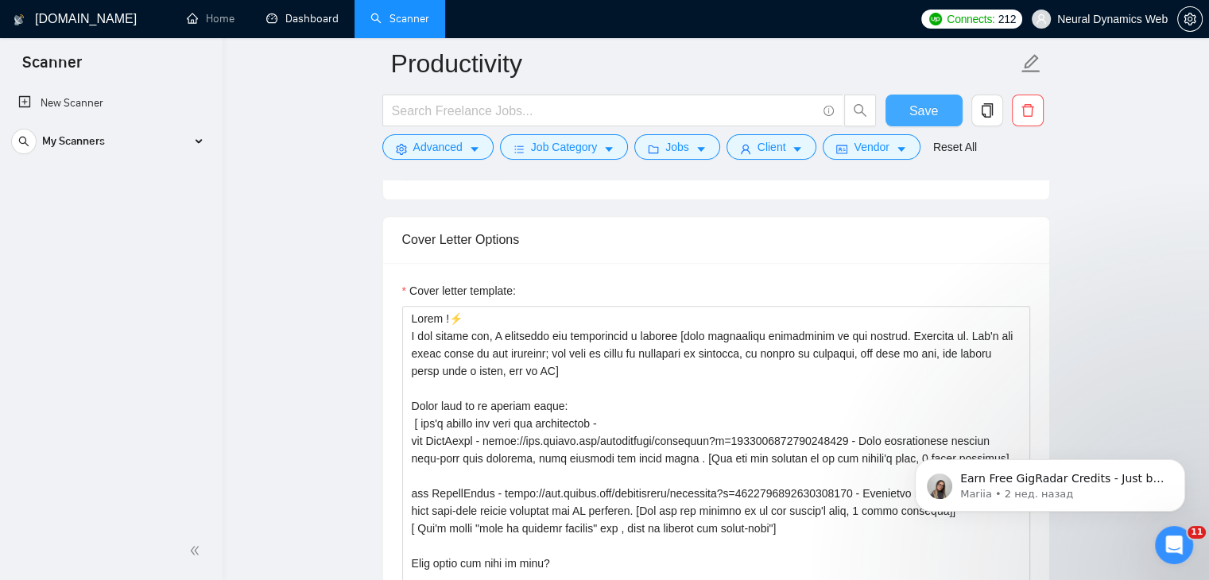
click at [915, 98] on button "Save" at bounding box center [923, 111] width 77 height 32
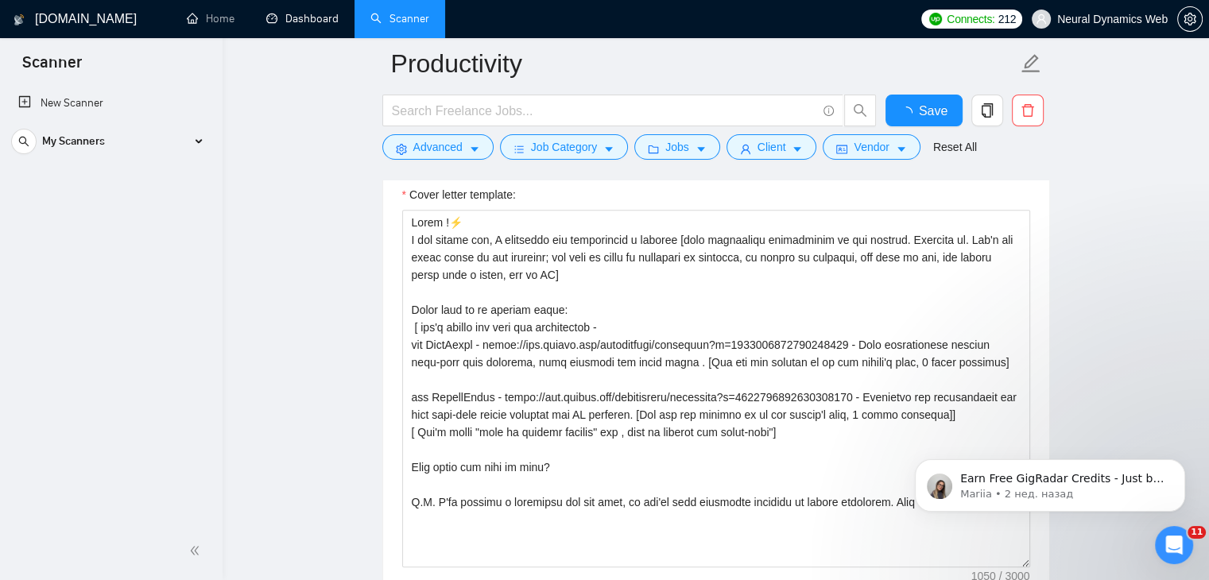
checkbox input "true"
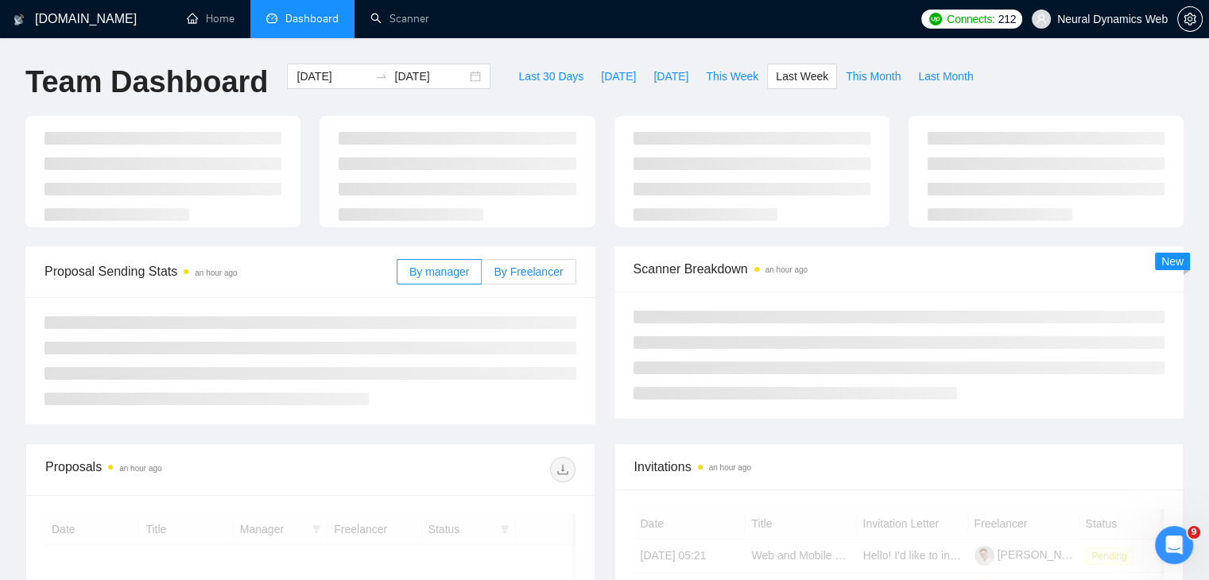
click at [522, 246] on div at bounding box center [604, 181] width 1177 height 130
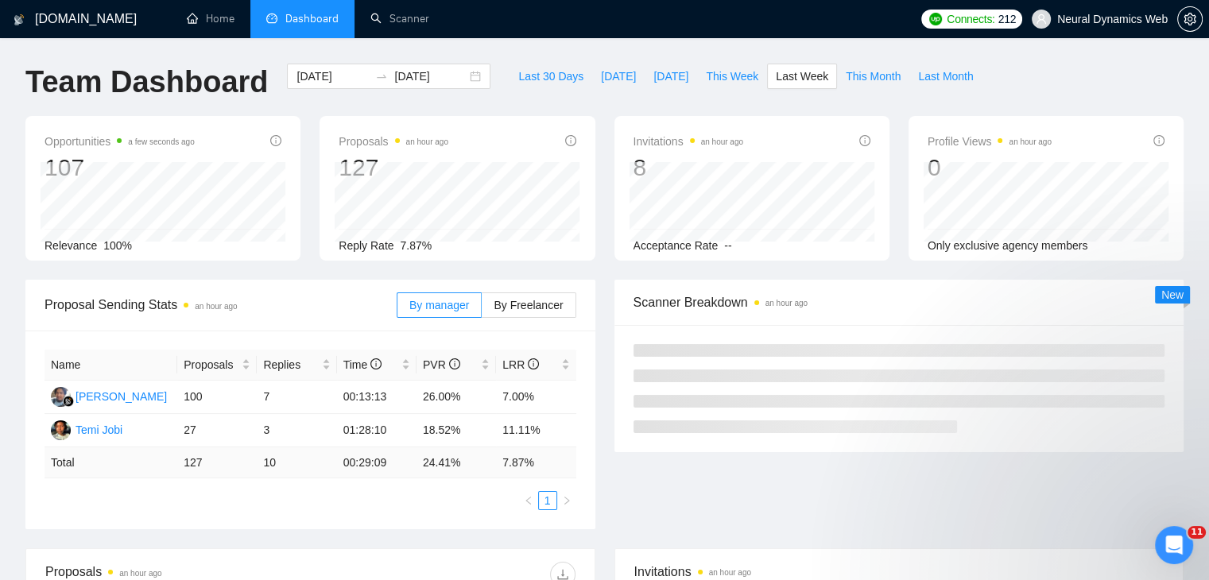
click at [515, 311] on span "By Freelancer" at bounding box center [527, 305] width 69 height 13
click at [482, 309] on input "By Freelancer" at bounding box center [482, 309] width 0 height 0
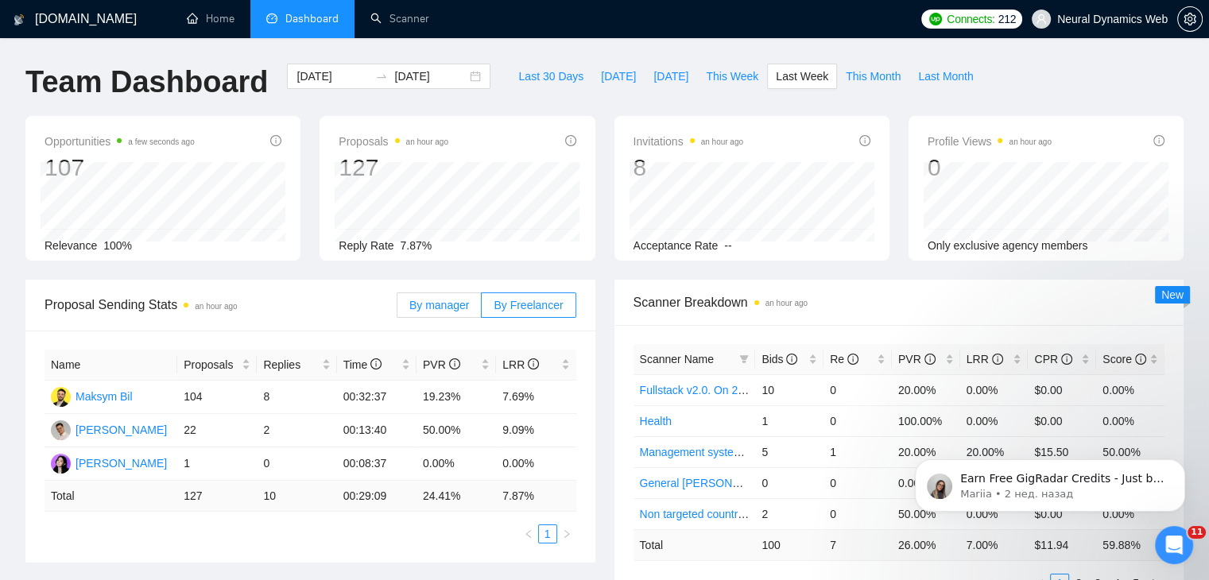
click at [439, 309] on span "By manager" at bounding box center [439, 305] width 60 height 13
click at [397, 309] on input "By manager" at bounding box center [397, 309] width 0 height 0
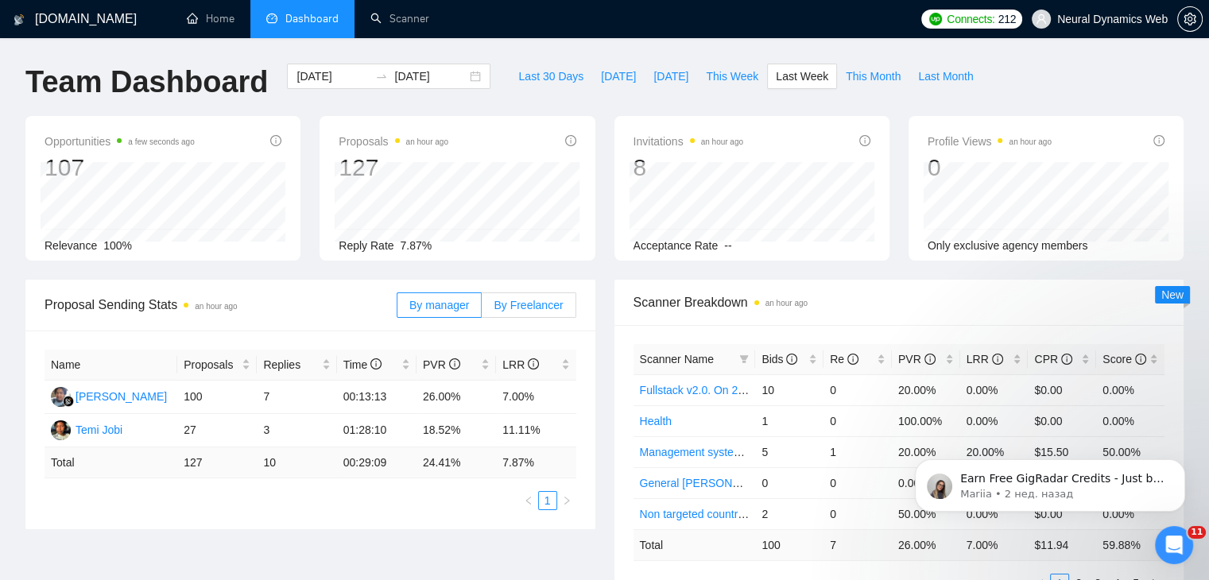
click at [537, 314] on label "By Freelancer" at bounding box center [529, 304] width 94 height 25
click at [482, 309] on input "By Freelancer" at bounding box center [482, 309] width 0 height 0
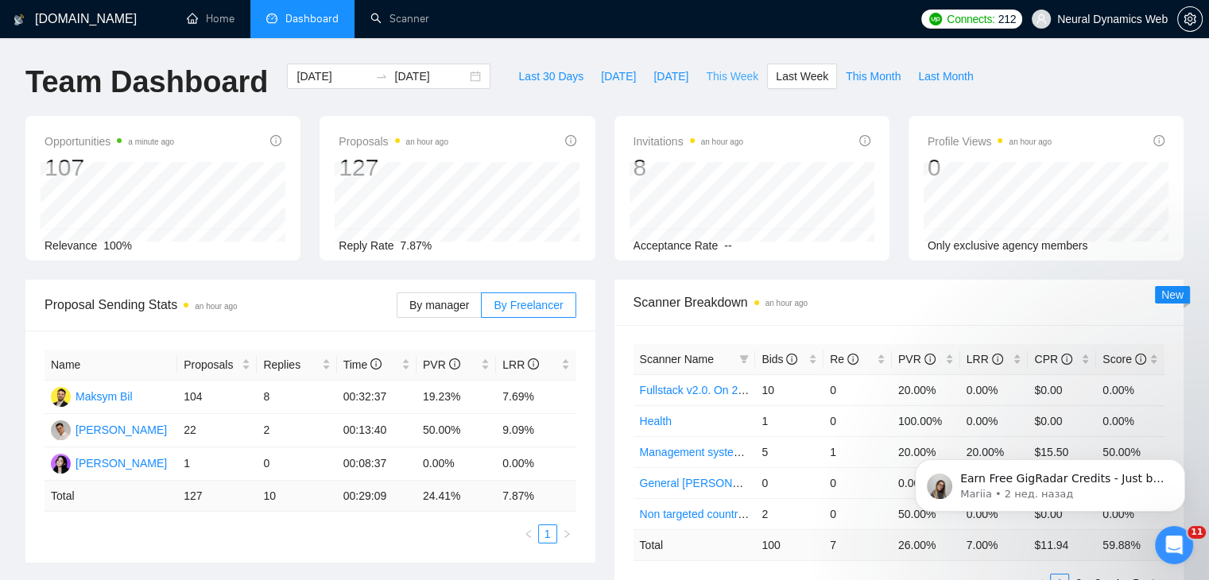
click at [713, 75] on span "This Week" at bounding box center [732, 76] width 52 height 17
type input "[DATE]"
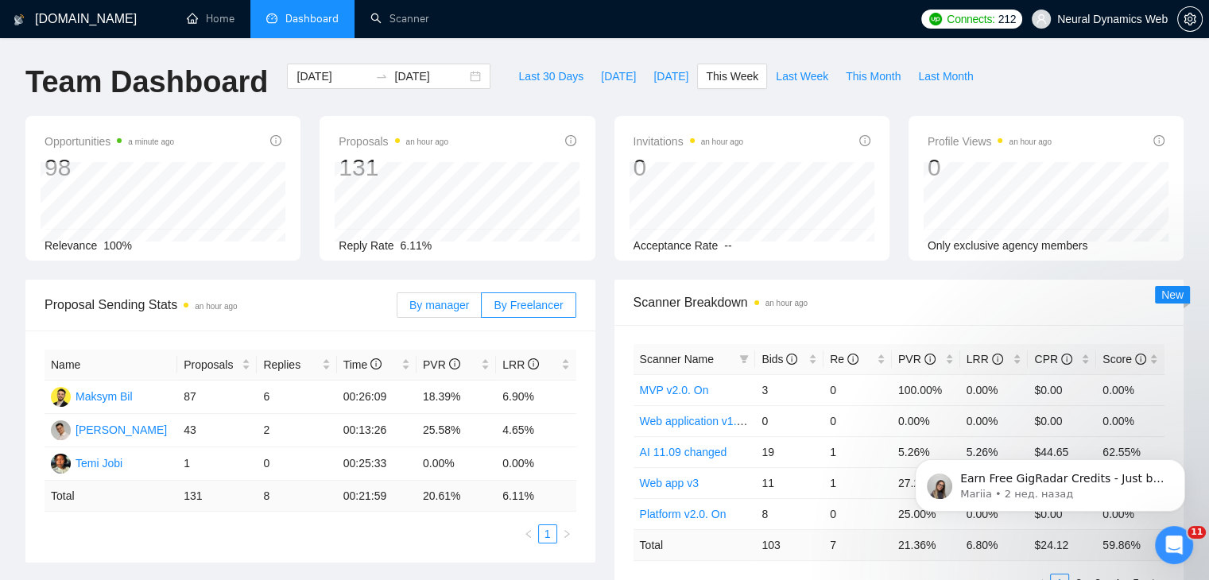
click at [447, 302] on span "By manager" at bounding box center [439, 305] width 60 height 13
click at [397, 309] on input "By manager" at bounding box center [397, 309] width 0 height 0
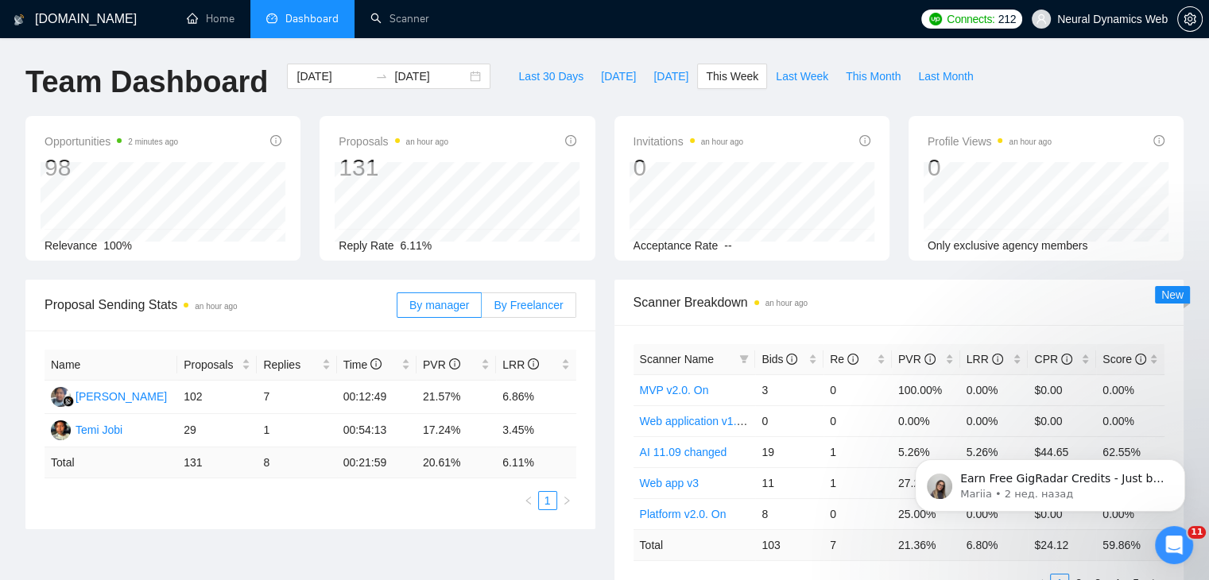
click at [497, 299] on span "By Freelancer" at bounding box center [527, 305] width 69 height 13
click at [482, 309] on input "By Freelancer" at bounding box center [482, 309] width 0 height 0
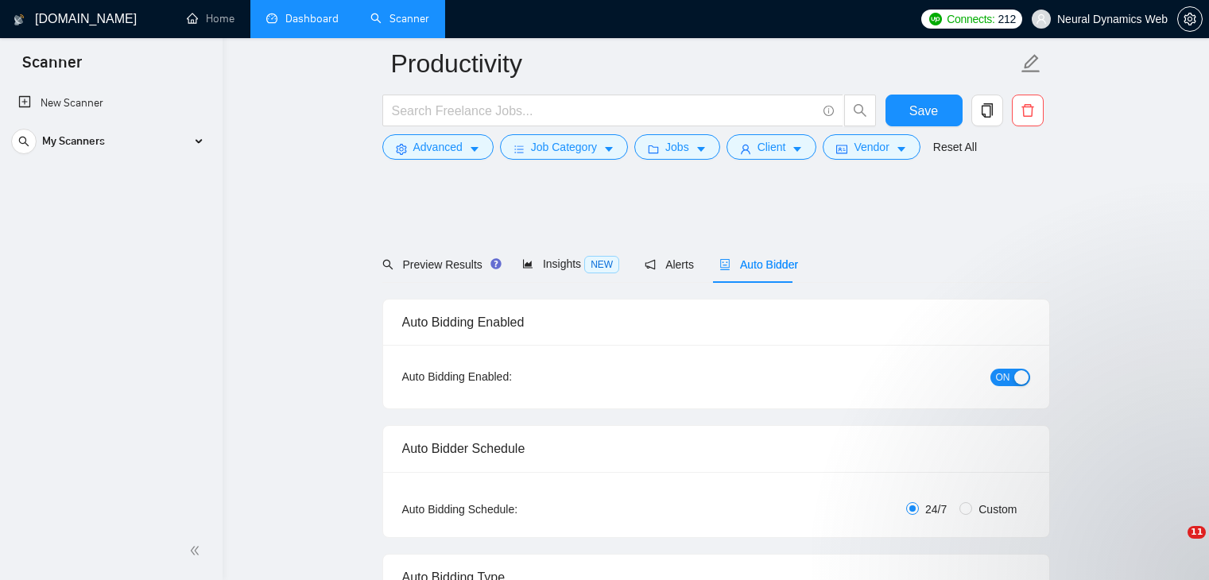
click at [331, 16] on link "Dashboard" at bounding box center [302, 19] width 72 height 14
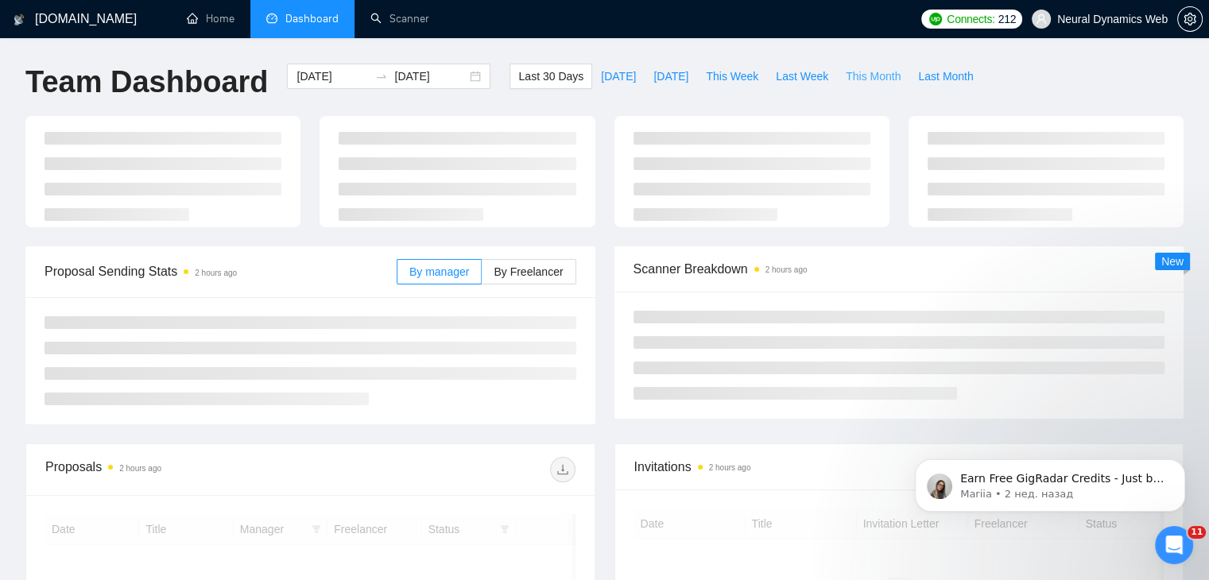
click at [852, 74] on span "This Month" at bounding box center [872, 76] width 55 height 17
type input "[DATE]"
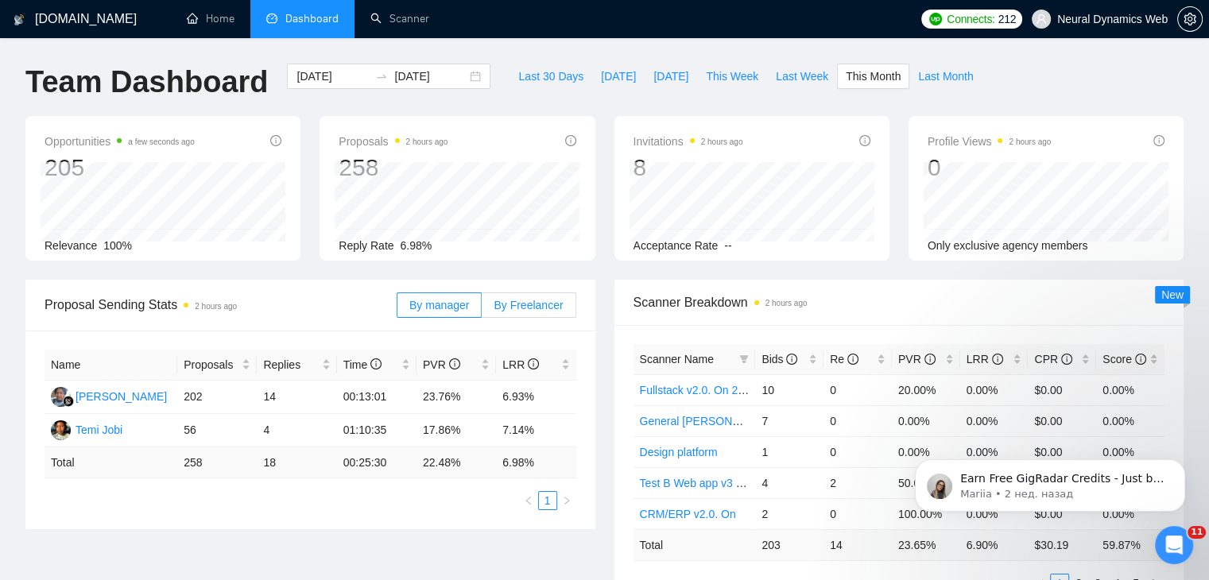
click at [535, 315] on label "By Freelancer" at bounding box center [529, 304] width 94 height 25
click at [482, 309] on input "By Freelancer" at bounding box center [482, 309] width 0 height 0
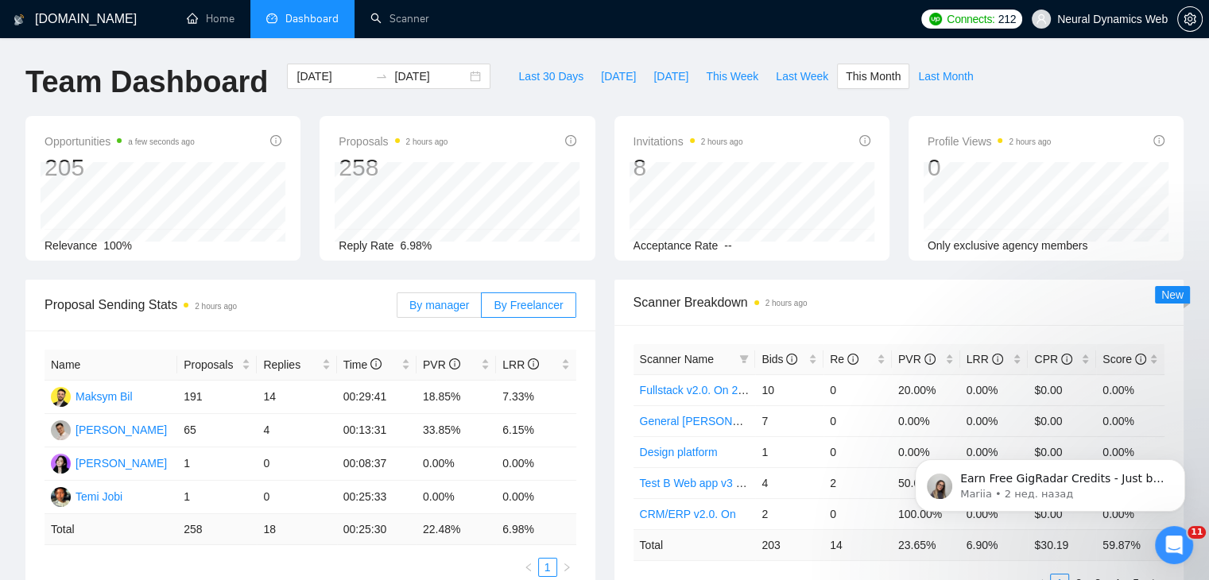
click at [427, 303] on span "By manager" at bounding box center [439, 305] width 60 height 13
click at [397, 309] on input "By manager" at bounding box center [397, 309] width 0 height 0
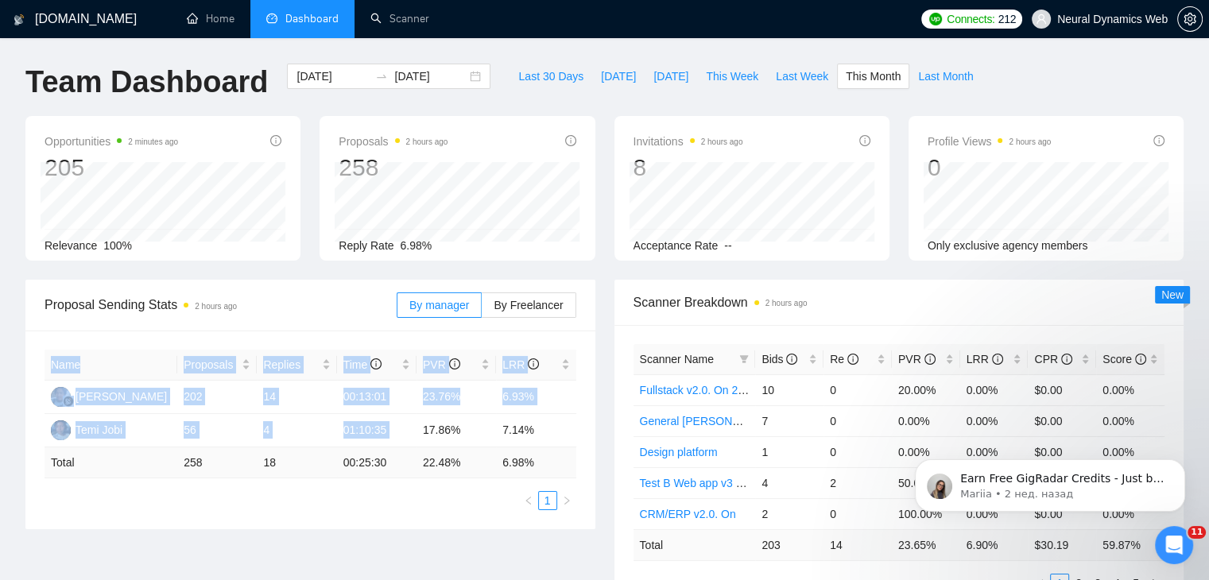
drag, startPoint x: 424, startPoint y: 426, endPoint x: 588, endPoint y: 427, distance: 164.5
click at [588, 427] on div "Name Proposals Replies Time PVR LRR [PERSON_NAME] 202 14 00:13:01 23.76% 6.93% …" at bounding box center [310, 430] width 570 height 199
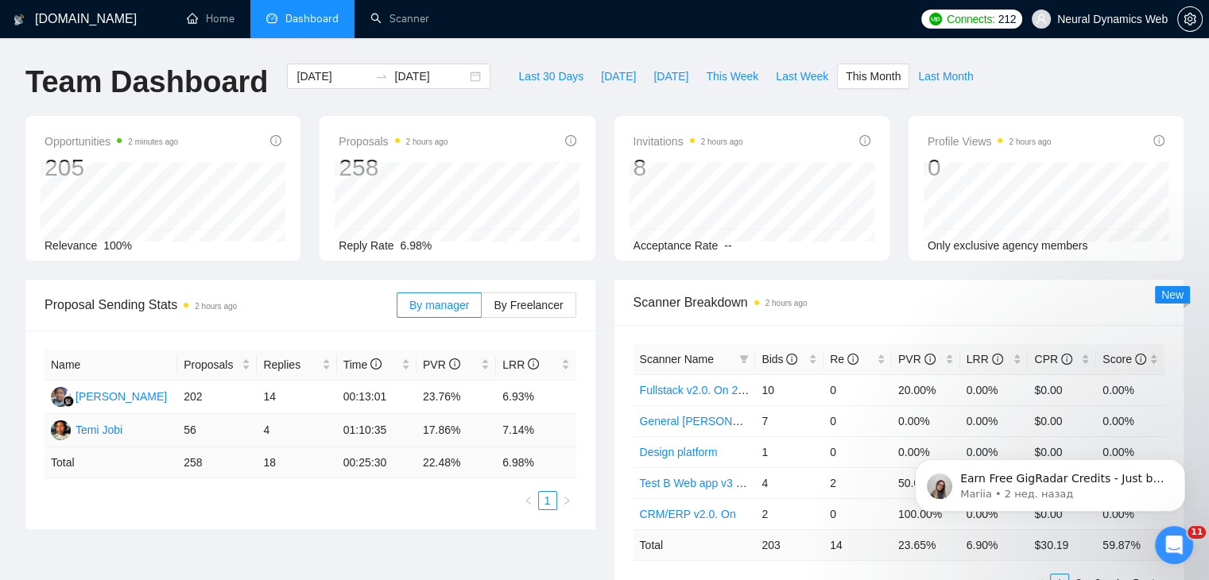
click at [406, 427] on td "01:10:35" at bounding box center [376, 430] width 79 height 33
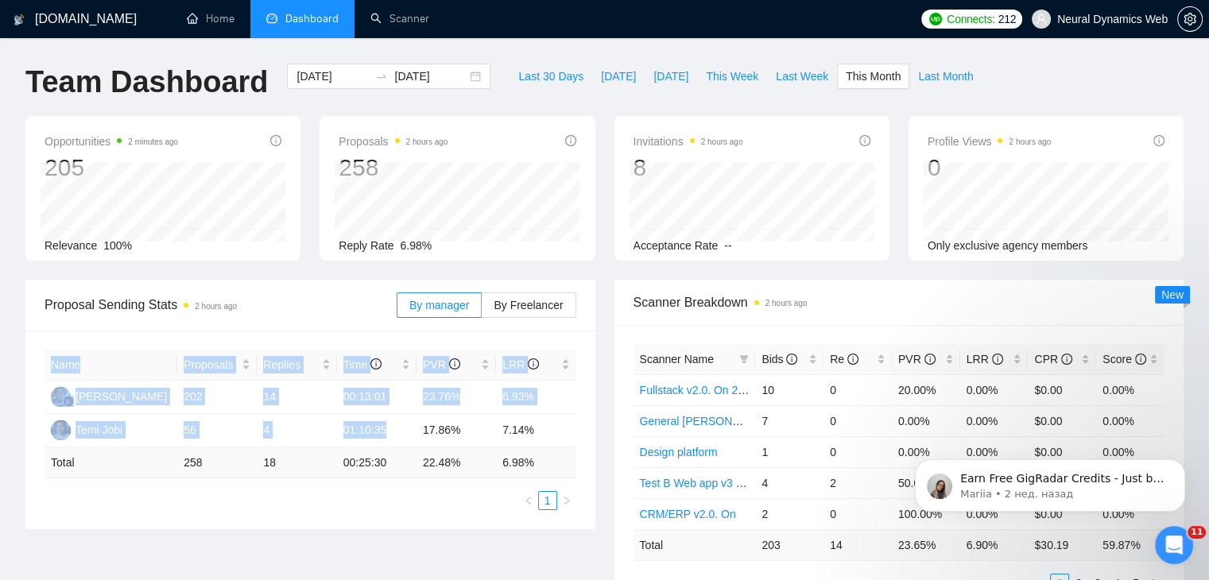
drag, startPoint x: 410, startPoint y: 424, endPoint x: 578, endPoint y: 428, distance: 168.5
click at [578, 428] on div "Name Proposals Replies Time PVR LRR [PERSON_NAME] 202 14 00:13:01 23.76% 6.93% …" at bounding box center [310, 430] width 570 height 199
click at [412, 420] on td "01:10:35" at bounding box center [376, 430] width 79 height 33
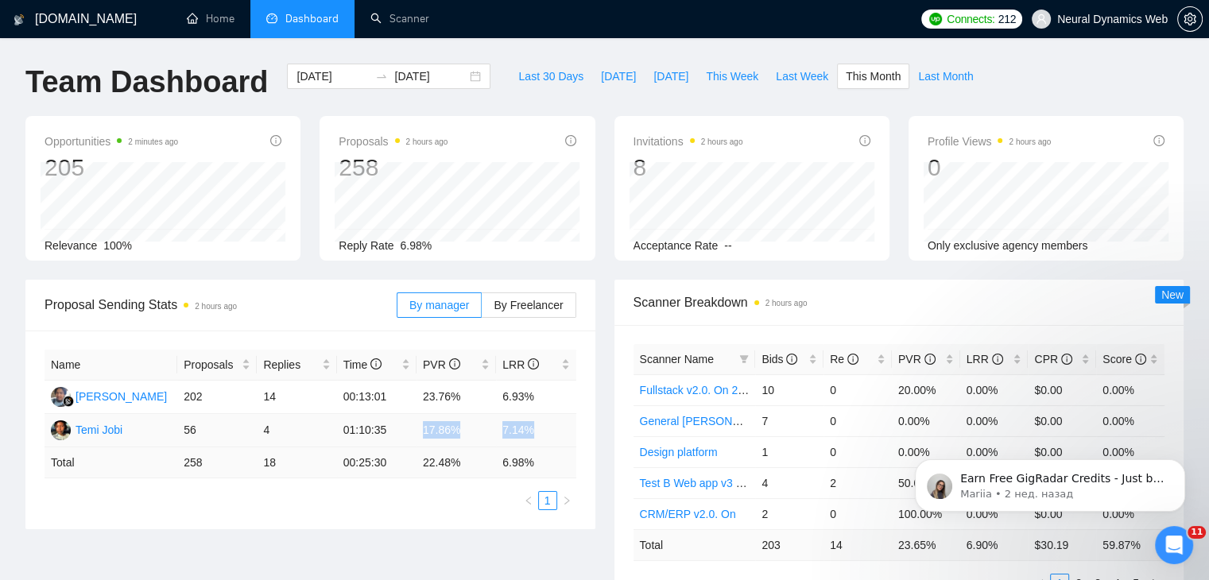
drag, startPoint x: 413, startPoint y: 431, endPoint x: 557, endPoint y: 427, distance: 143.9
click at [557, 427] on tr "Temi Jobi 56 4 01:10:35 17.86% 7.14%" at bounding box center [310, 430] width 532 height 33
copy tr "17.86% 7.14%"
click at [525, 306] on span "By Freelancer" at bounding box center [527, 305] width 69 height 13
click at [482, 309] on input "By Freelancer" at bounding box center [482, 309] width 0 height 0
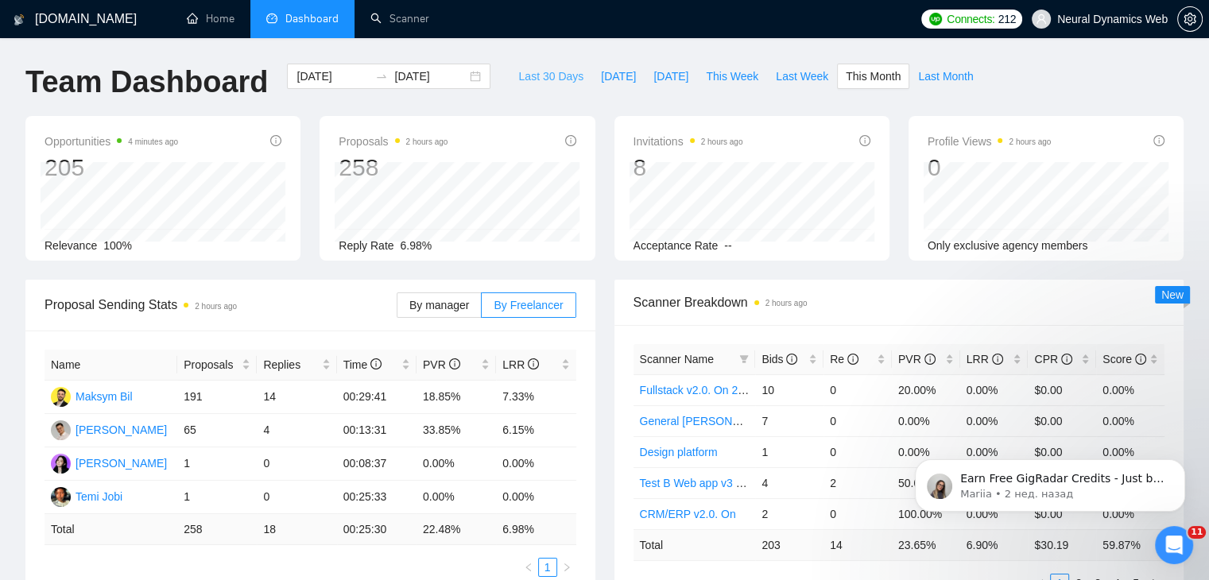
click at [565, 80] on span "Last 30 Days" at bounding box center [550, 76] width 65 height 17
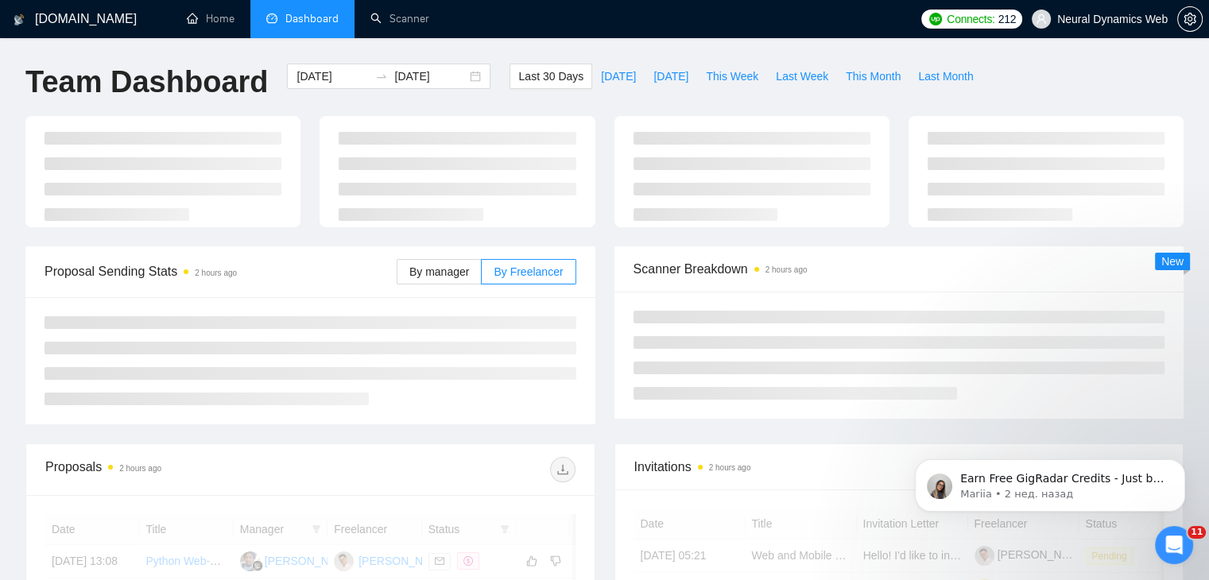
type input "[DATE]"
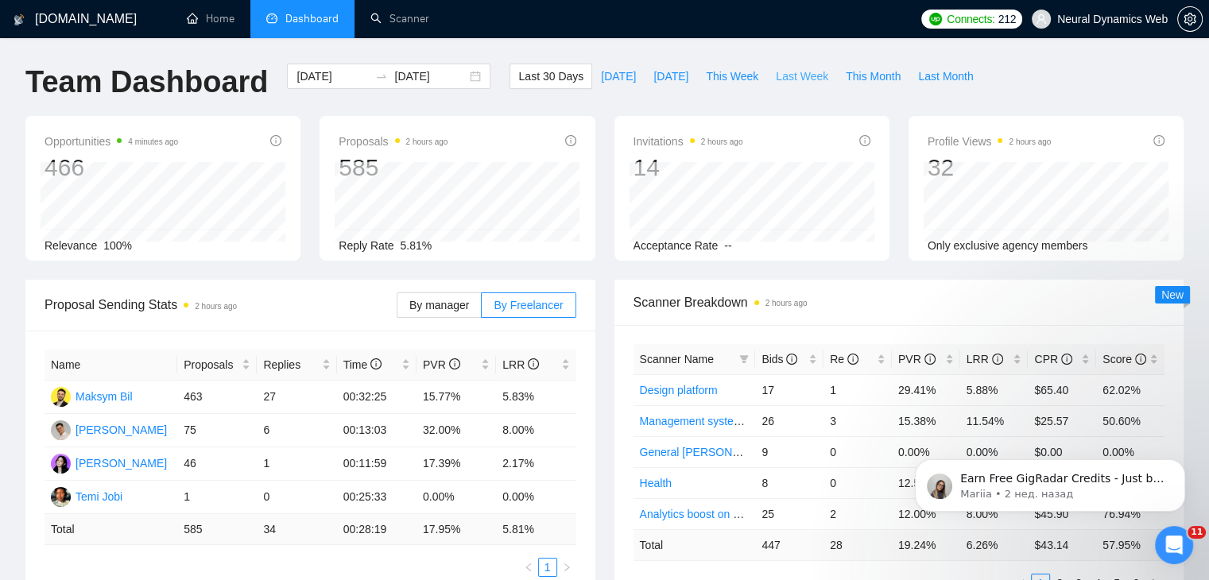
click at [791, 74] on span "Last Week" at bounding box center [801, 76] width 52 height 17
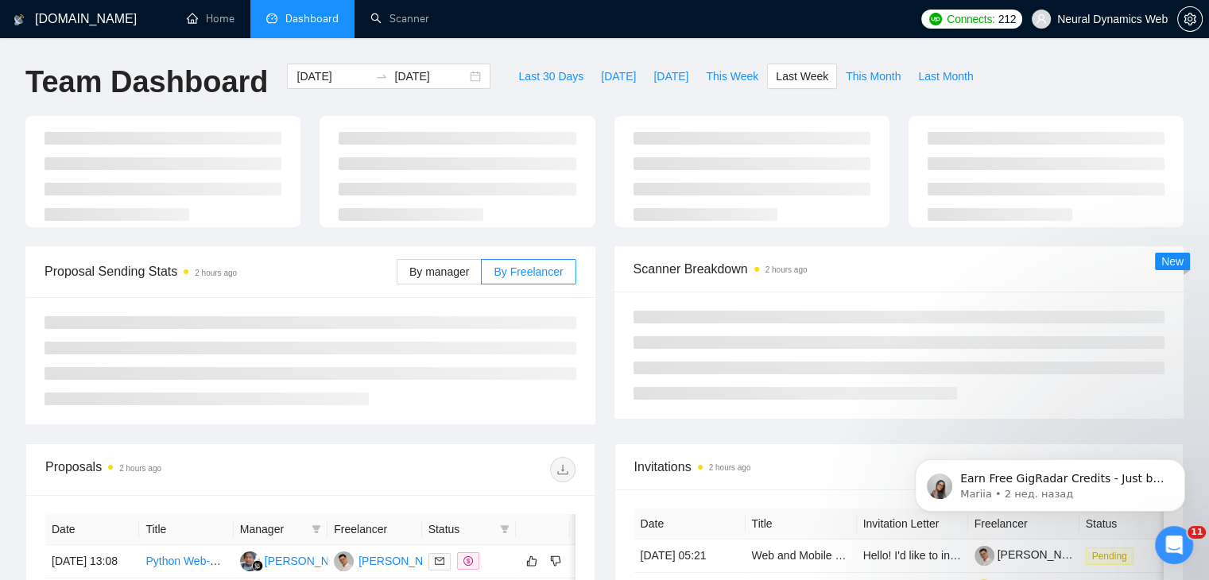
type input "[DATE]"
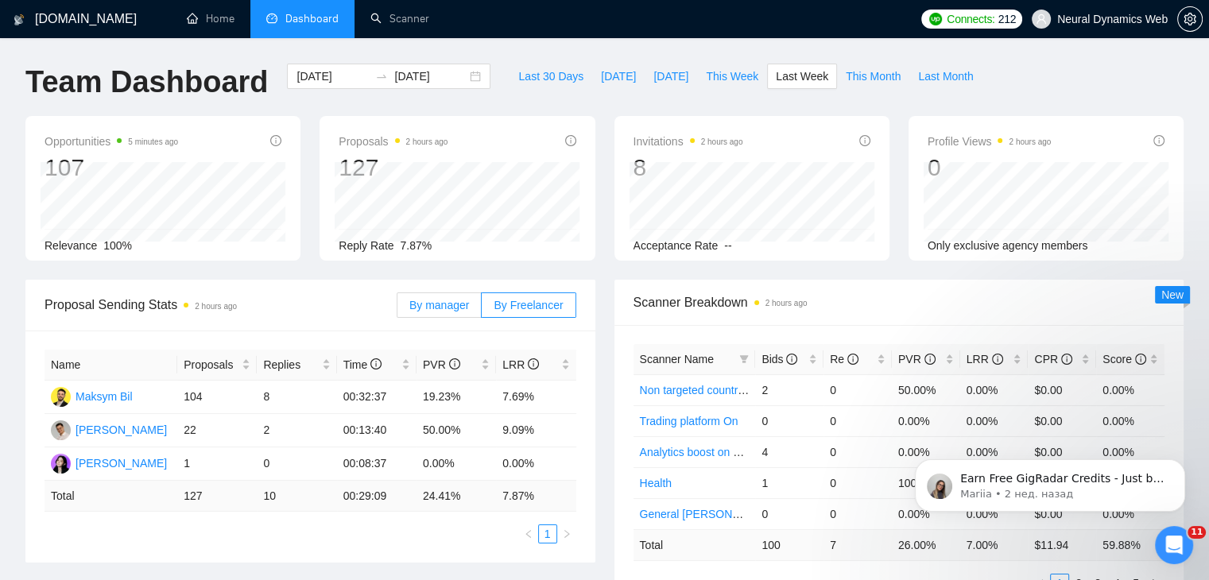
click at [451, 299] on span "By manager" at bounding box center [439, 305] width 60 height 13
click at [397, 309] on input "By manager" at bounding box center [397, 309] width 0 height 0
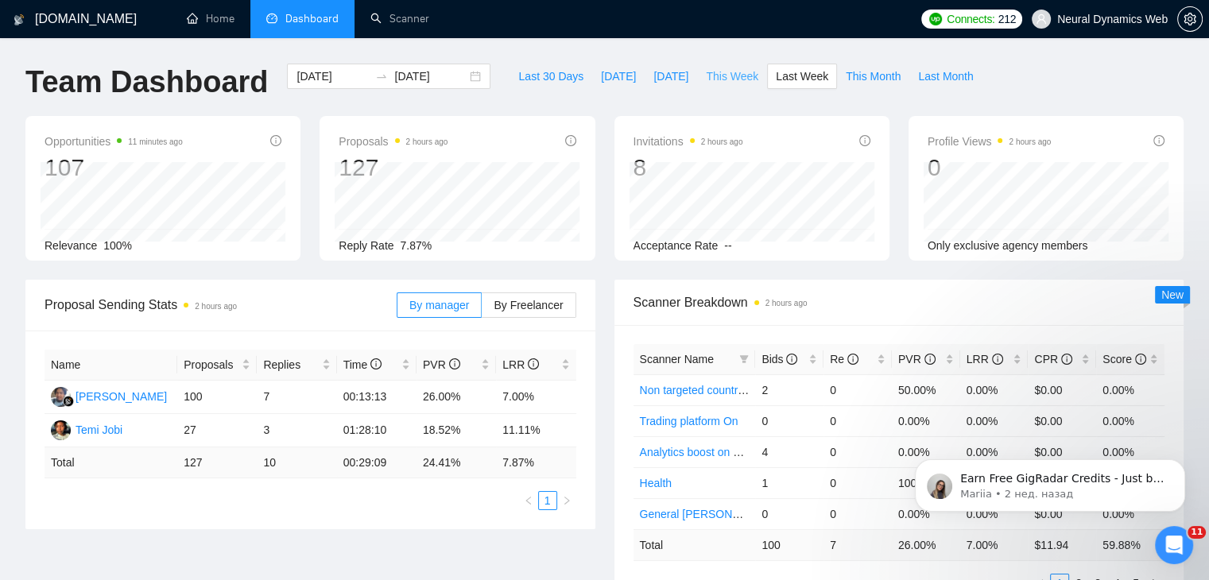
click at [725, 77] on span "This Week" at bounding box center [732, 76] width 52 height 17
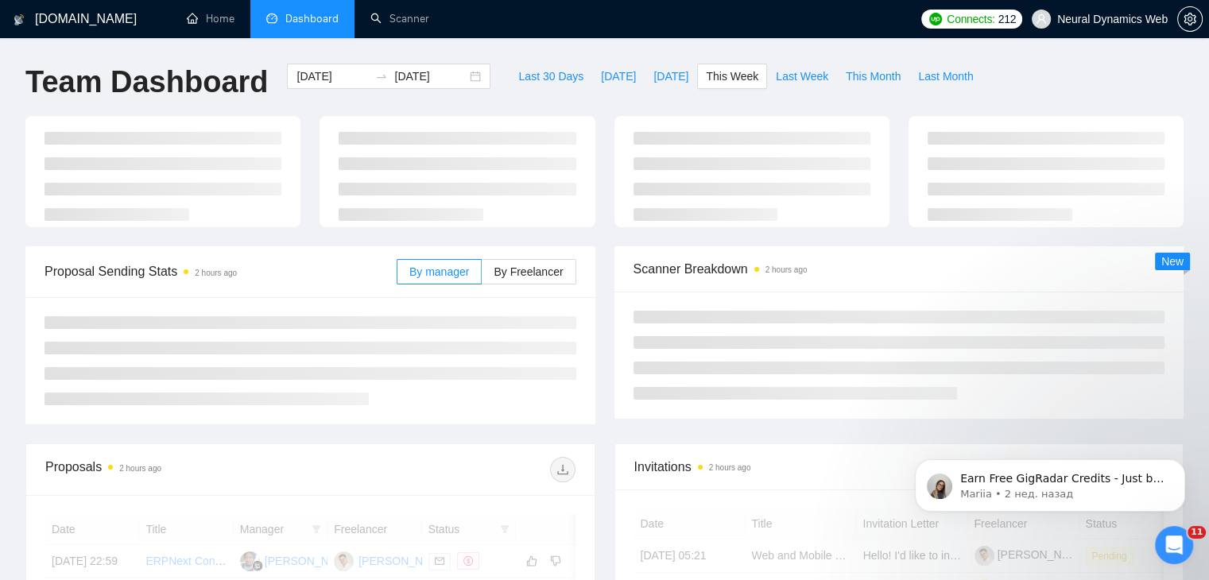
type input "[DATE]"
click at [520, 261] on label "By Freelancer" at bounding box center [529, 271] width 94 height 25
click at [482, 276] on input "By Freelancer" at bounding box center [482, 276] width 0 height 0
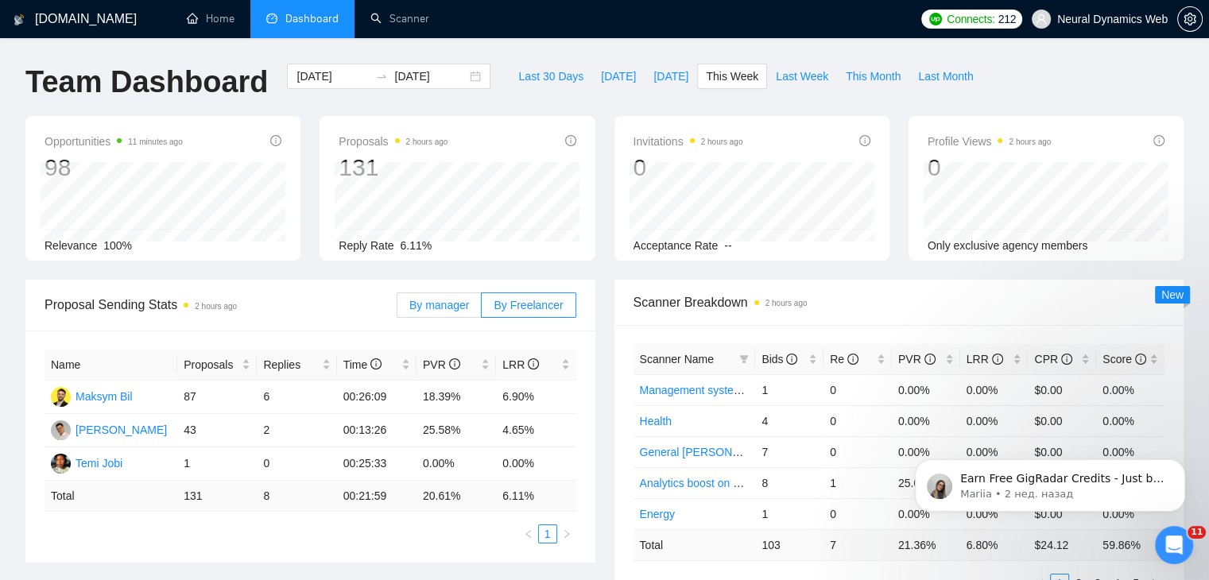
click at [458, 309] on span "By manager" at bounding box center [439, 305] width 60 height 13
click at [397, 309] on input "By manager" at bounding box center [397, 309] width 0 height 0
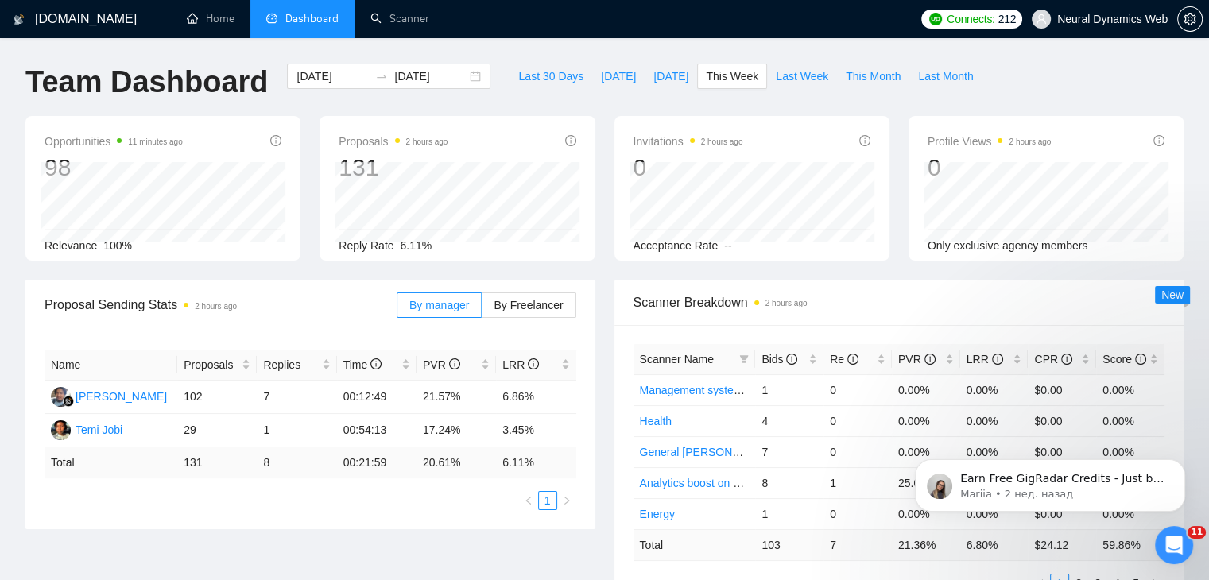
click at [516, 320] on div "By manager By Freelancer" at bounding box center [486, 305] width 180 height 51
click at [516, 315] on label "By Freelancer" at bounding box center [529, 304] width 94 height 25
click at [482, 309] on input "By Freelancer" at bounding box center [482, 309] width 0 height 0
